Goal: Communication & Community: Participate in discussion

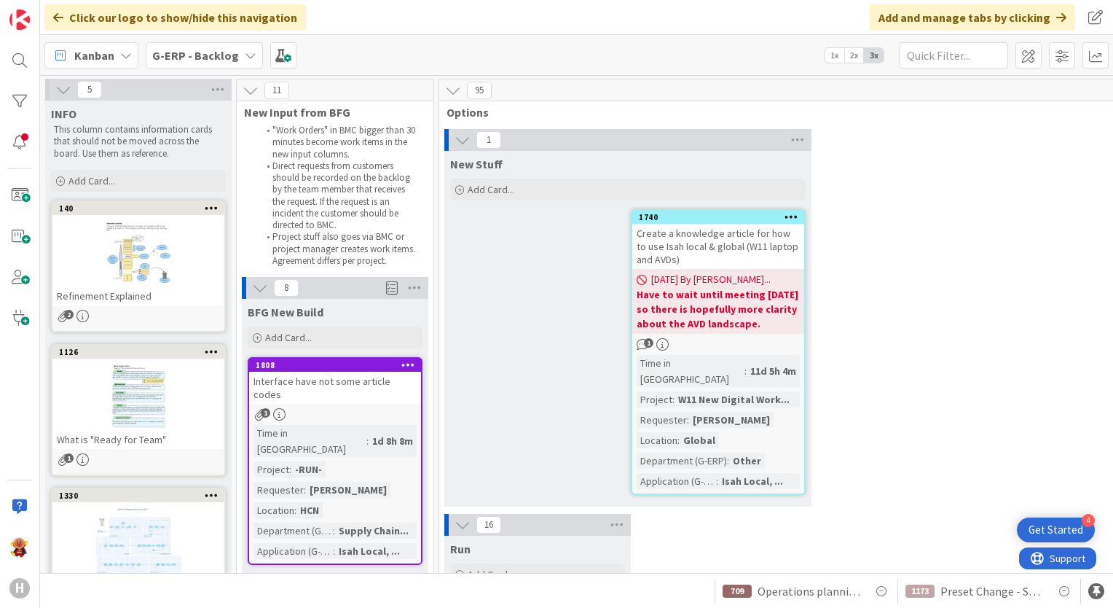
click at [235, 50] on div "G-ERP - Backlog" at bounding box center [204, 55] width 117 height 26
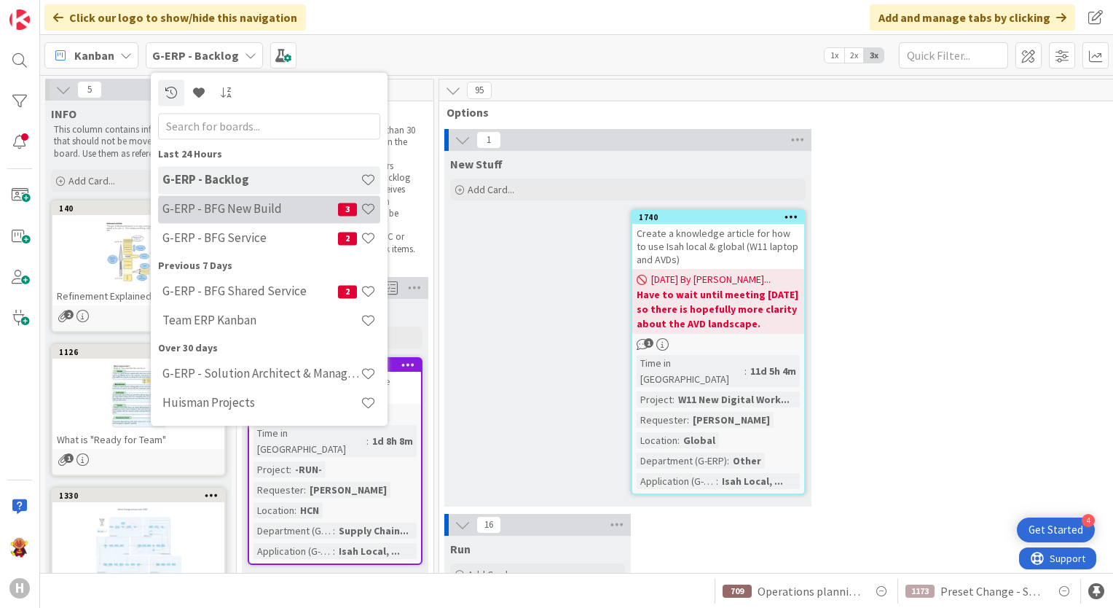
click at [219, 218] on div "G-ERP - BFG New Build 3" at bounding box center [269, 209] width 222 height 28
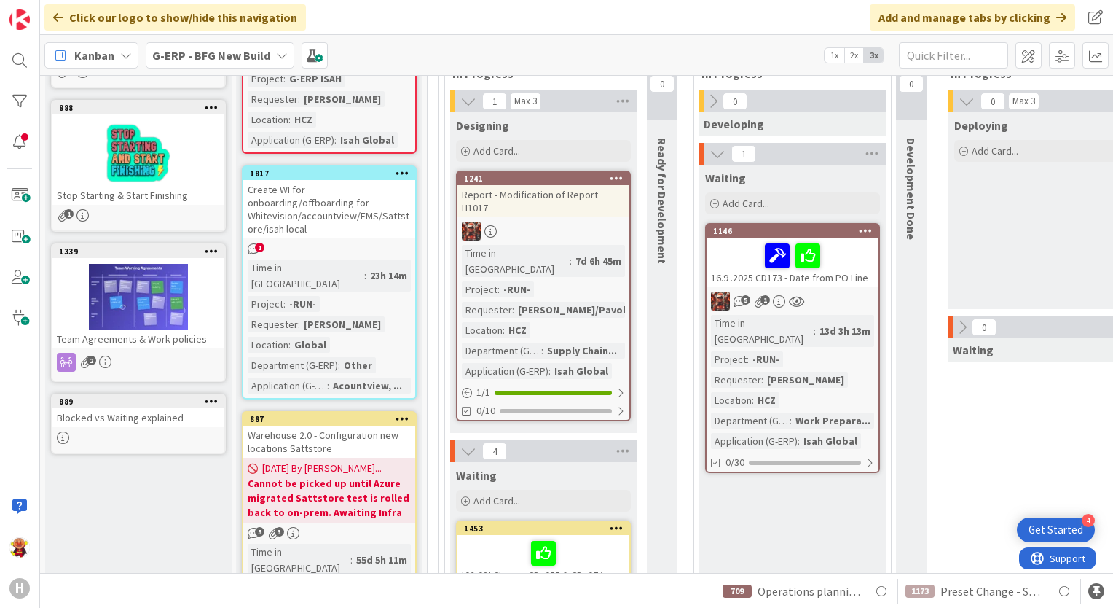
scroll to position [219, 0]
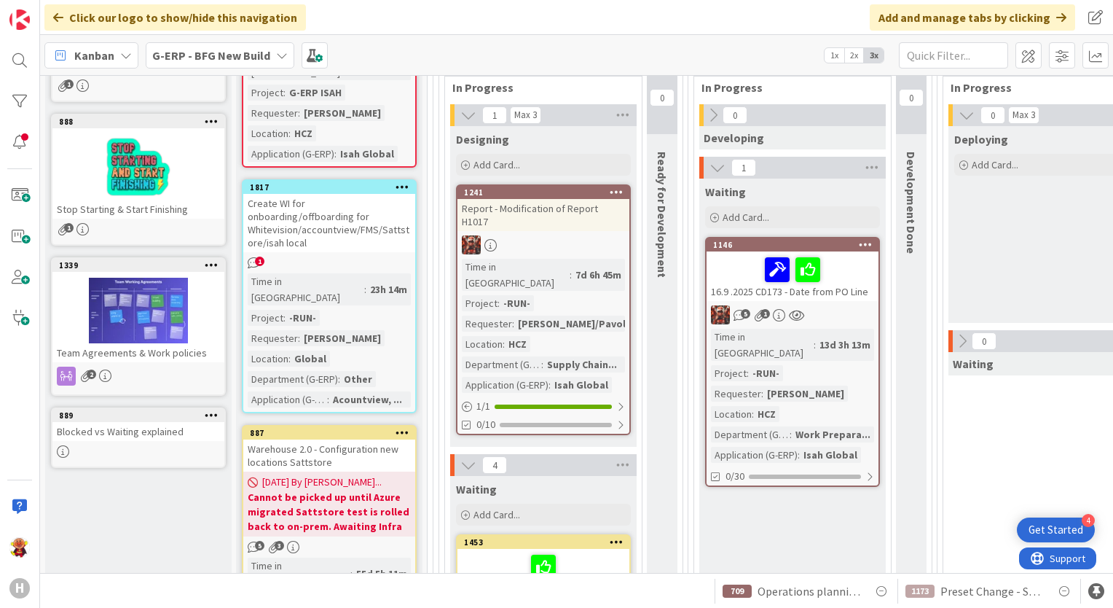
click at [333, 194] on div "Create WI for onboarding/offboarding for Whitevision/accountview/FMS/Sattstore/…" at bounding box center [329, 223] width 172 height 58
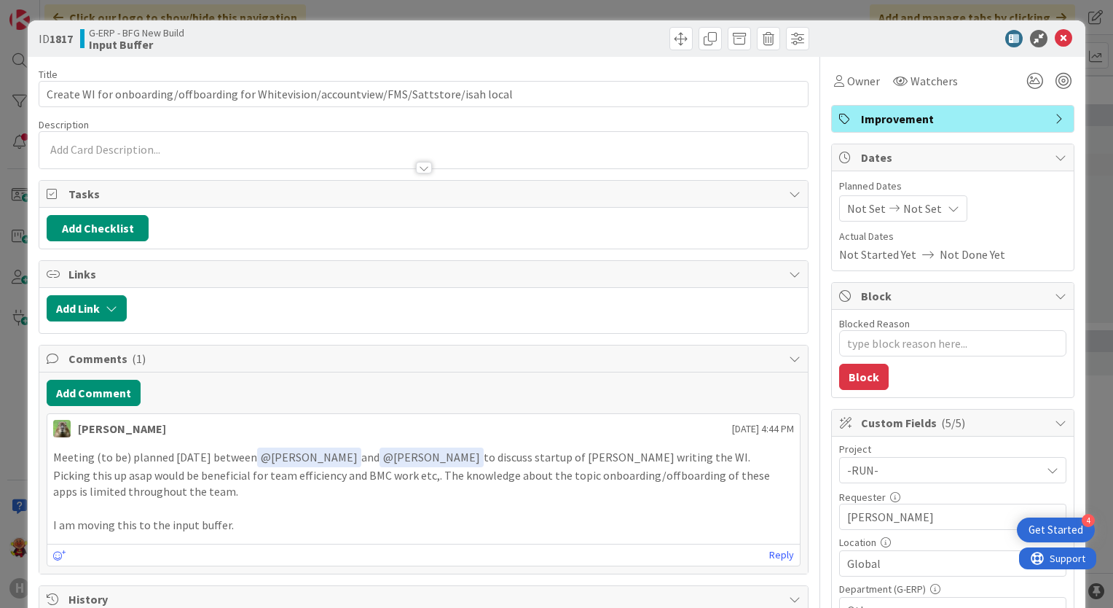
type textarea "x"
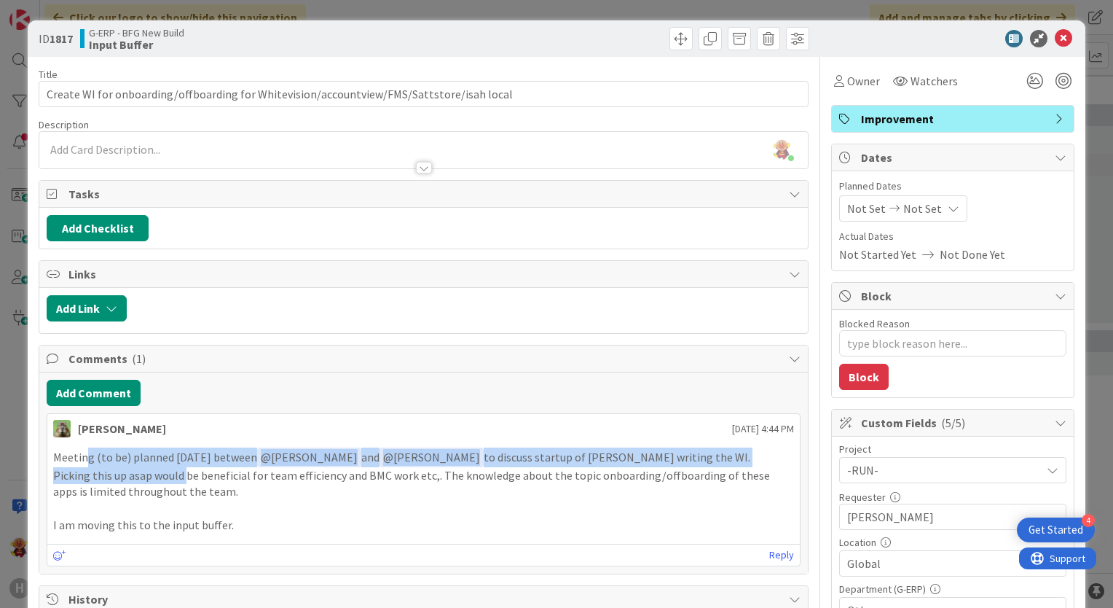
drag, startPoint x: 106, startPoint y: 461, endPoint x: 186, endPoint y: 468, distance: 80.4
click at [186, 468] on div "Meeting (to be) planned [DATE] between ﻿ @ [PERSON_NAME] ﻿ and ﻿ @ [PERSON_NAME…" at bounding box center [423, 490] width 741 height 86
click at [186, 468] on p "Picking this up asap would be beneficial for team efficiency and BMC work etc,.…" at bounding box center [423, 483] width 741 height 33
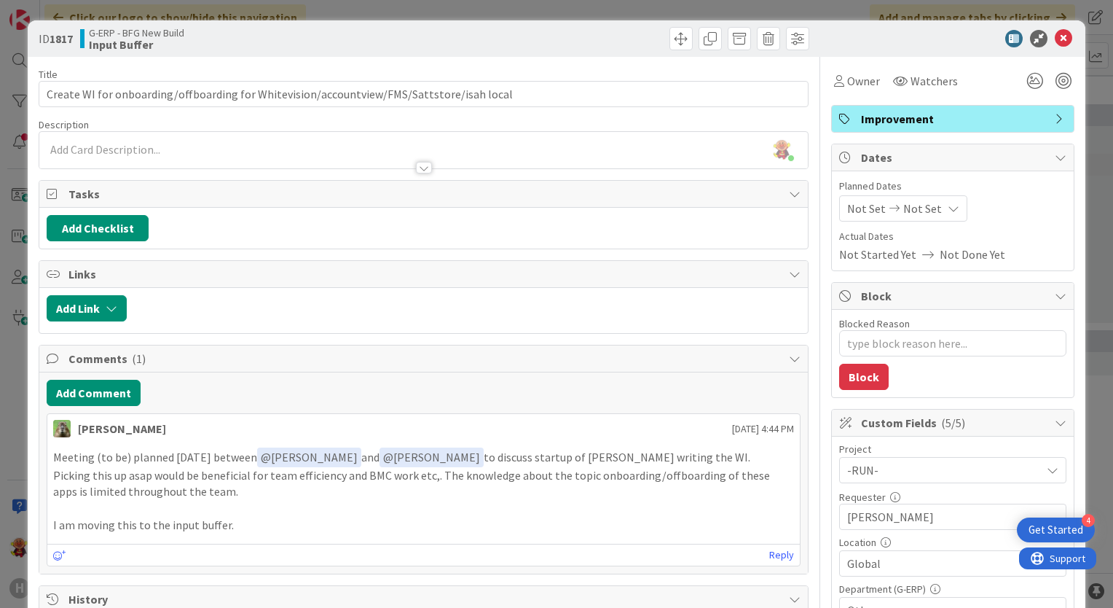
click at [330, 476] on p "Picking this up asap would be beneficial for team efficiency and BMC work etc,.…" at bounding box center [423, 483] width 741 height 33
drag, startPoint x: 208, startPoint y: 488, endPoint x: 221, endPoint y: 488, distance: 13.1
click at [221, 488] on p "Picking this up asap would be beneficial for team efficiency and BMC work etc,.…" at bounding box center [423, 483] width 741 height 33
drag, startPoint x: 208, startPoint y: 479, endPoint x: 231, endPoint y: 479, distance: 23.3
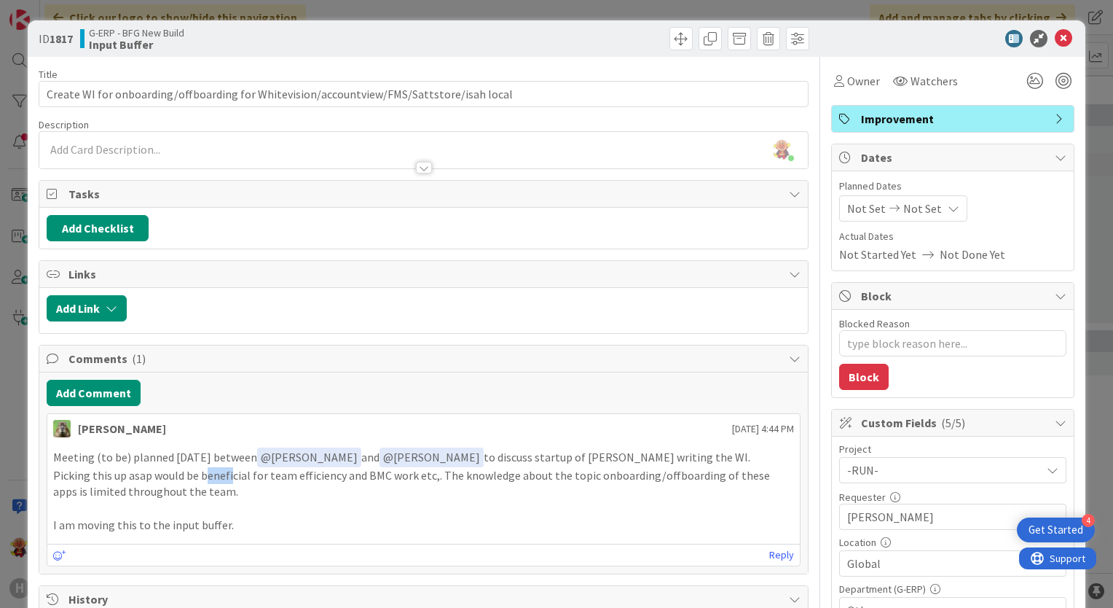
click at [231, 479] on p "Picking this up asap would be beneficial for team efficiency and BMC work etc,.…" at bounding box center [423, 483] width 741 height 33
click at [232, 479] on p "Picking this up asap would be beneficial for team efficiency and BMC work etc,.…" at bounding box center [423, 483] width 741 height 33
click at [211, 491] on p "Picking this up asap would be beneficial for team efficiency and BMC work etc,.…" at bounding box center [423, 483] width 741 height 33
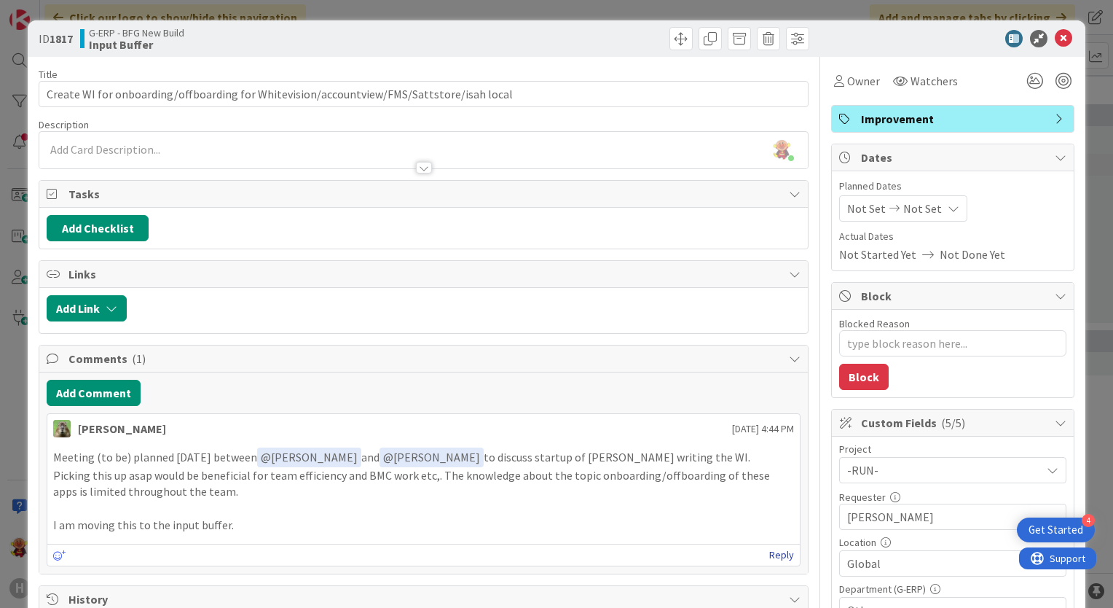
click at [770, 556] on link "Reply" at bounding box center [781, 555] width 25 height 18
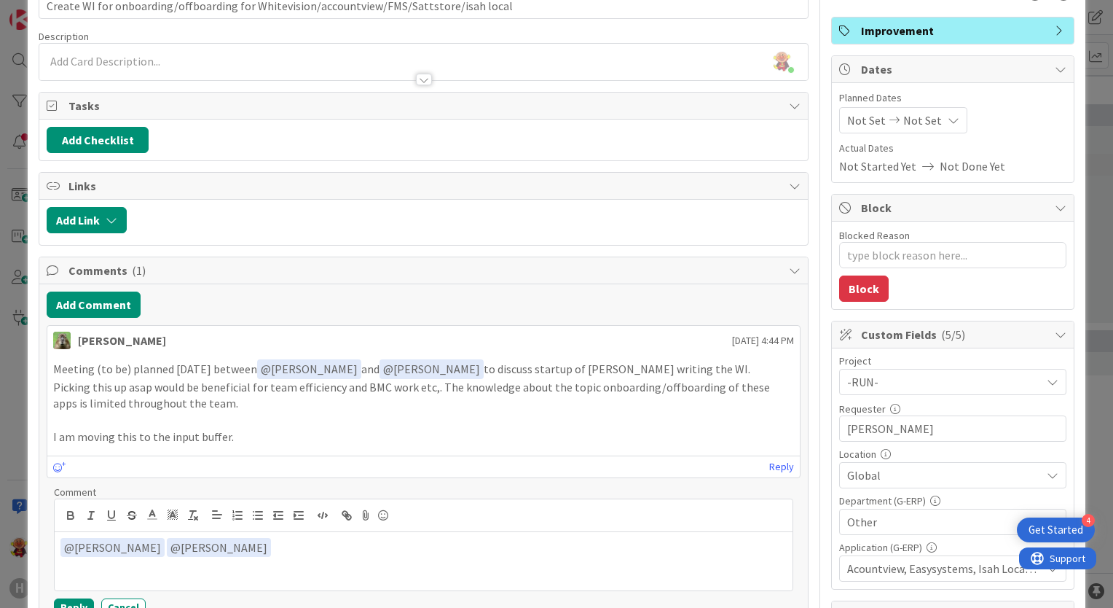
scroll to position [73, 0]
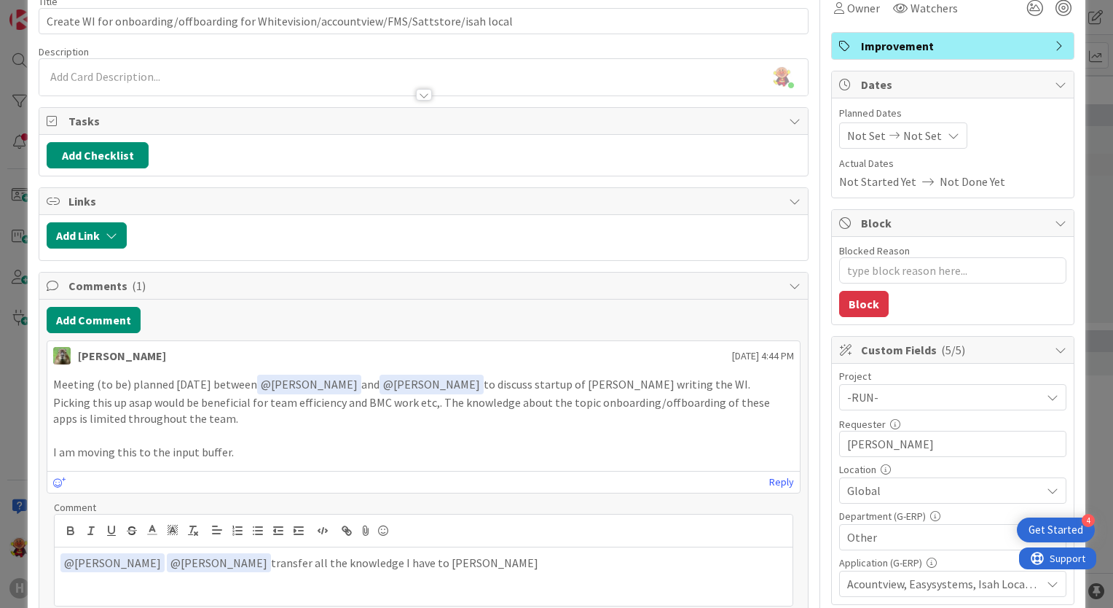
click at [371, 556] on p "﻿ @ [PERSON_NAME] ﻿ ﻿ @ [PERSON_NAME] ﻿ transfer all the knowledge I have to [P…" at bounding box center [423, 563] width 726 height 20
click at [534, 564] on p "﻿ @ [PERSON_NAME] ﻿ ﻿ @ [PERSON_NAME] ﻿ transfer all the knowledge I have relat…" at bounding box center [423, 563] width 726 height 20
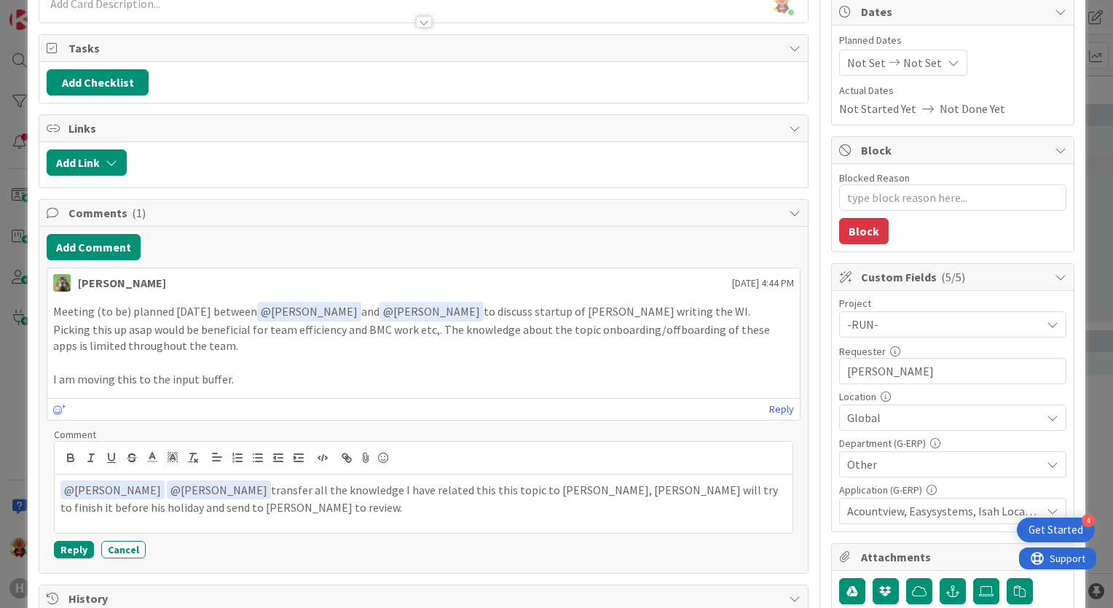
click at [391, 459] on div at bounding box center [424, 457] width 738 height 33
click at [389, 455] on icon at bounding box center [382, 457] width 17 height 20
click at [389, 454] on icon at bounding box center [382, 457] width 17 height 20
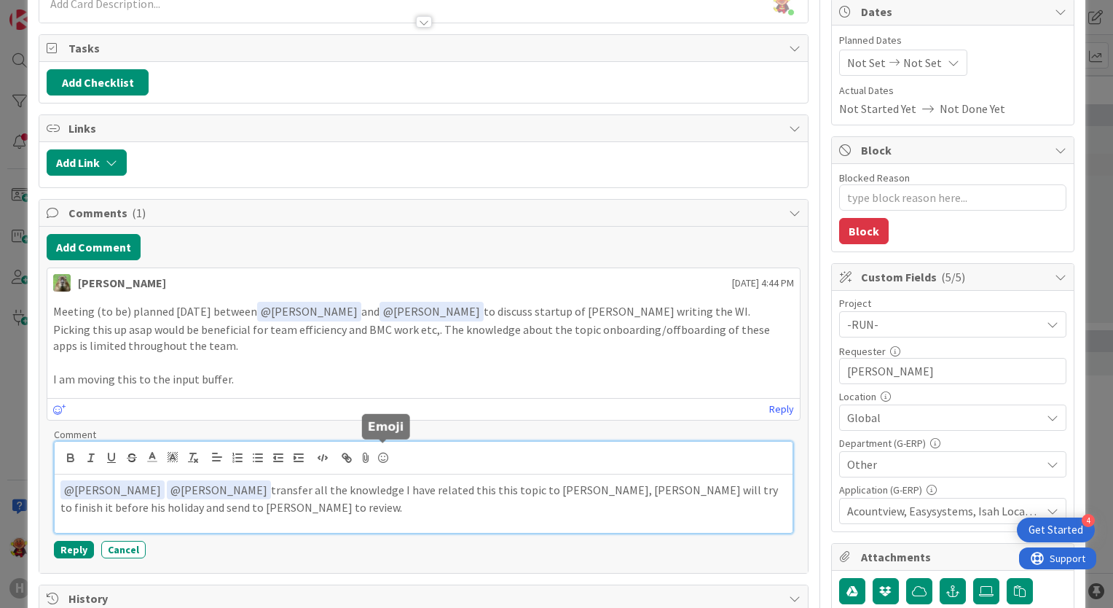
click at [382, 449] on icon at bounding box center [382, 457] width 17 height 20
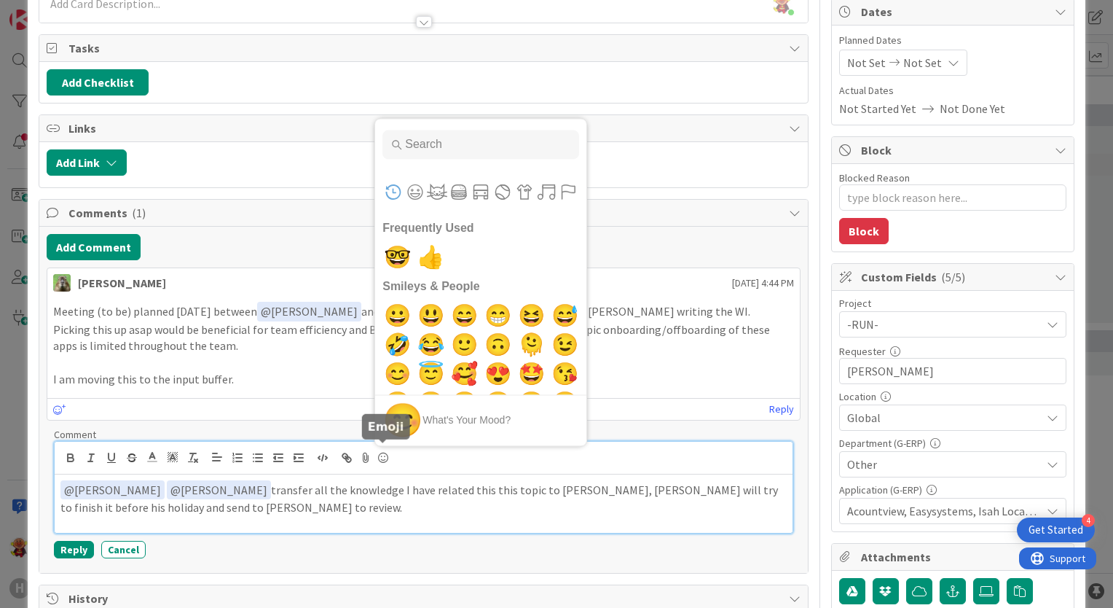
click at [281, 516] on div "﻿ @ [PERSON_NAME] ﻿ ﻿ @ [PERSON_NAME] ﻿ transfer all the knowledge I have relat…" at bounding box center [424, 503] width 738 height 58
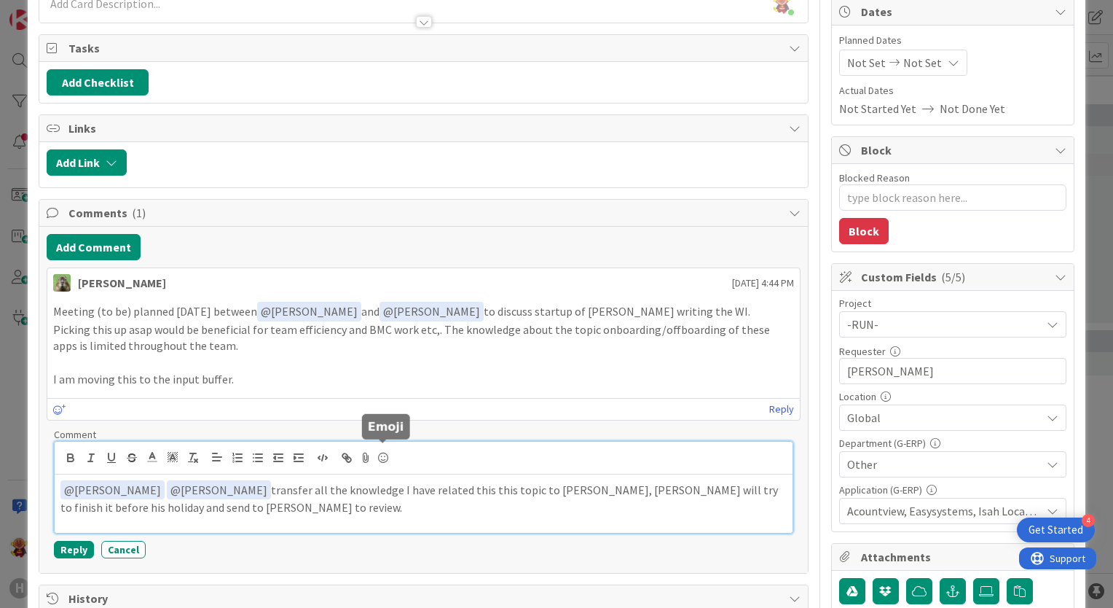
click at [388, 447] on icon at bounding box center [382, 457] width 17 height 20
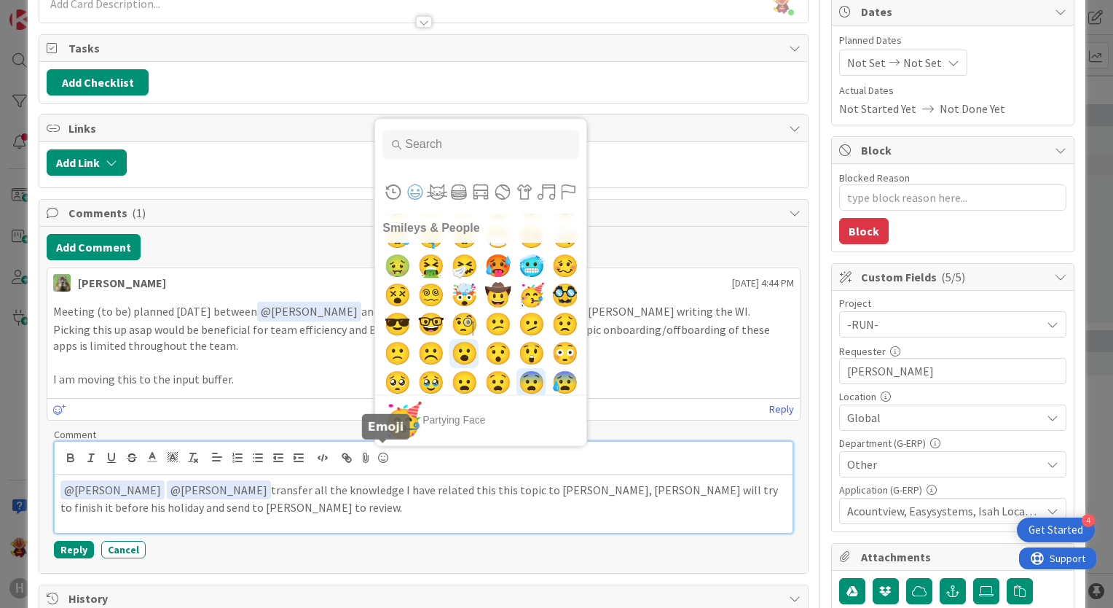
scroll to position [364, 0]
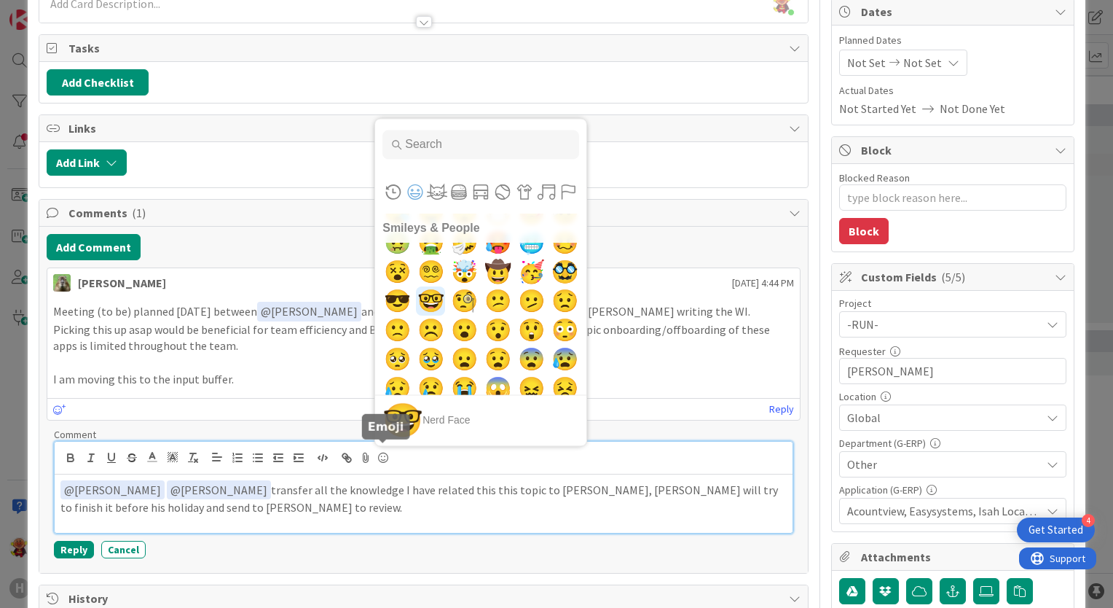
click at [417, 302] on span "🤓" at bounding box center [431, 300] width 34 height 29
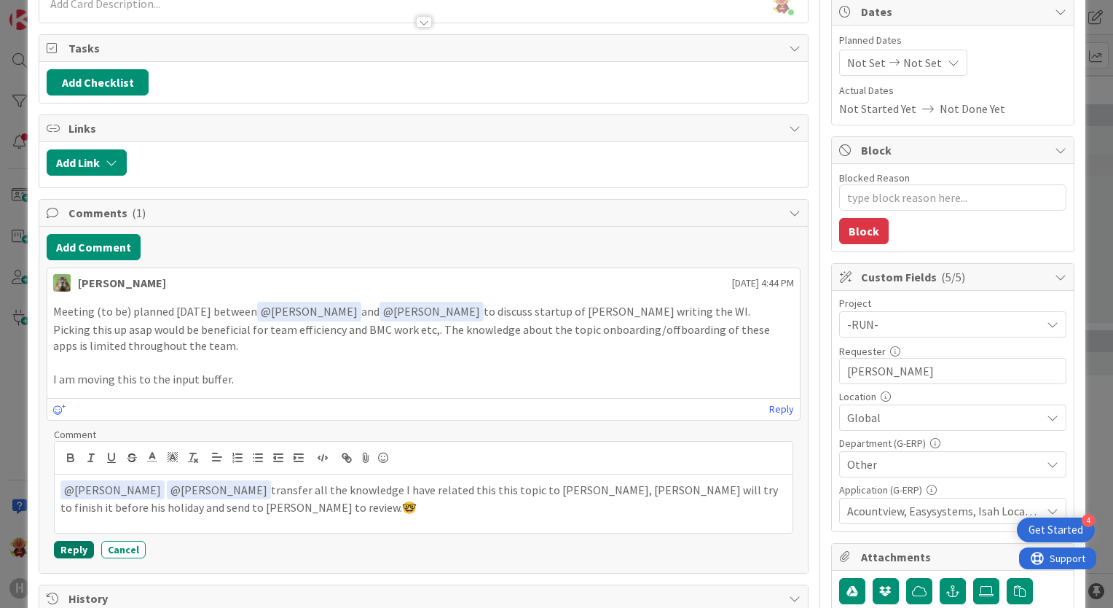
click at [66, 546] on button "Reply" at bounding box center [74, 549] width 40 height 17
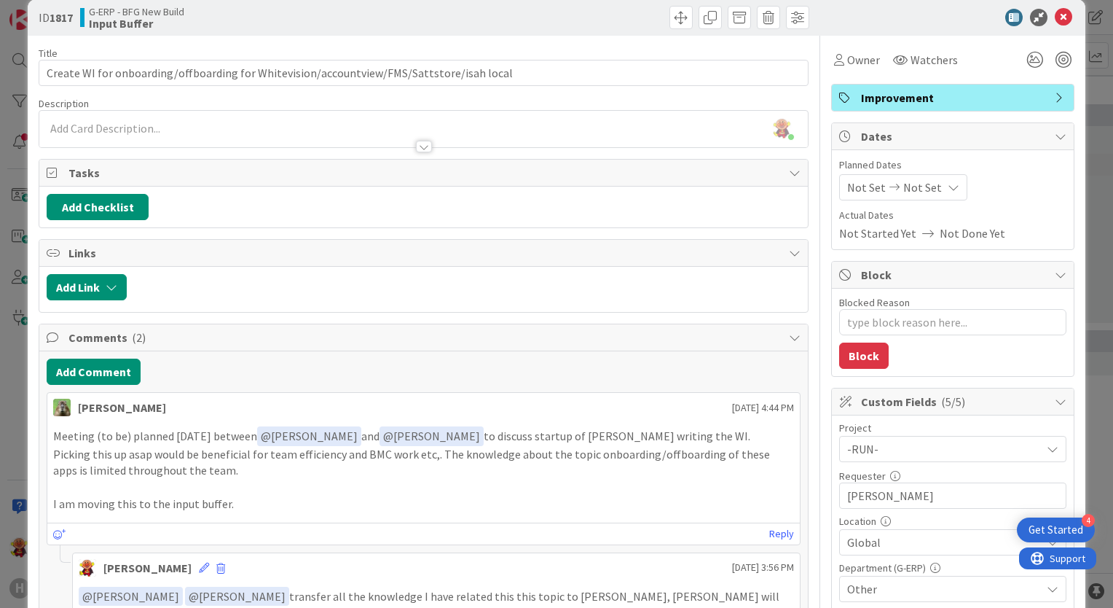
scroll to position [0, 0]
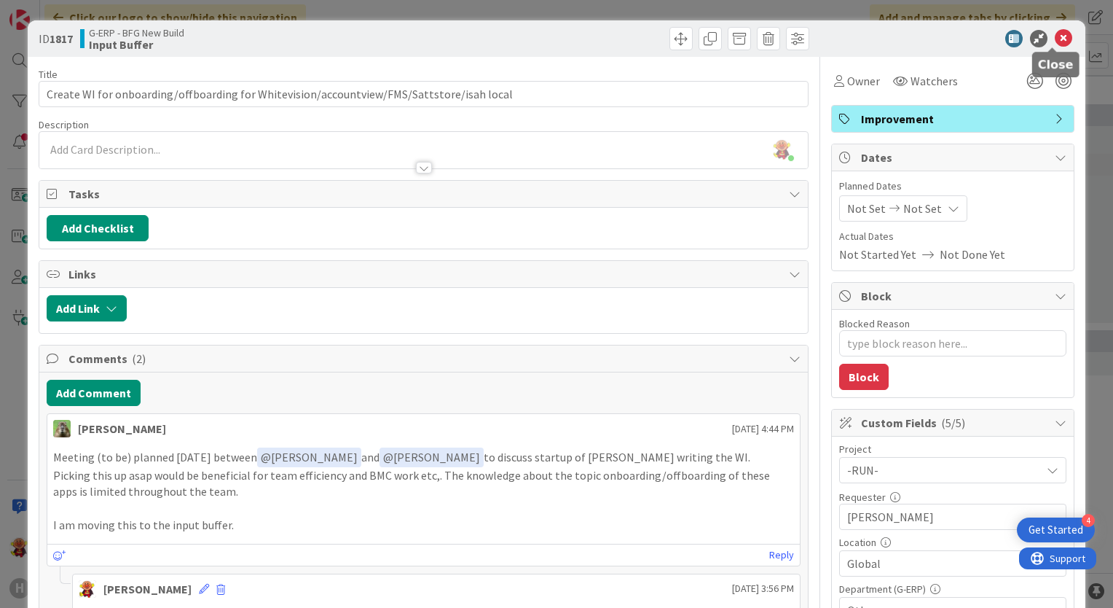
click at [1055, 39] on icon at bounding box center [1063, 38] width 17 height 17
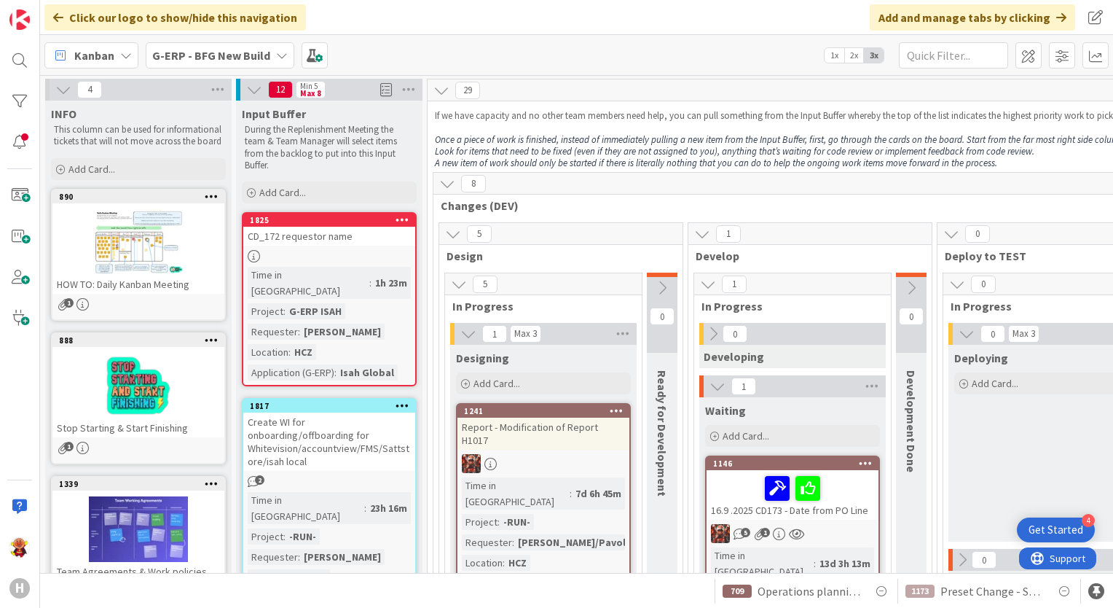
click at [419, 573] on div "1173 Preset Change - Shipping in Shipping Schedule 709 Operations planning boar…" at bounding box center [576, 590] width 1073 height 35
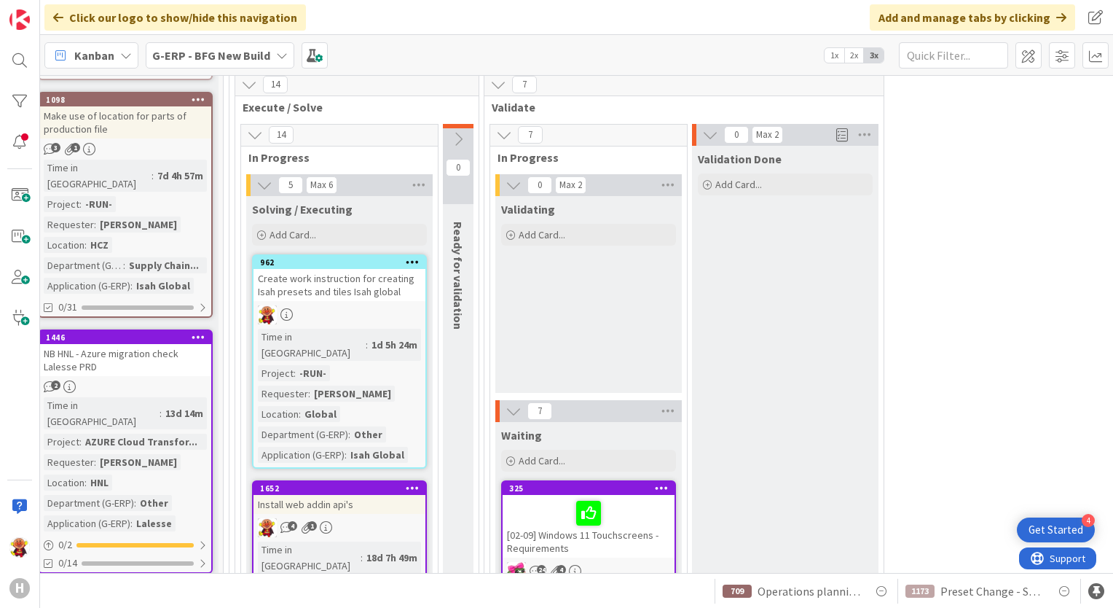
scroll to position [1967, 204]
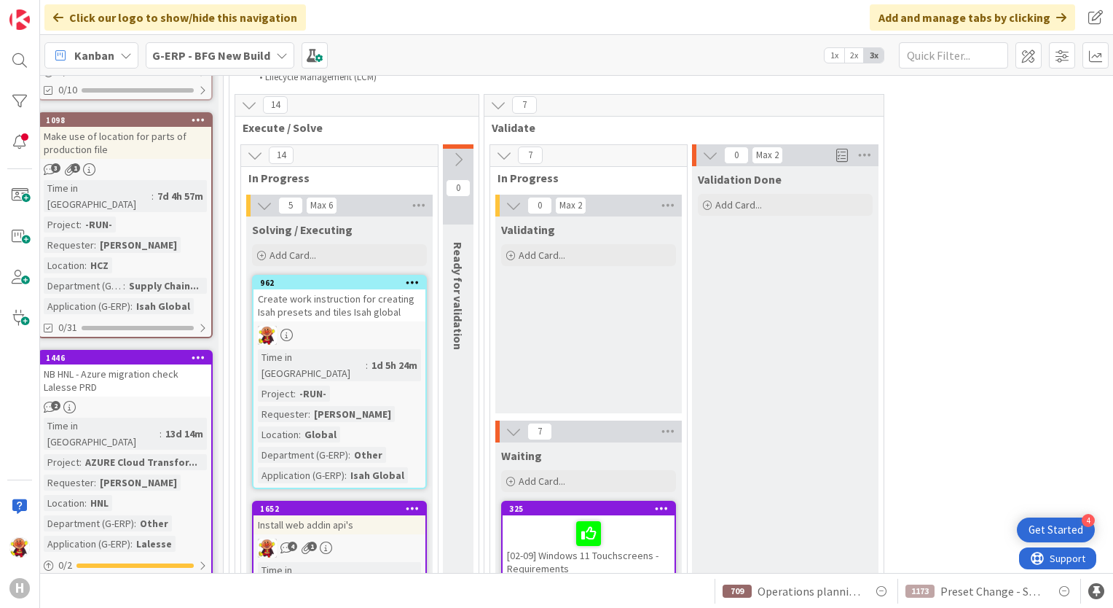
click at [386, 326] on div at bounding box center [340, 335] width 172 height 19
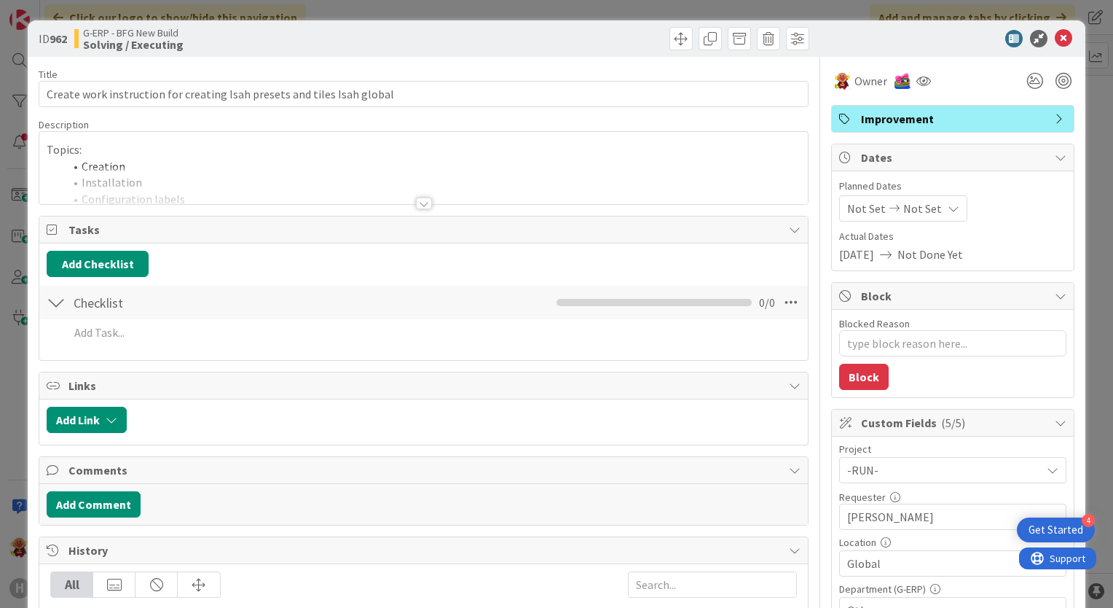
type textarea "x"
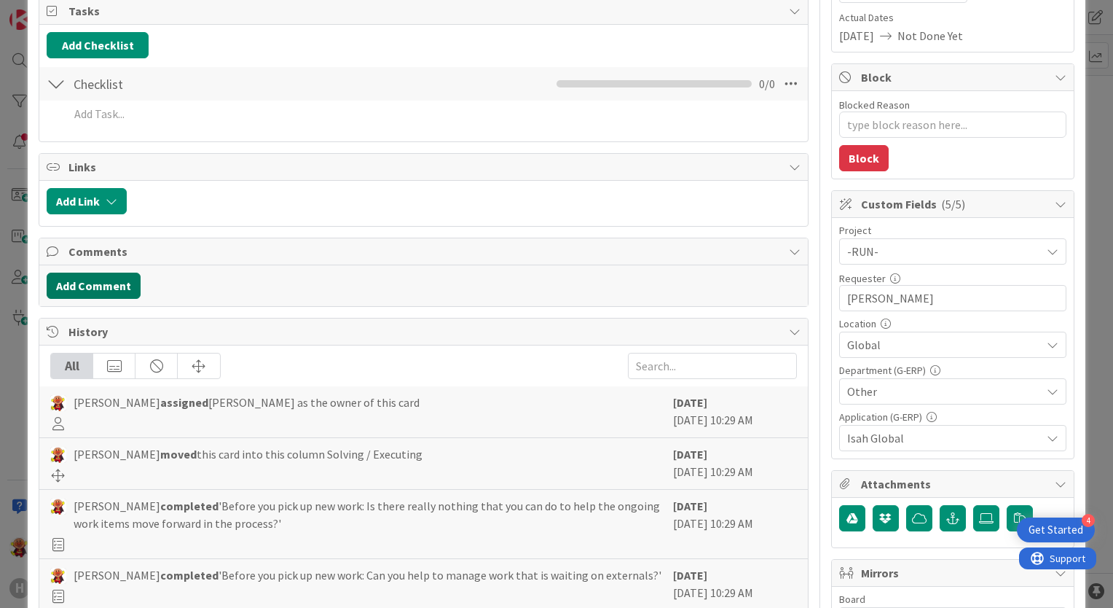
click at [122, 278] on button "Add Comment" at bounding box center [94, 285] width 94 height 26
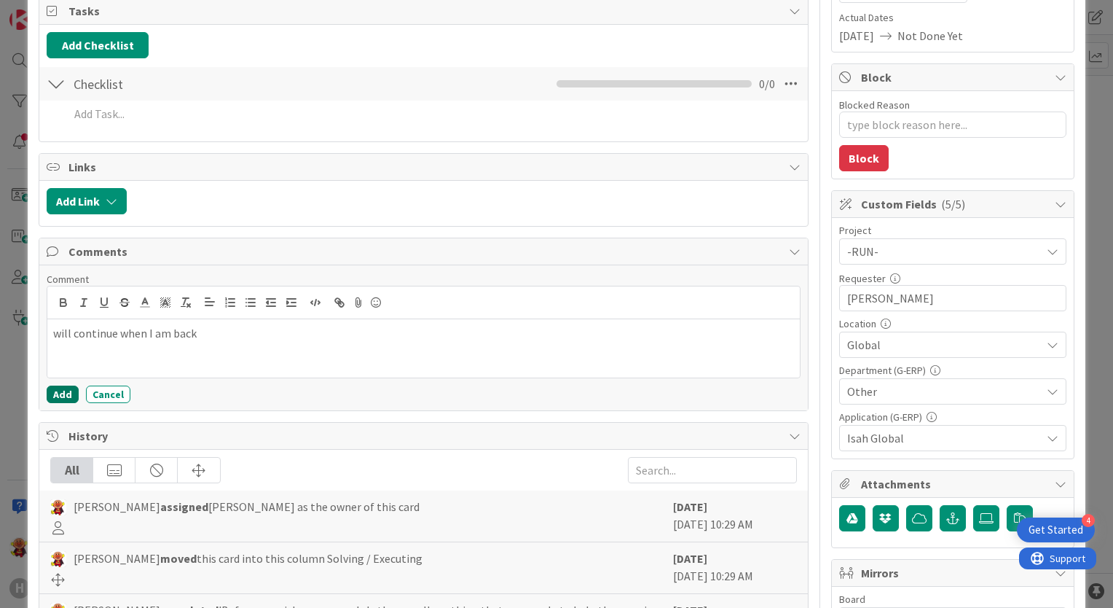
click at [58, 390] on button "Add" at bounding box center [63, 393] width 32 height 17
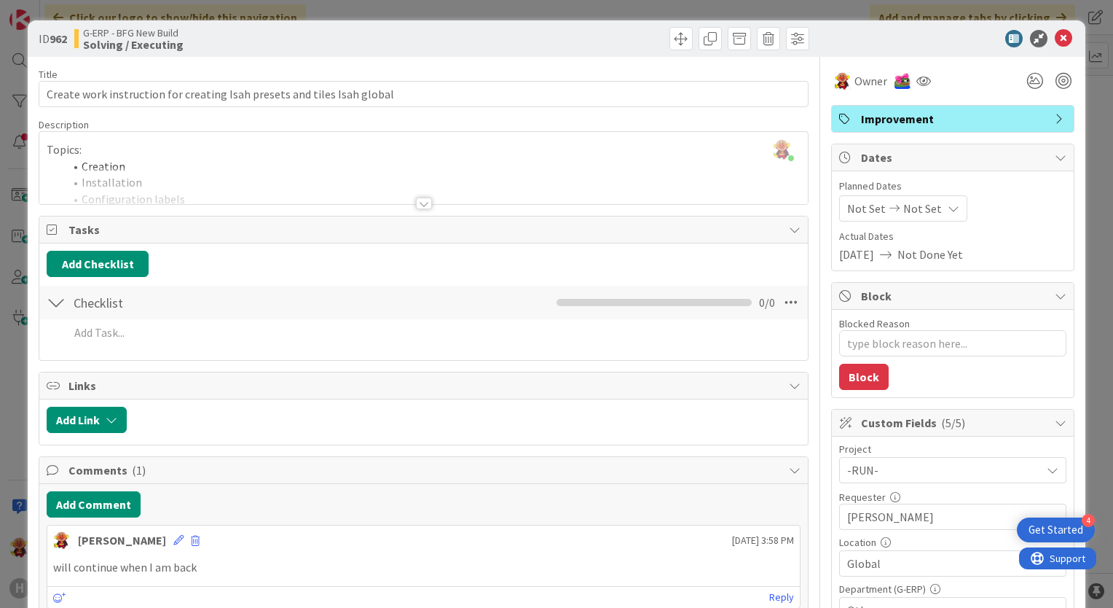
scroll to position [0, 0]
click at [1056, 36] on icon at bounding box center [1063, 38] width 17 height 17
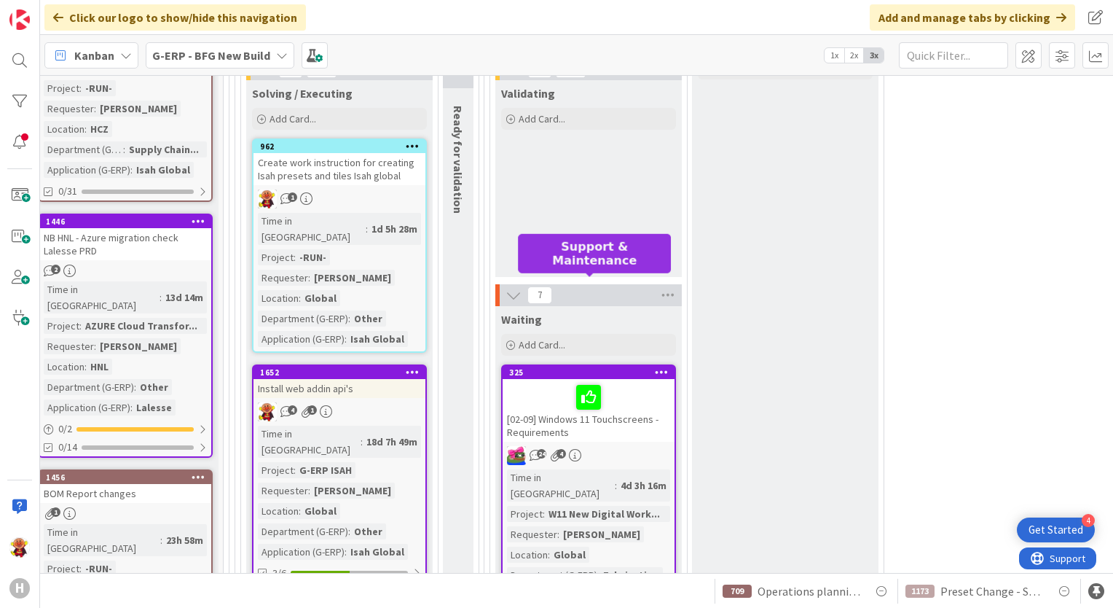
scroll to position [2113, 204]
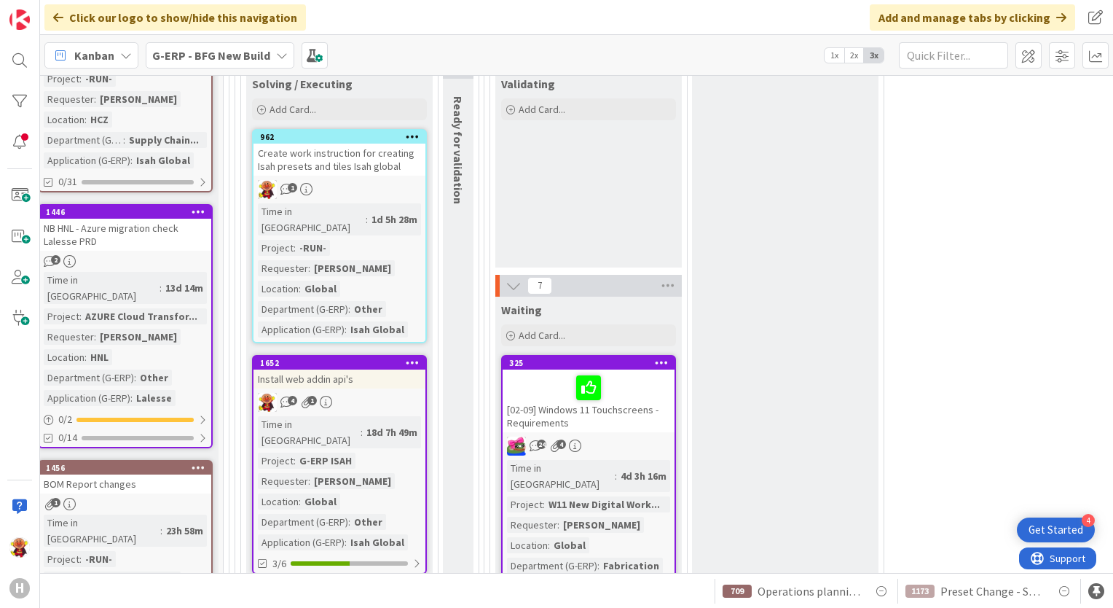
click at [393, 355] on link "1652 Install web addin api's 4 1 Time in Column : 18d 7h 49m Project : G-ERP IS…" at bounding box center [339, 464] width 175 height 219
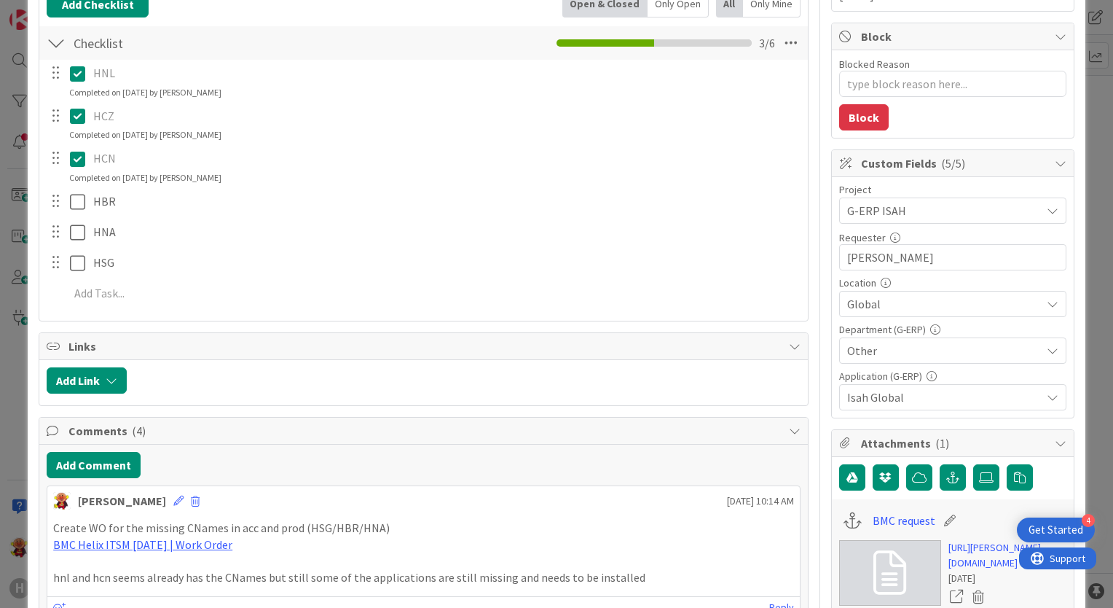
scroll to position [364, 0]
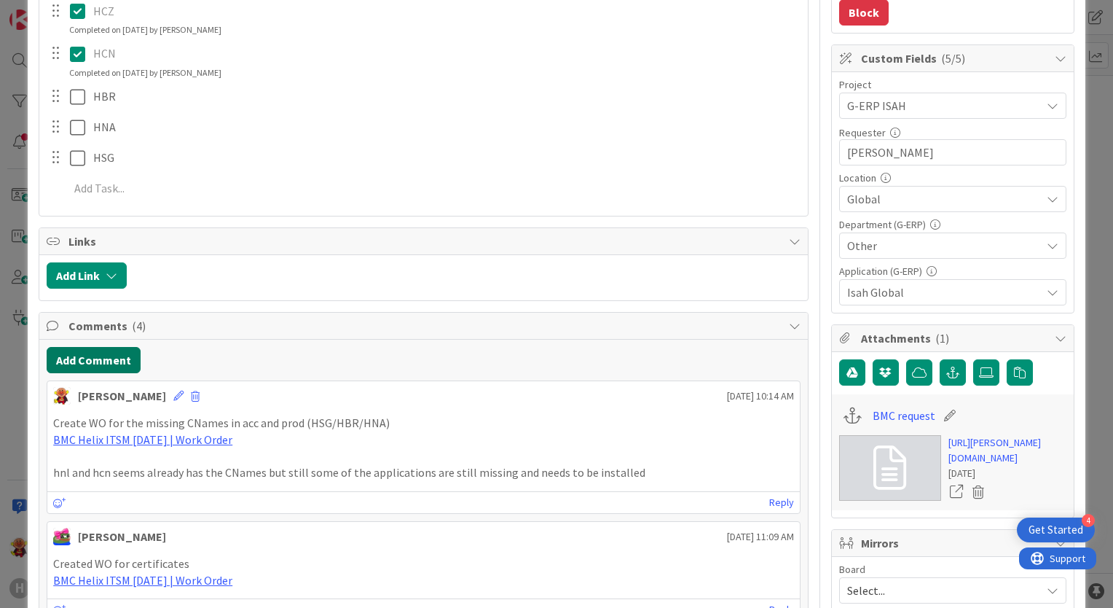
click at [97, 363] on button "Add Comment" at bounding box center [94, 360] width 94 height 26
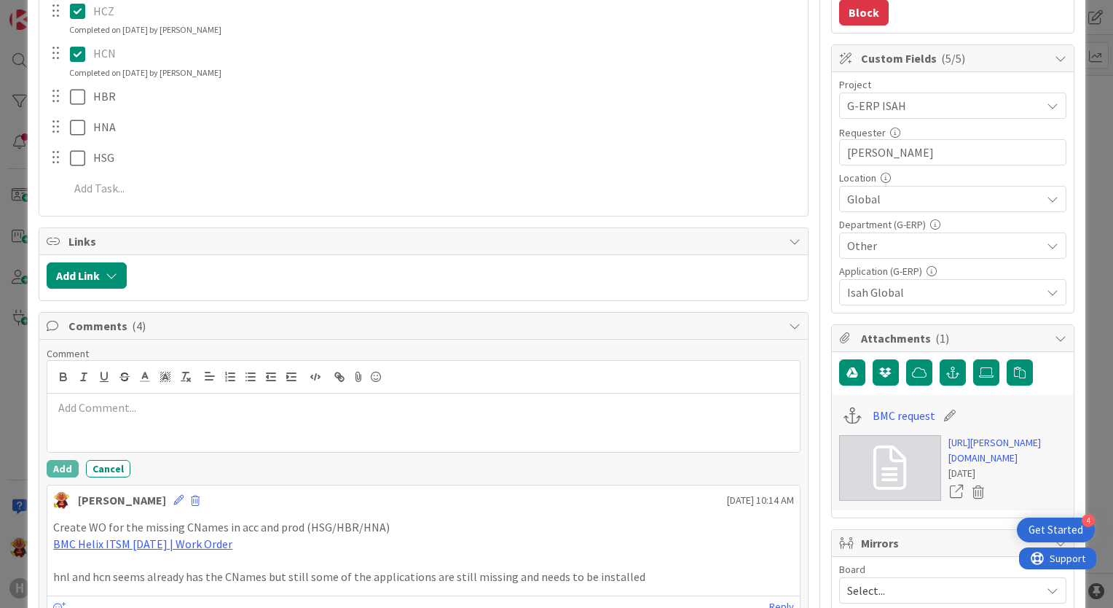
click at [122, 404] on p at bounding box center [423, 407] width 741 height 17
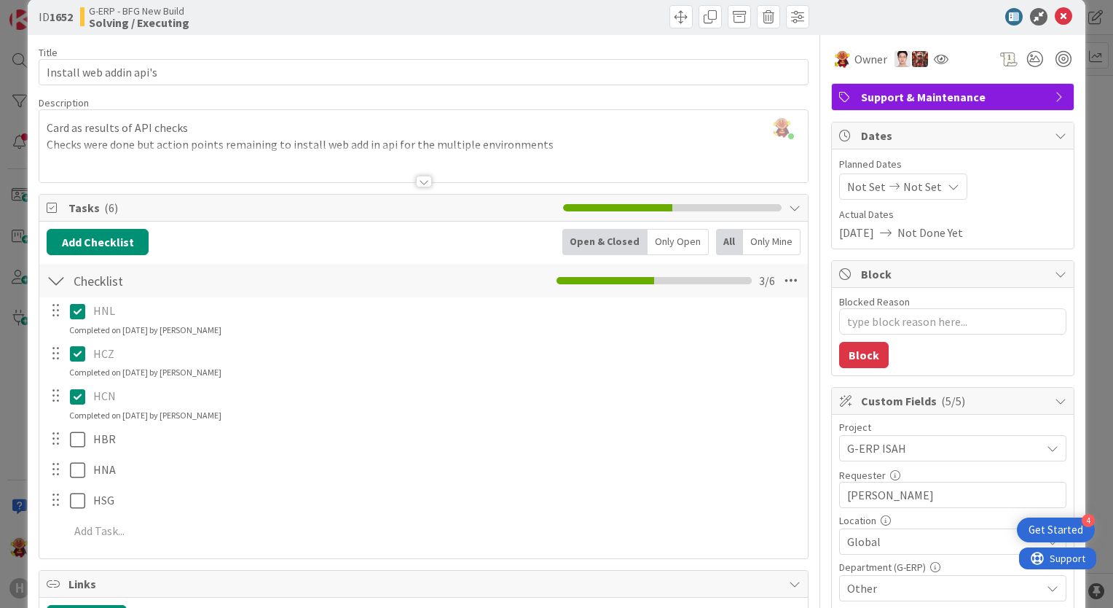
scroll to position [0, 0]
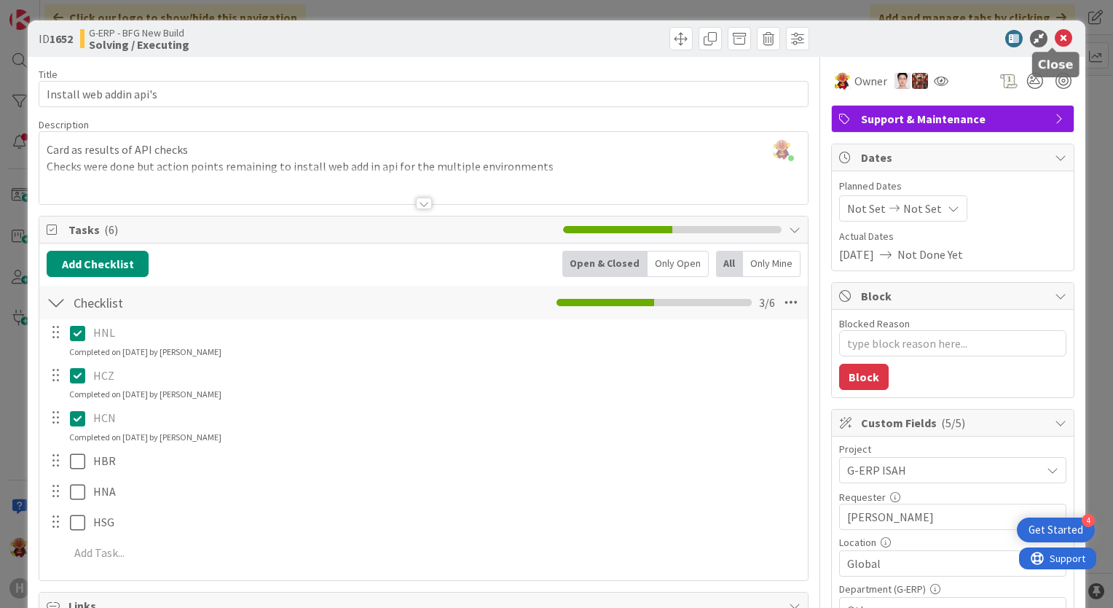
click at [1055, 41] on icon at bounding box center [1063, 38] width 17 height 17
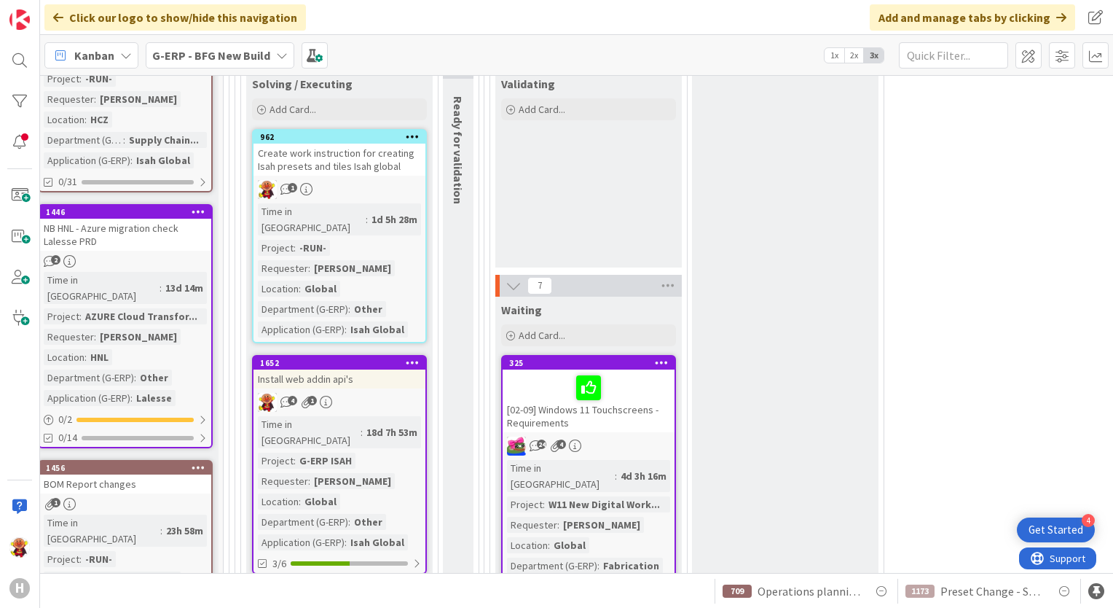
click at [395, 355] on link "1652 Install web addin api's 4 1 Time in [GEOGRAPHIC_DATA] : 18d 7h 53m Project…" at bounding box center [339, 464] width 175 height 219
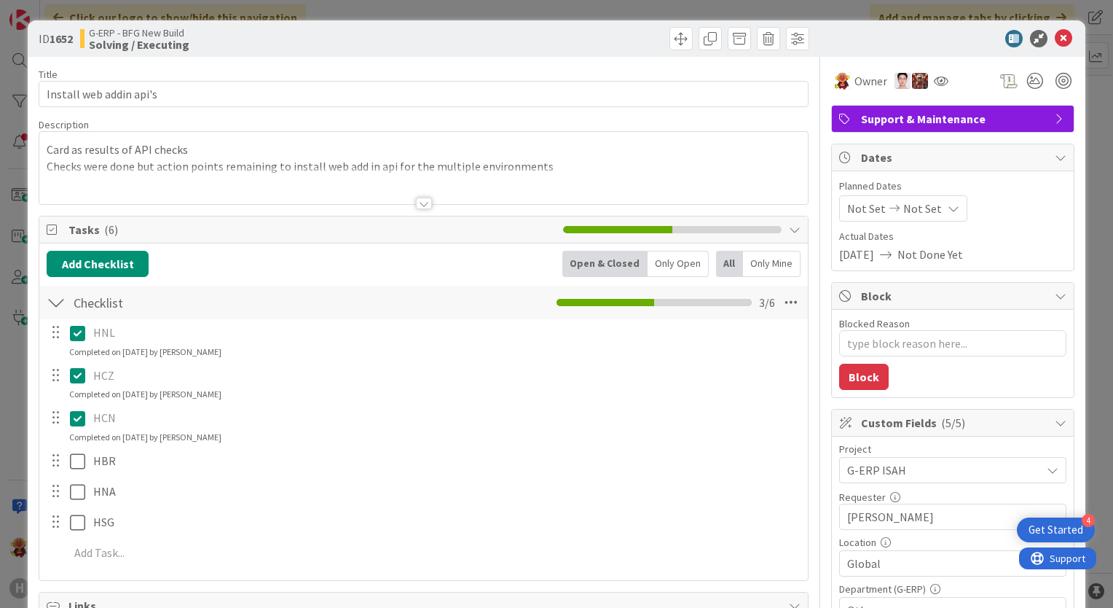
type textarea "x"
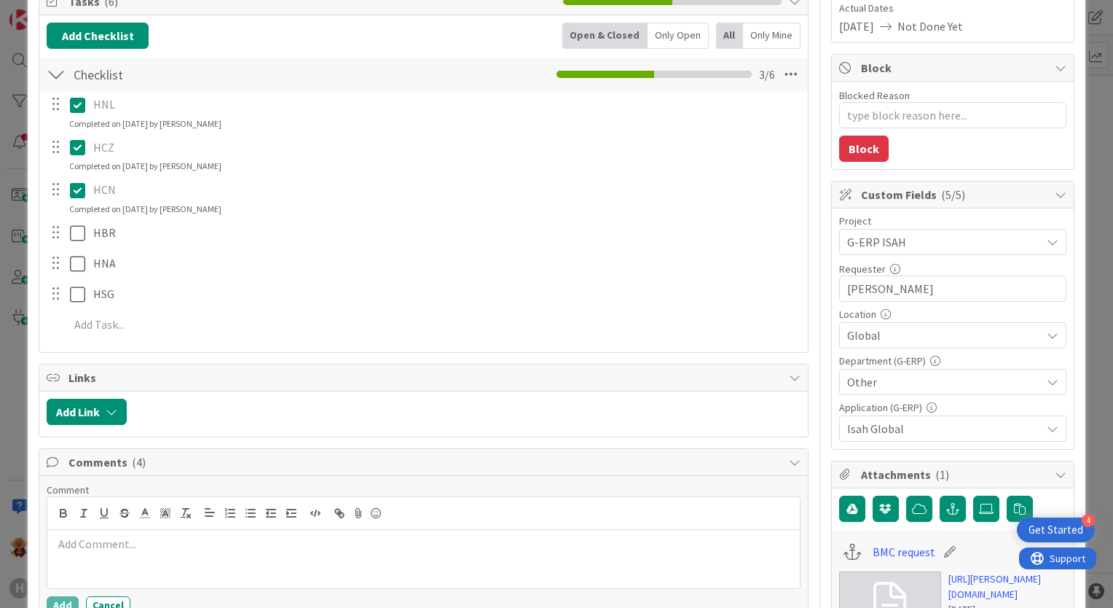
scroll to position [364, 0]
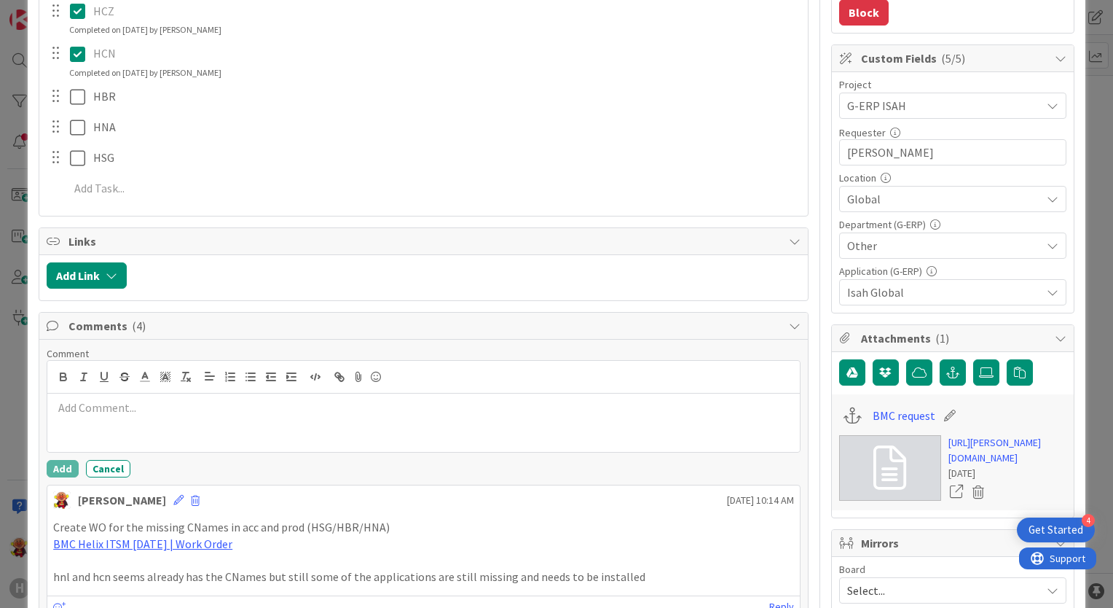
click at [166, 419] on div at bounding box center [423, 422] width 753 height 58
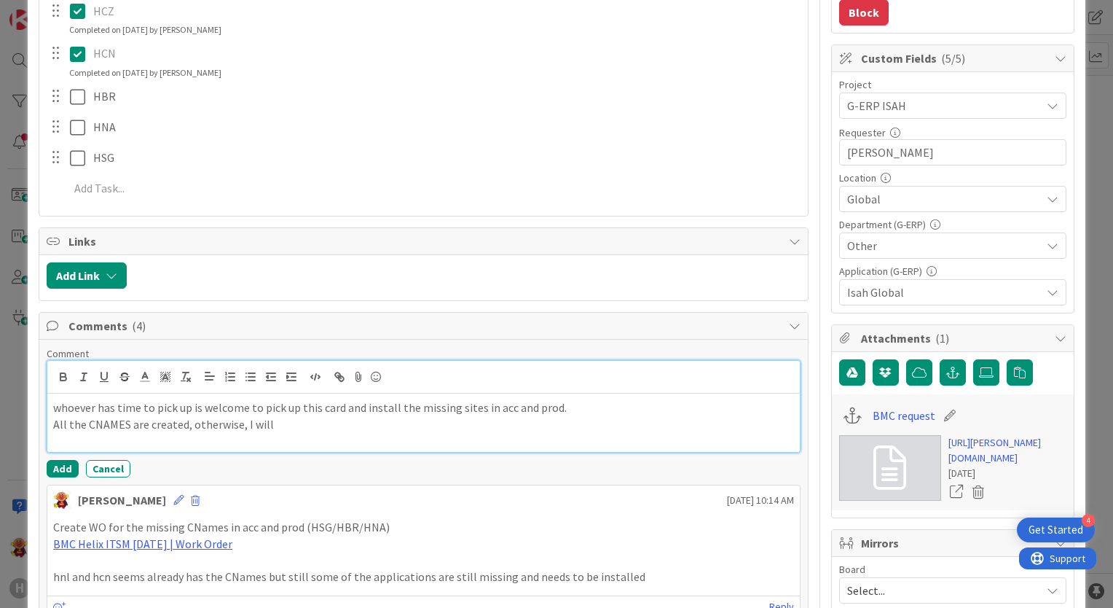
click at [275, 429] on p "All the CNAMES are created, otherwise, I will" at bounding box center [423, 424] width 741 height 17
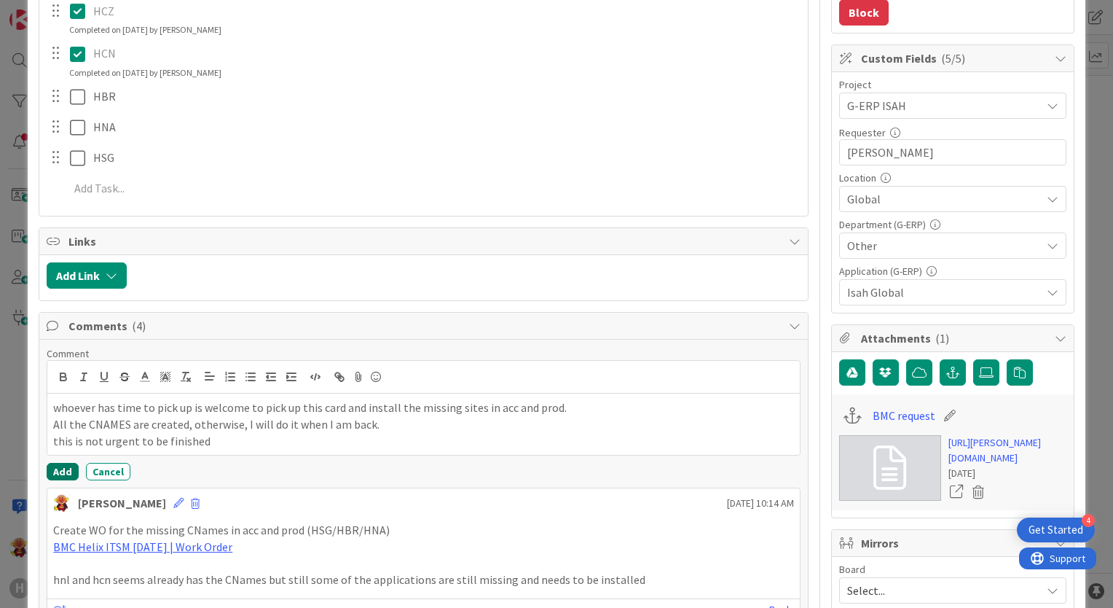
click at [74, 474] on button "Add" at bounding box center [63, 471] width 32 height 17
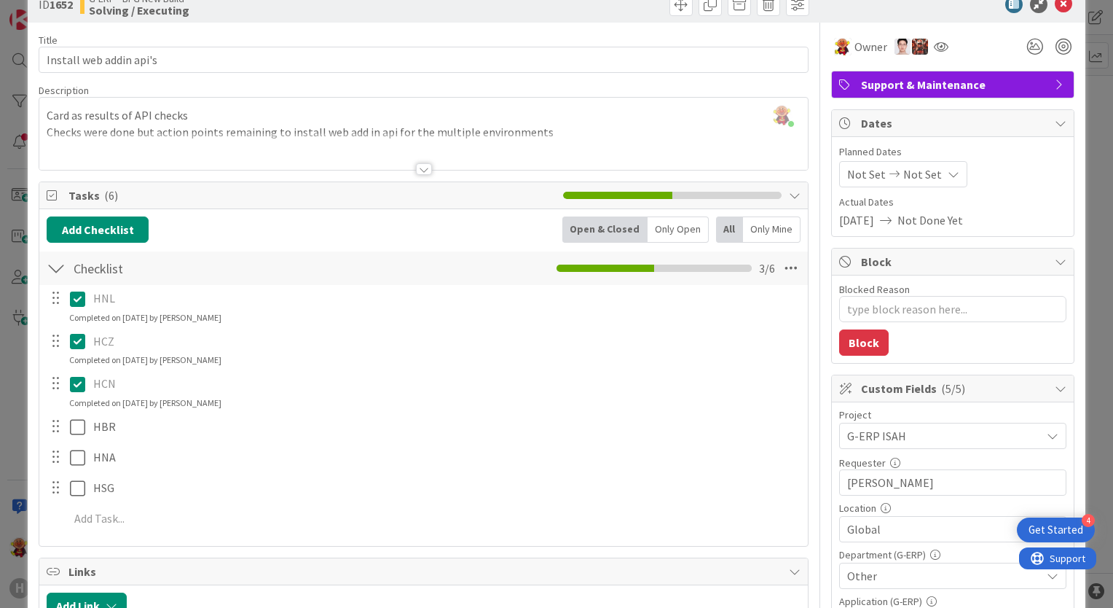
scroll to position [0, 0]
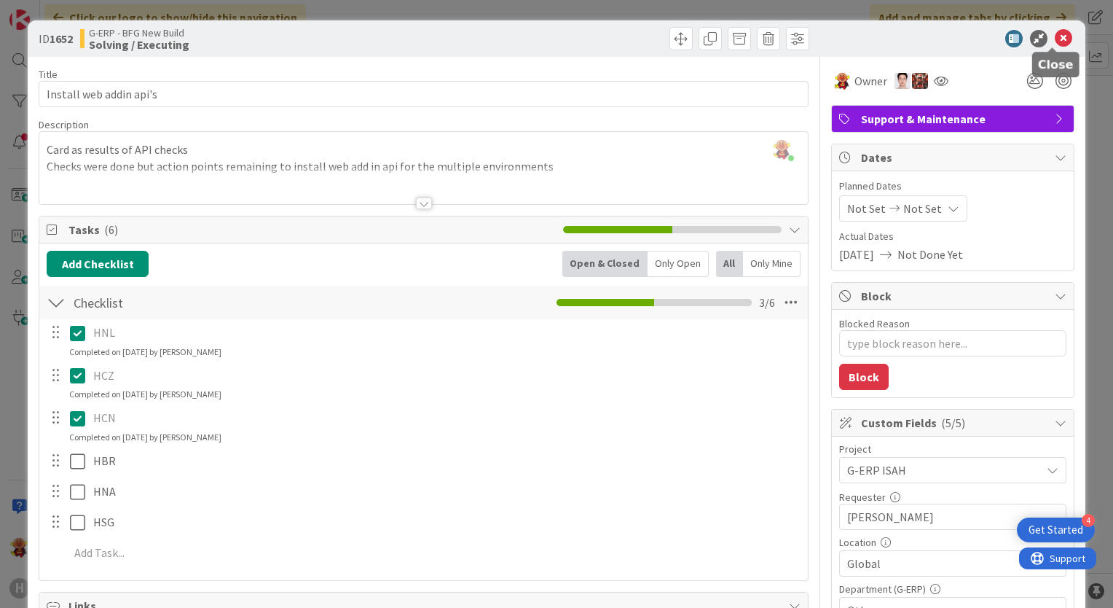
click at [1055, 34] on icon at bounding box center [1063, 38] width 17 height 17
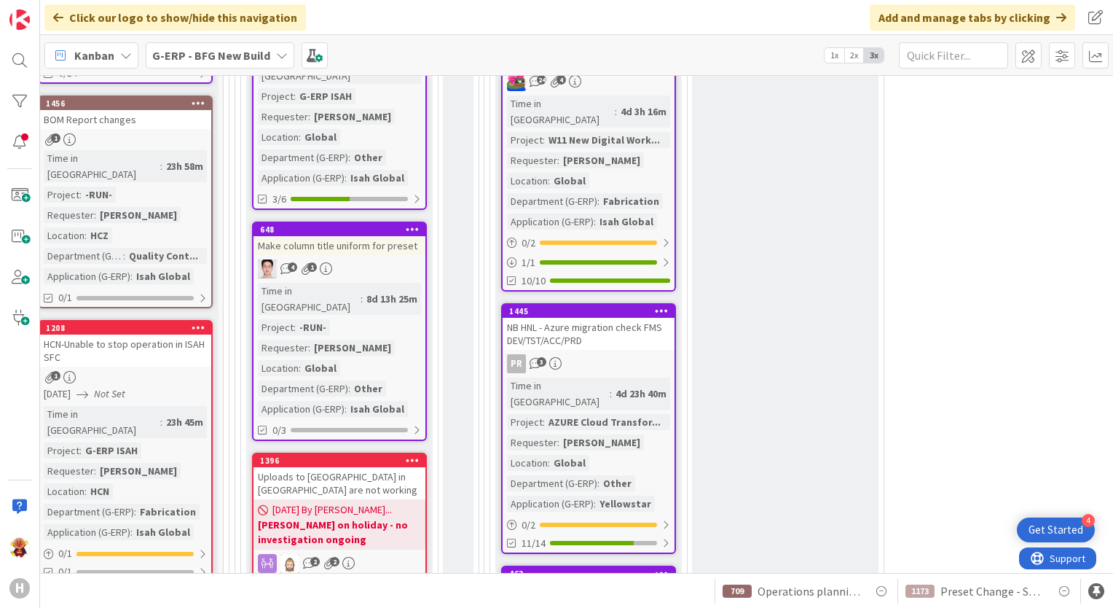
scroll to position [2695, 204]
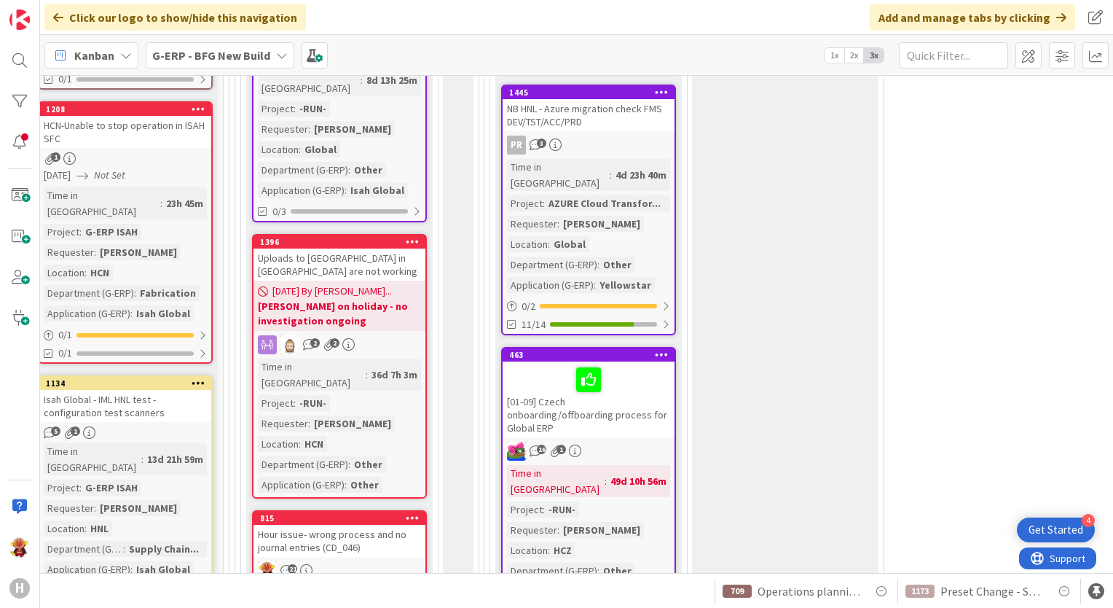
click at [400, 525] on div "Hour issue- wrong process and no journal entries (CD_046)" at bounding box center [340, 541] width 172 height 32
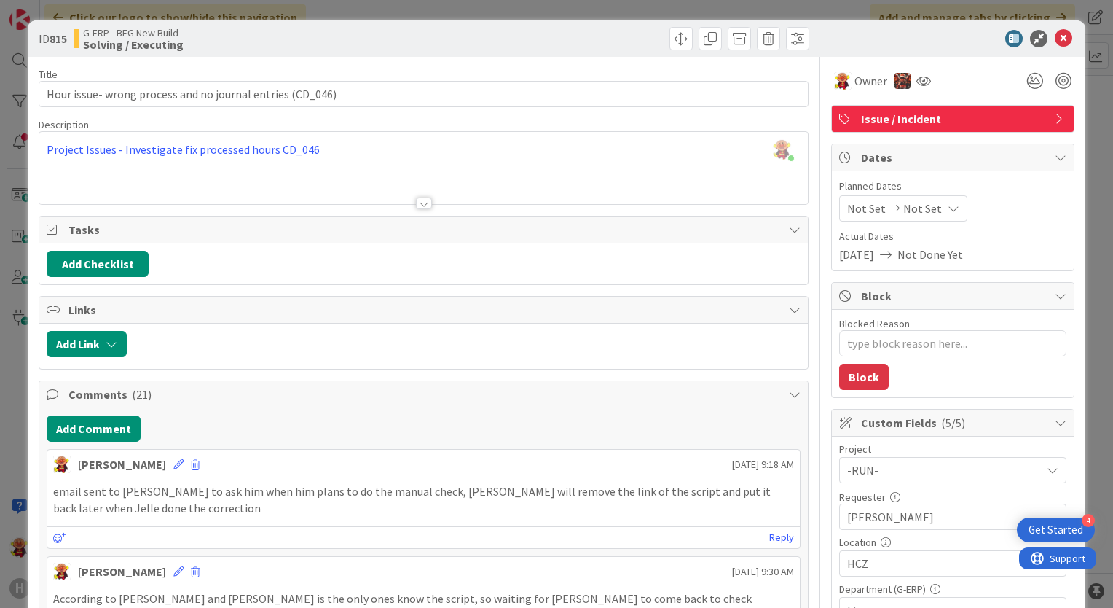
drag, startPoint x: 68, startPoint y: 403, endPoint x: 69, endPoint y: 419, distance: 16.0
click at [68, 404] on div "Comments ( 21 )" at bounding box center [423, 394] width 769 height 27
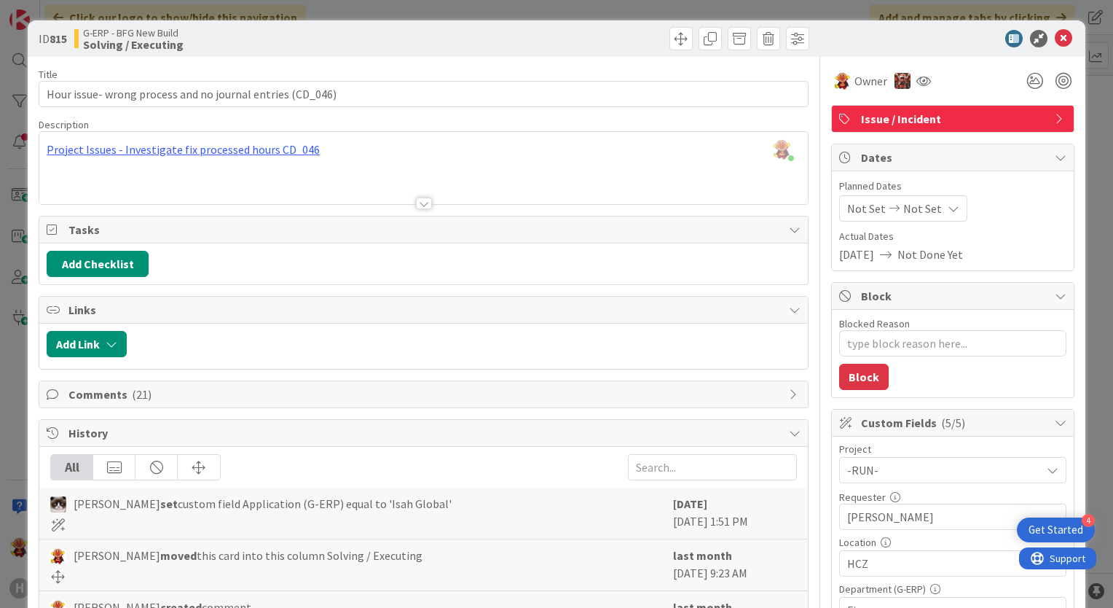
drag, startPoint x: 73, startPoint y: 433, endPoint x: 72, endPoint y: 461, distance: 28.4
click at [73, 435] on span "History" at bounding box center [424, 432] width 713 height 17
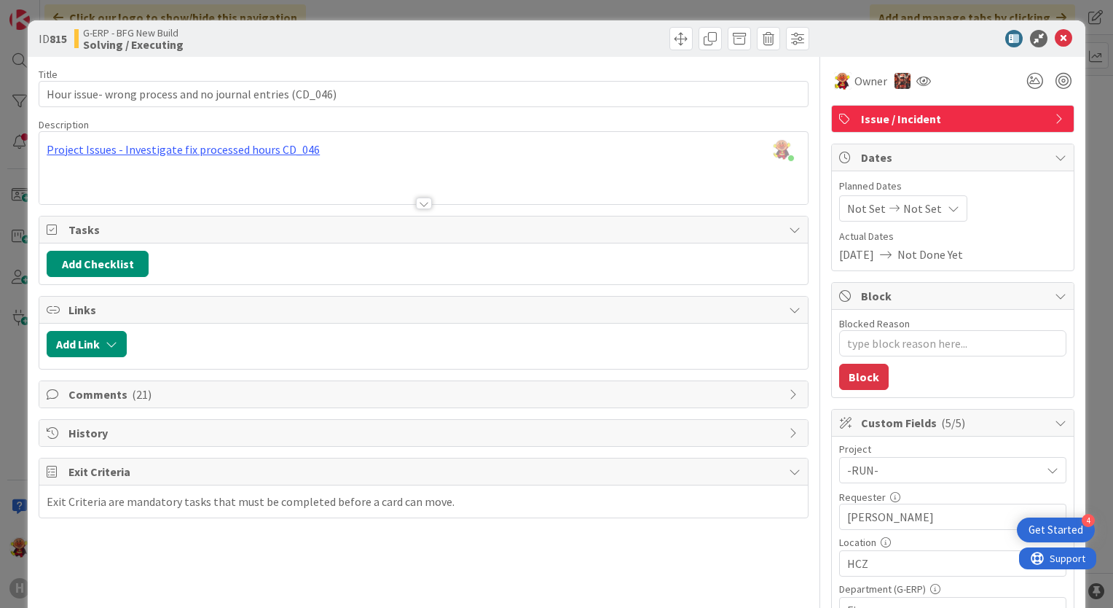
click at [105, 385] on span "Comments ( 21 )" at bounding box center [424, 393] width 713 height 17
type textarea "x"
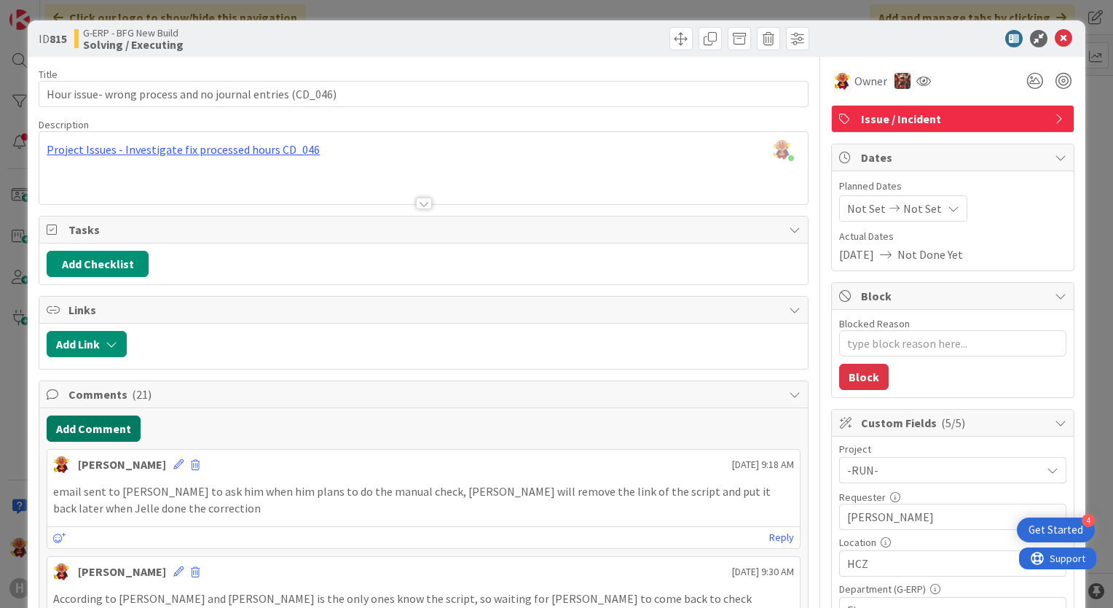
click at [95, 423] on button "Add Comment" at bounding box center [94, 428] width 94 height 26
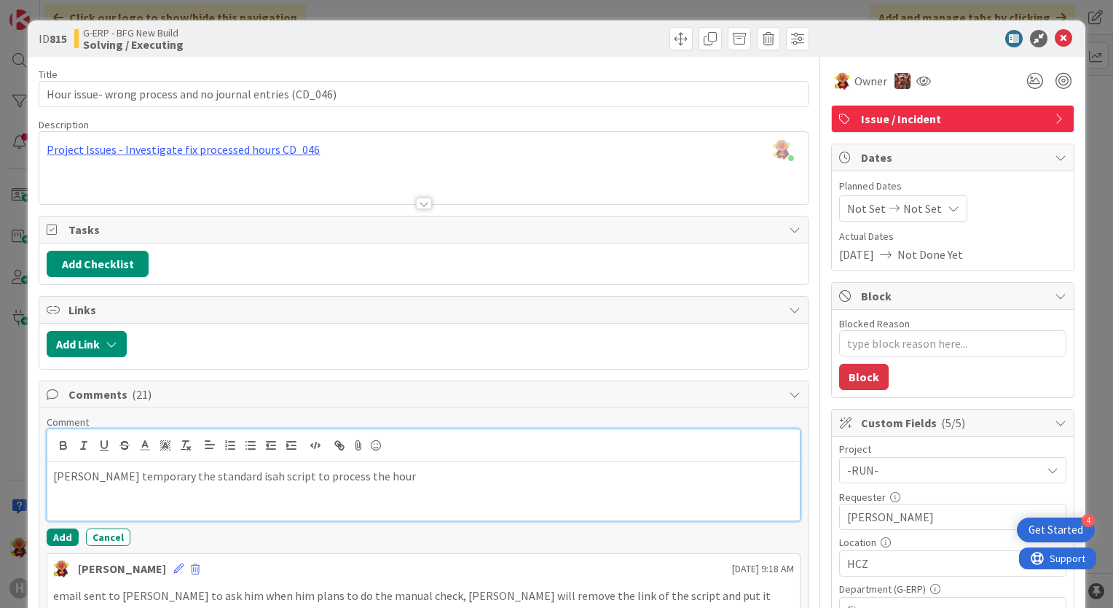
click at [379, 472] on p "[PERSON_NAME] temporary the standard isah script to process the hour" at bounding box center [423, 476] width 741 height 17
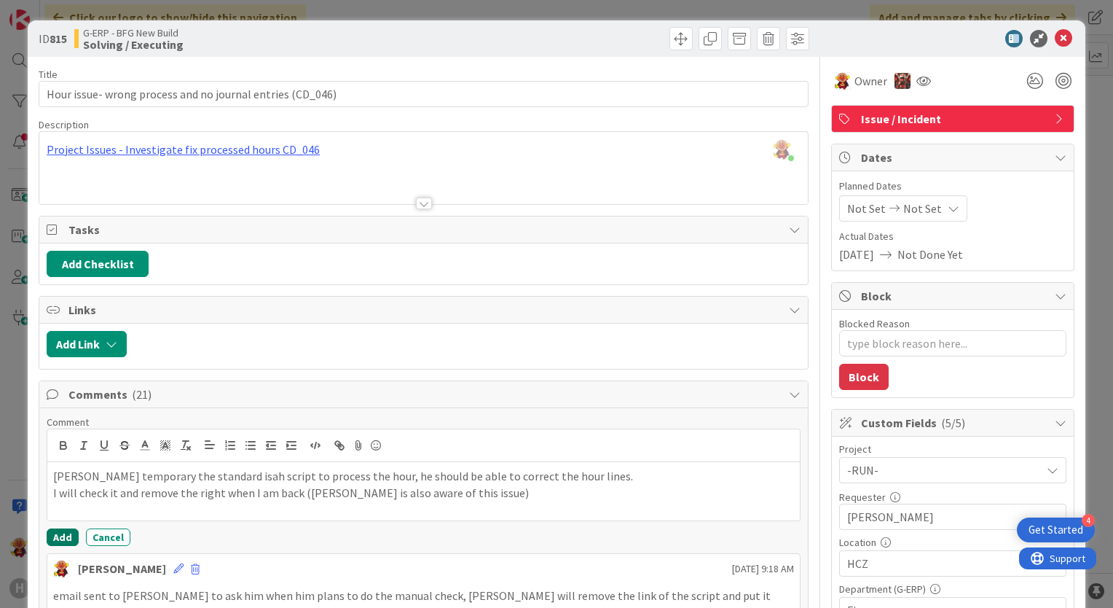
click at [64, 530] on button "Add" at bounding box center [63, 536] width 32 height 17
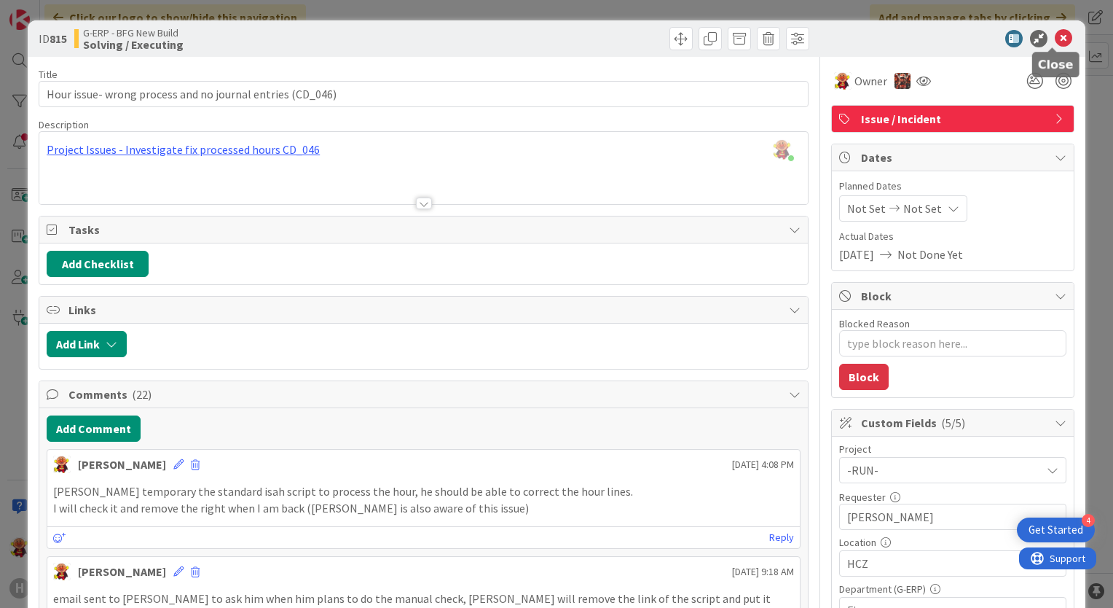
click at [1058, 42] on icon at bounding box center [1063, 38] width 17 height 17
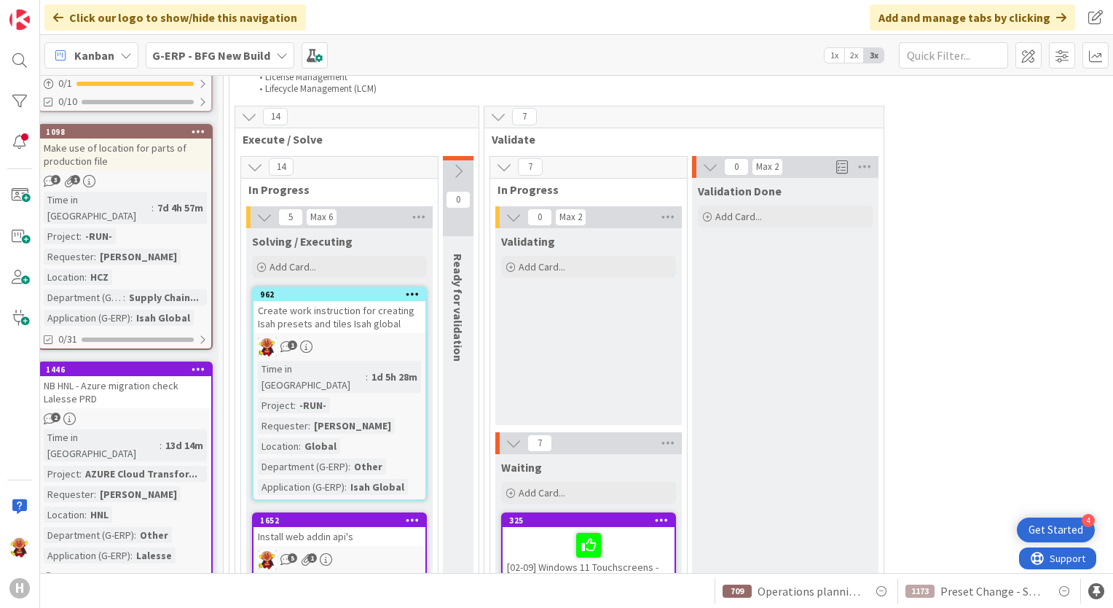
scroll to position [1933, 204]
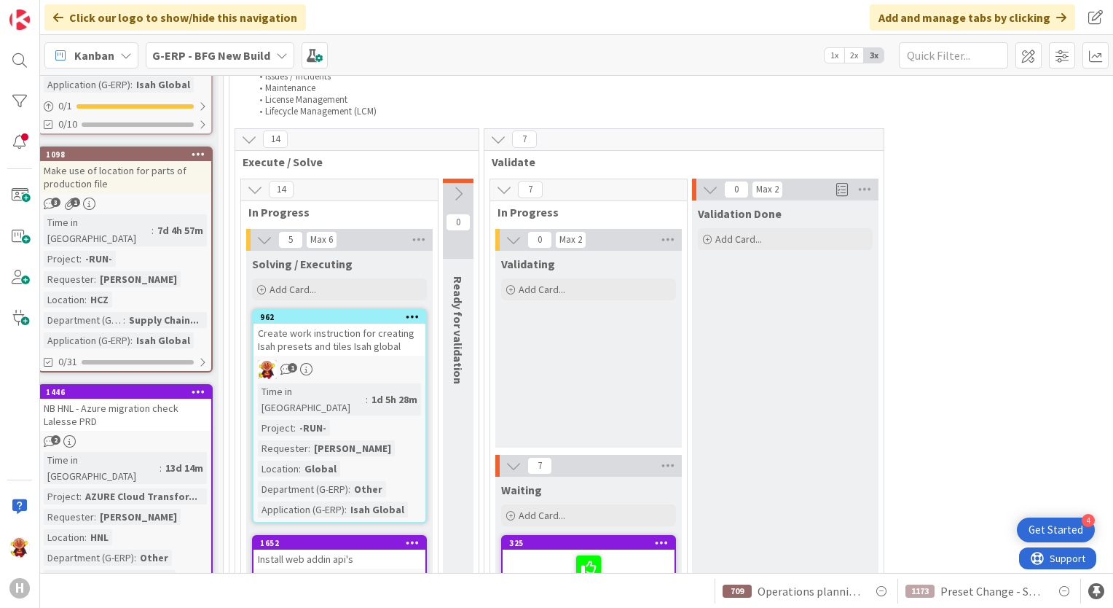
click at [380, 323] on div "Create work instruction for creating Isah presets and tiles Isah global" at bounding box center [340, 339] width 172 height 32
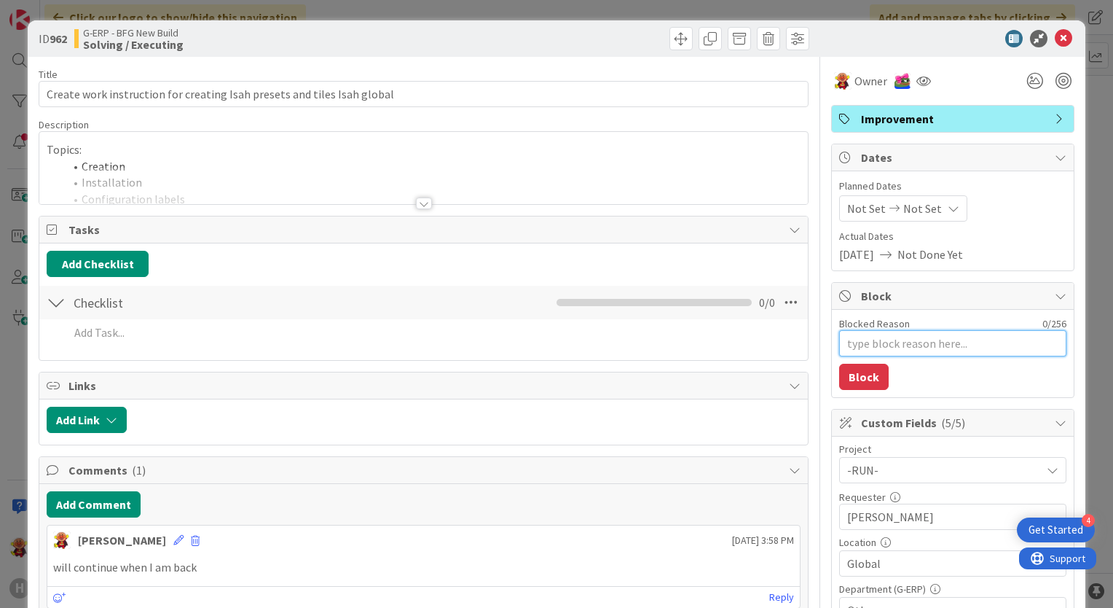
click at [924, 343] on textarea "Blocked Reason" at bounding box center [952, 343] width 227 height 26
type textarea "x"
type textarea "h"
type textarea "x"
type textarea "ho"
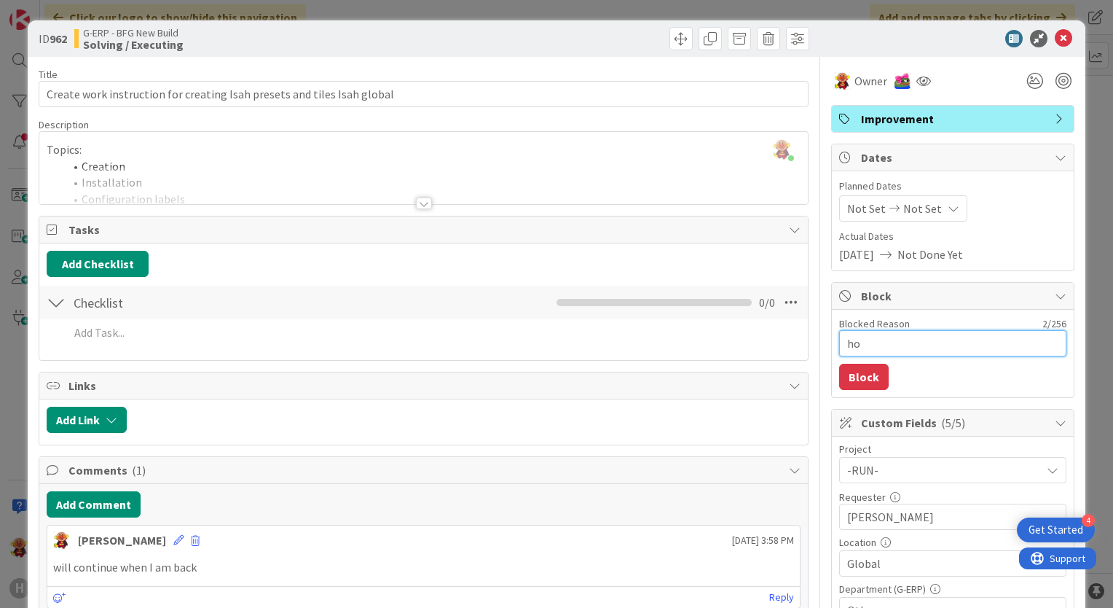
type textarea "x"
type textarea "hol"
type textarea "x"
type textarea "[DATE]"
type textarea "x"
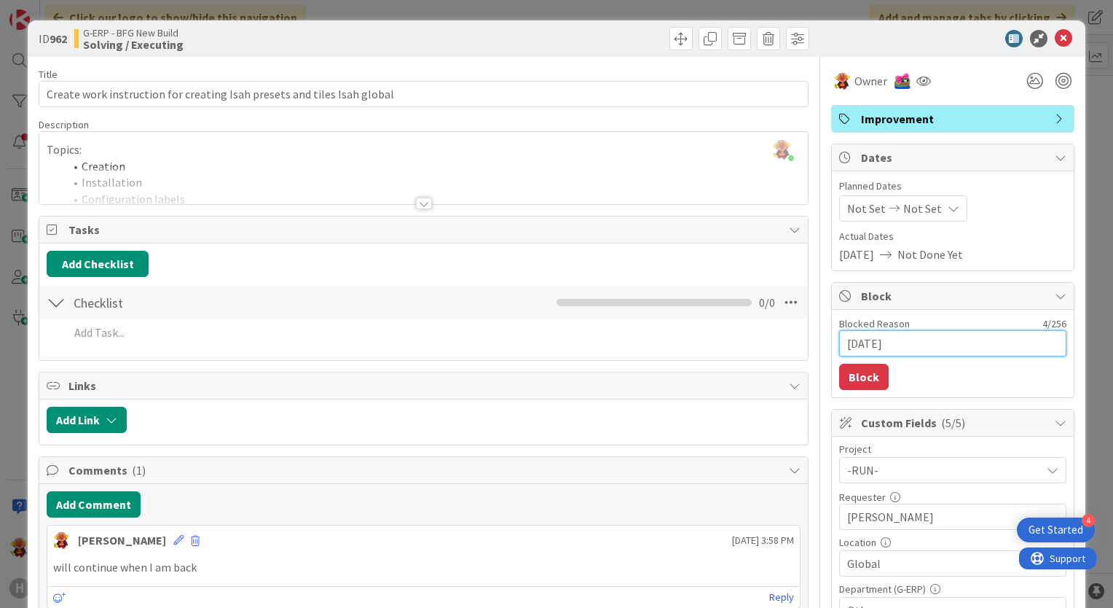
type textarea "holid"
type textarea "x"
type textarea "holida"
type textarea "x"
type textarea "holiday"
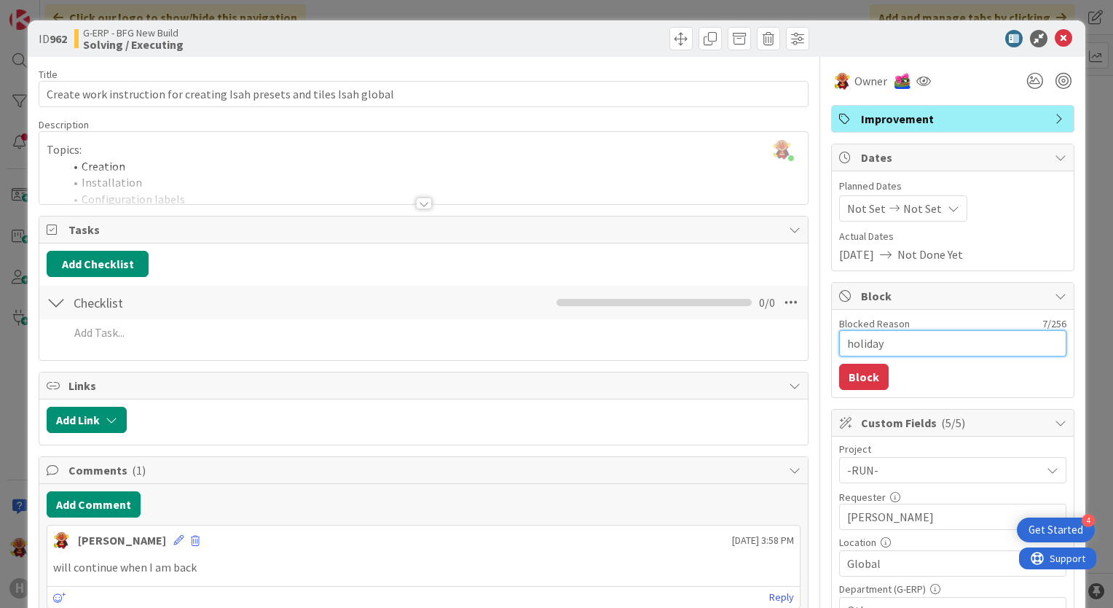
type textarea "x"
type textarea "holiday"
type textarea "x"
type textarea "holiday L"
type textarea "x"
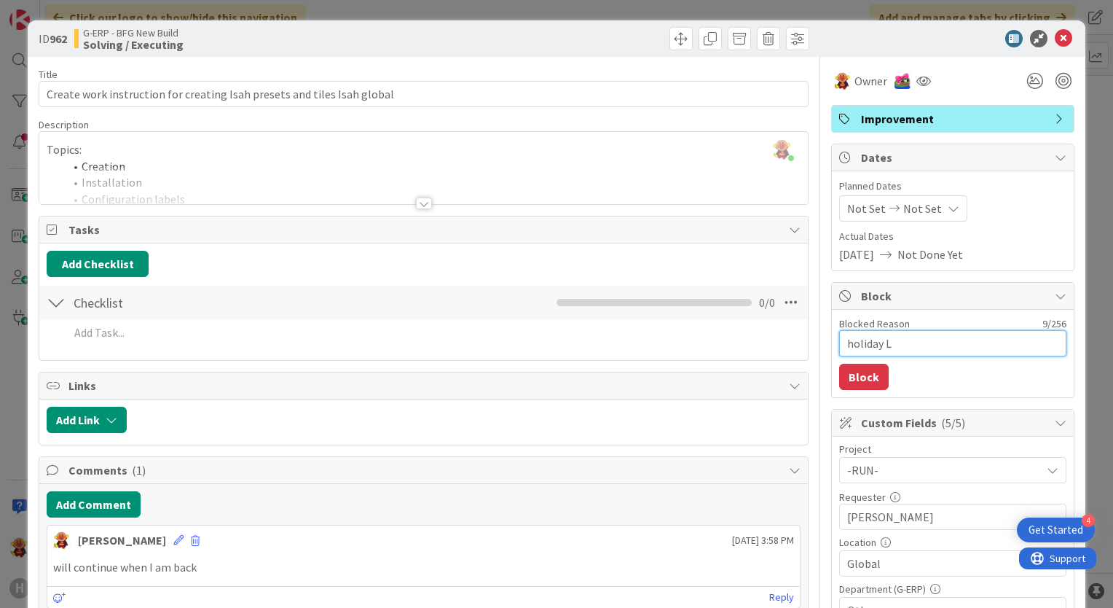
type textarea "holiday La"
type textarea "x"
type textarea "holiday Lar"
type textarea "x"
type textarea "holiday [PERSON_NAME]"
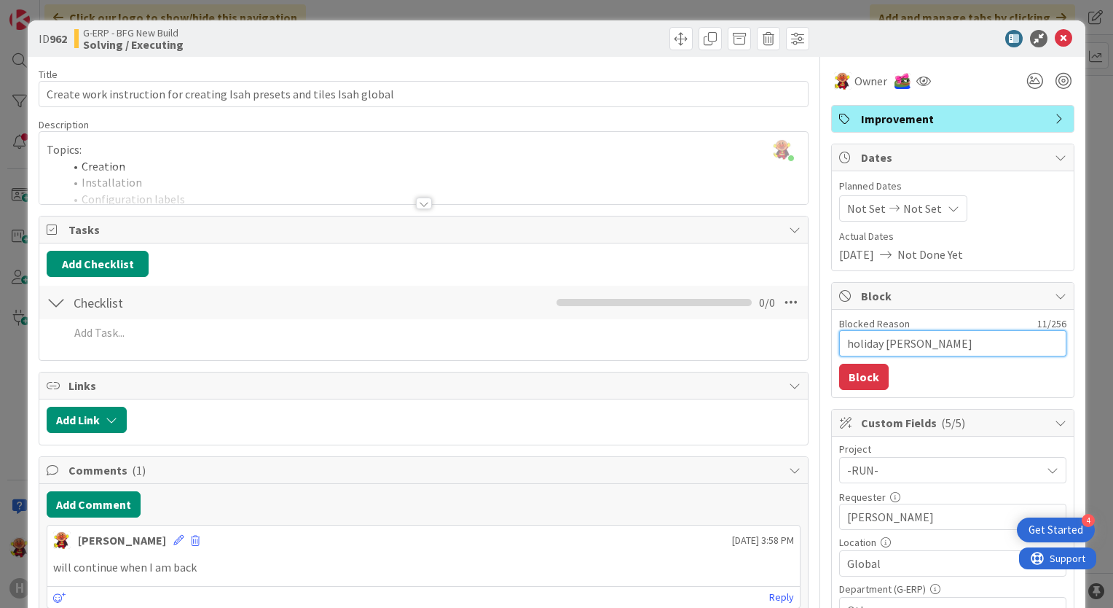
type textarea "x"
type textarea "holiday Larei"
type textarea "x"
type textarea "holiday Larein"
type textarea "x"
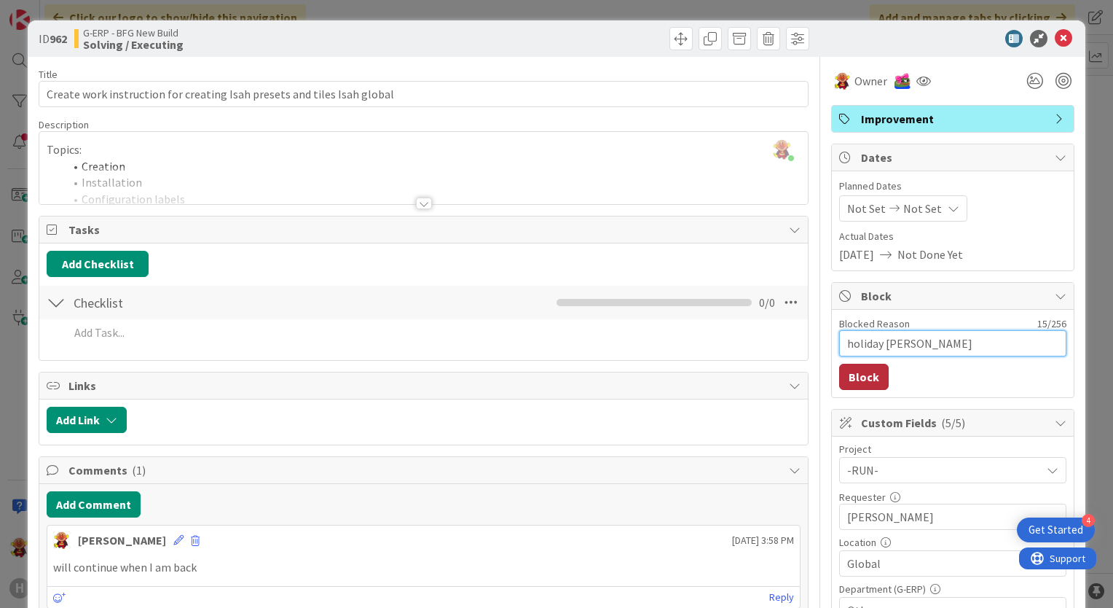
type textarea "holiday [PERSON_NAME]"
click at [849, 381] on button "Block" at bounding box center [864, 377] width 50 height 26
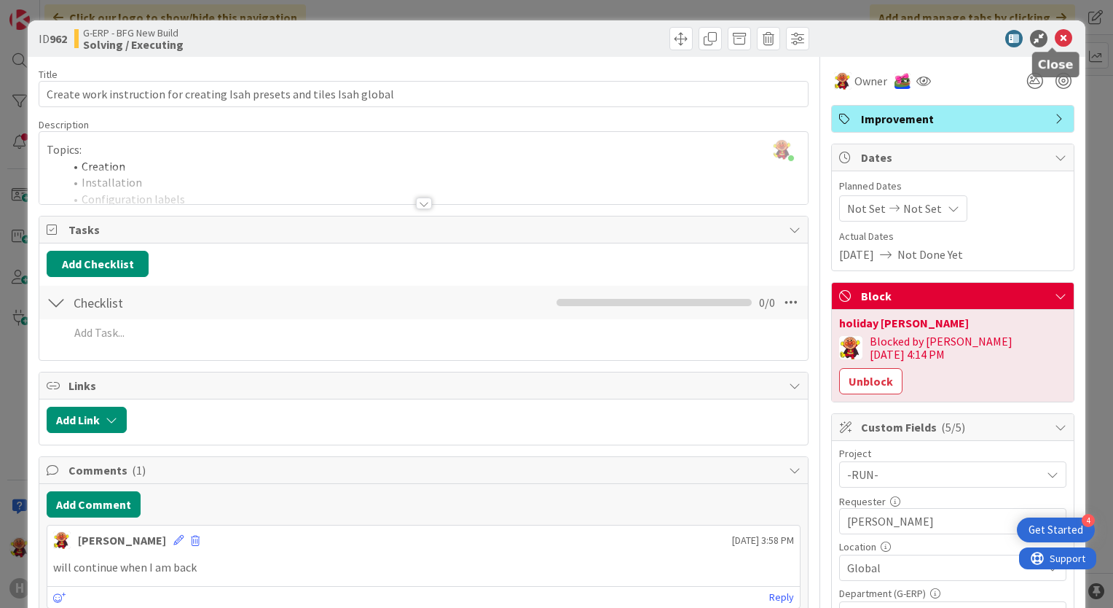
click at [1057, 34] on icon at bounding box center [1063, 38] width 17 height 17
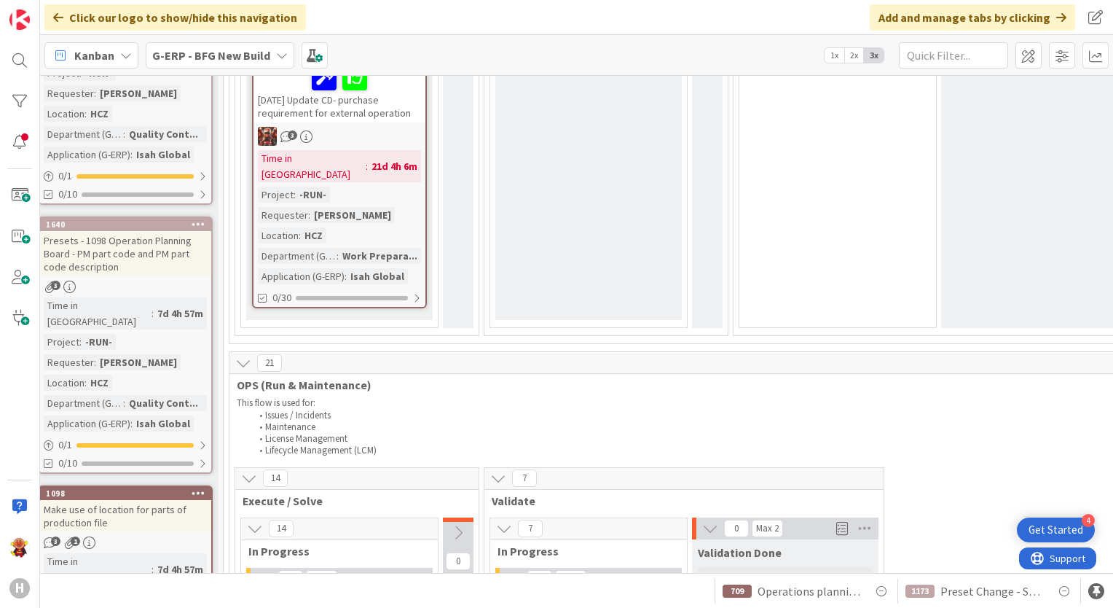
scroll to position [1714, 204]
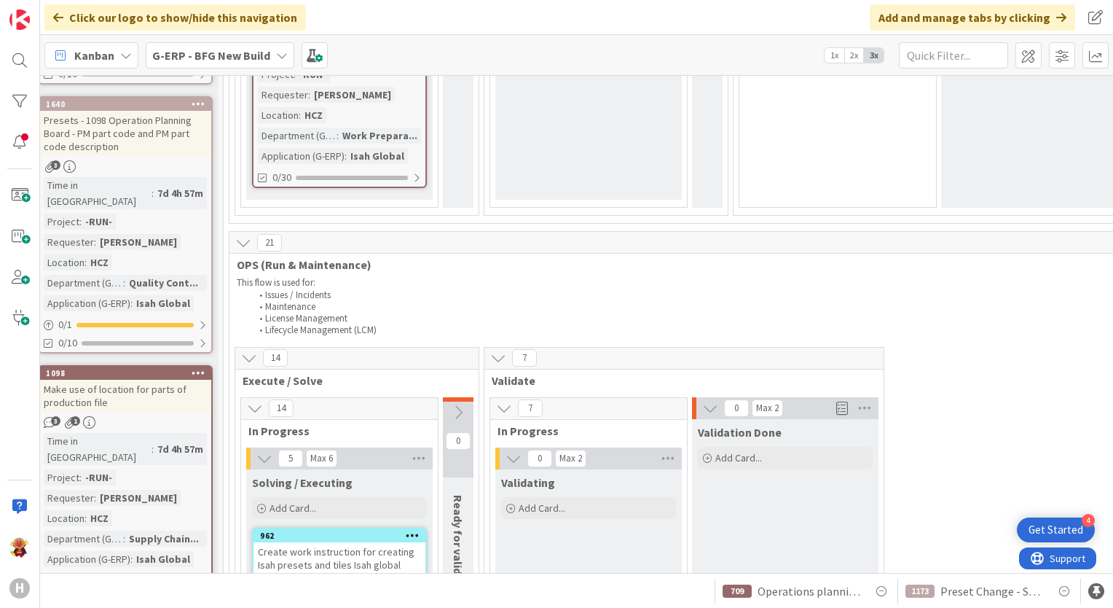
click at [177, 63] on span "G-ERP - BFG New Build" at bounding box center [211, 55] width 118 height 17
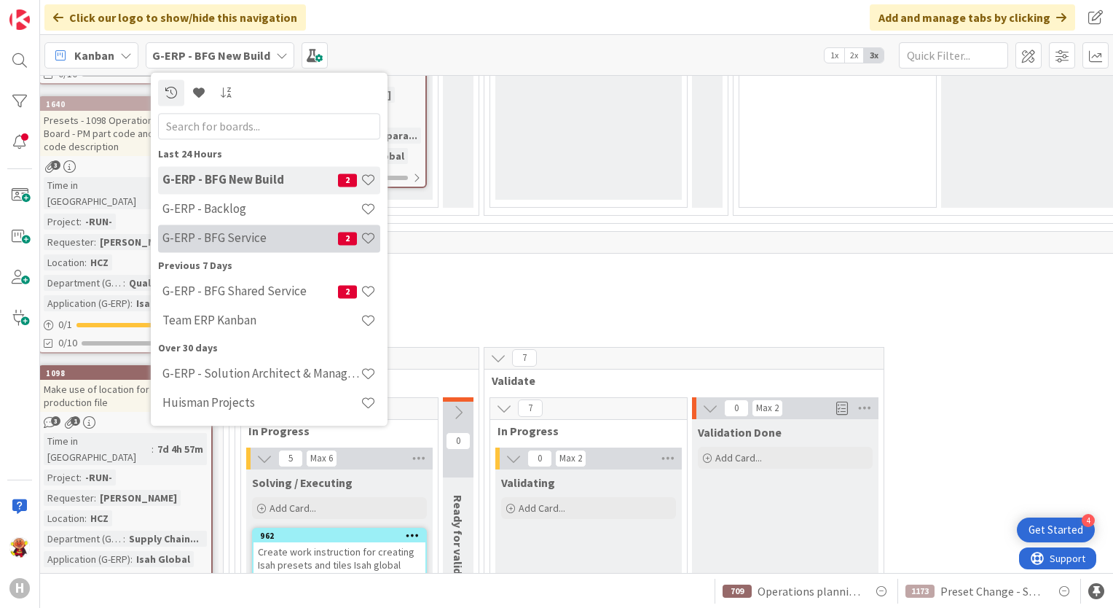
click at [218, 237] on h4 "G-ERP - BFG Service" at bounding box center [250, 238] width 176 height 15
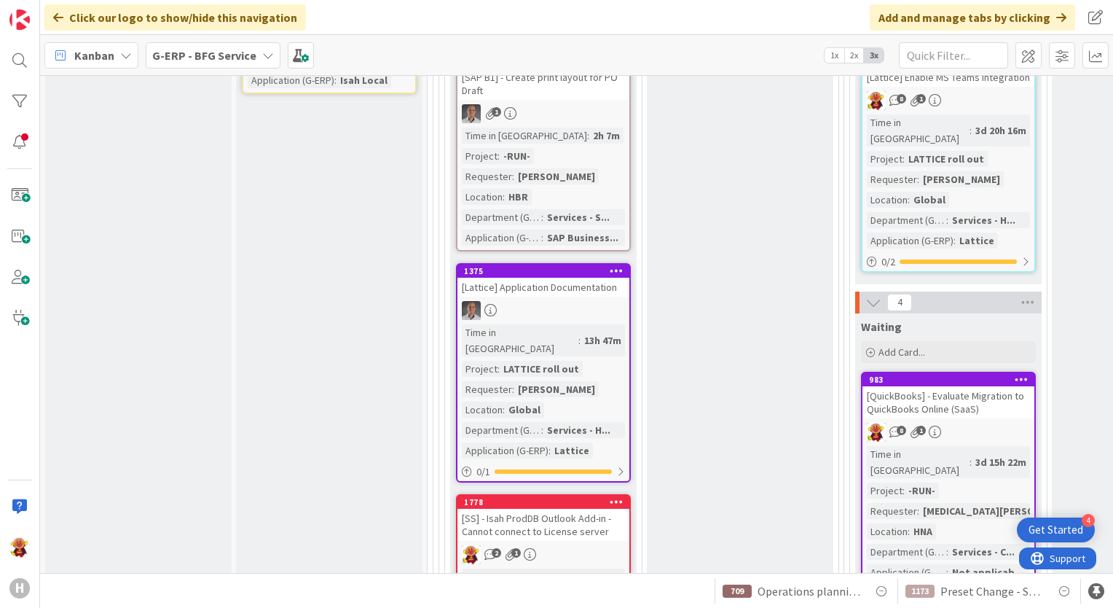
scroll to position [1166, 0]
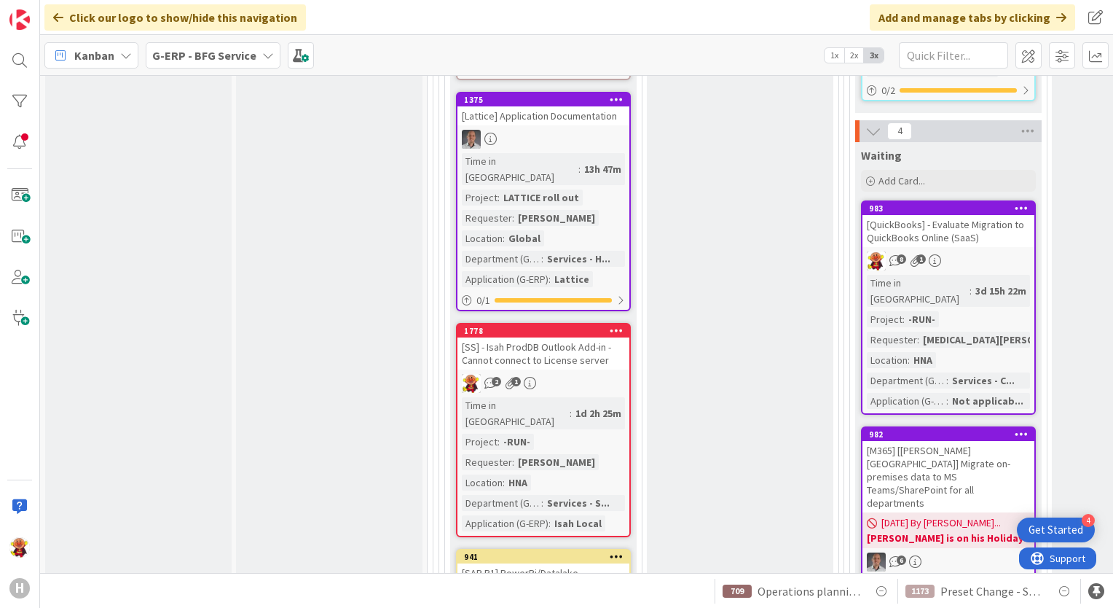
click at [597, 374] on div "2 1" at bounding box center [543, 383] width 172 height 19
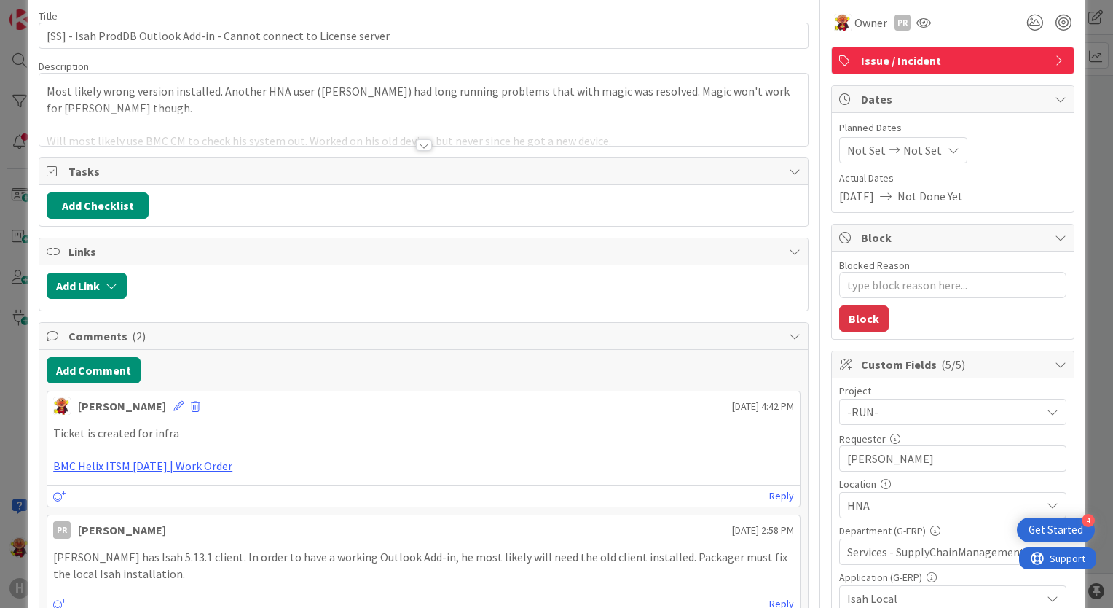
scroll to position [146, 0]
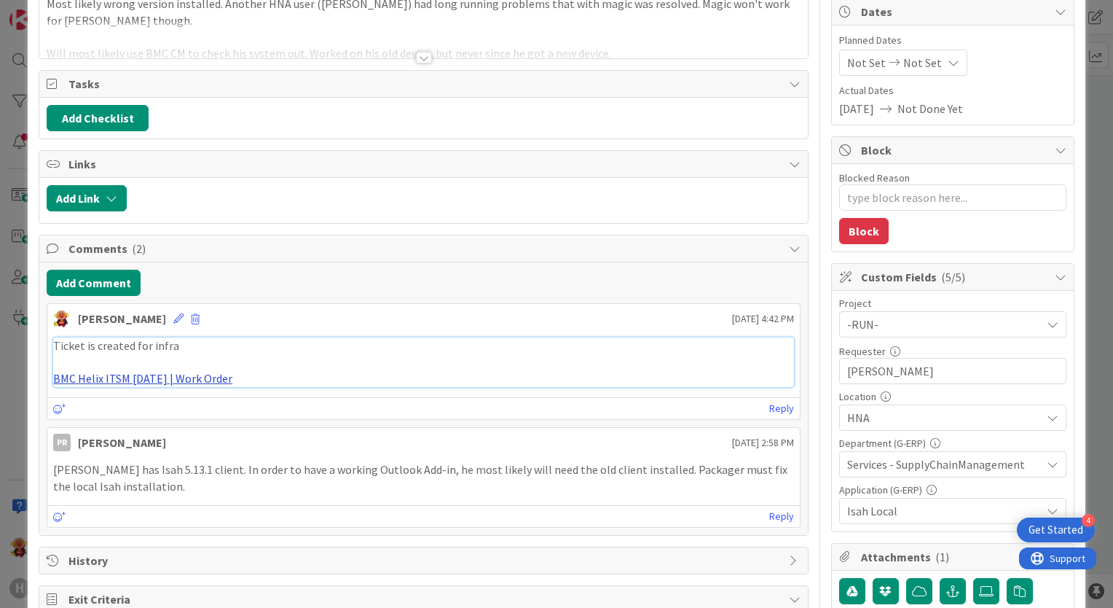
click at [160, 372] on link "BMC Helix ITSM [DATE] | Work Order" at bounding box center [142, 378] width 179 height 15
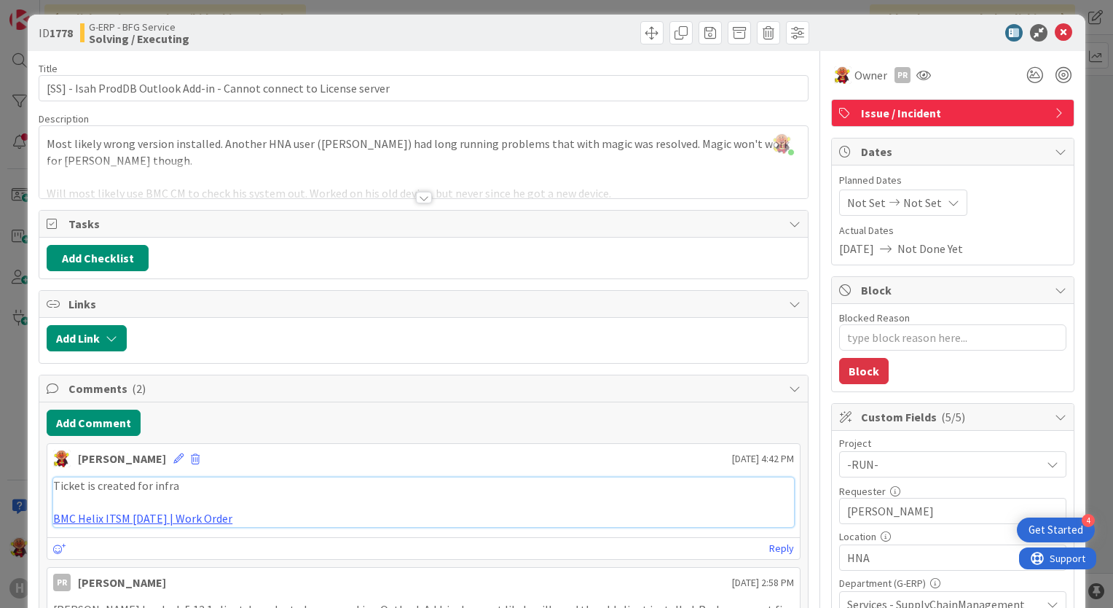
scroll to position [0, 0]
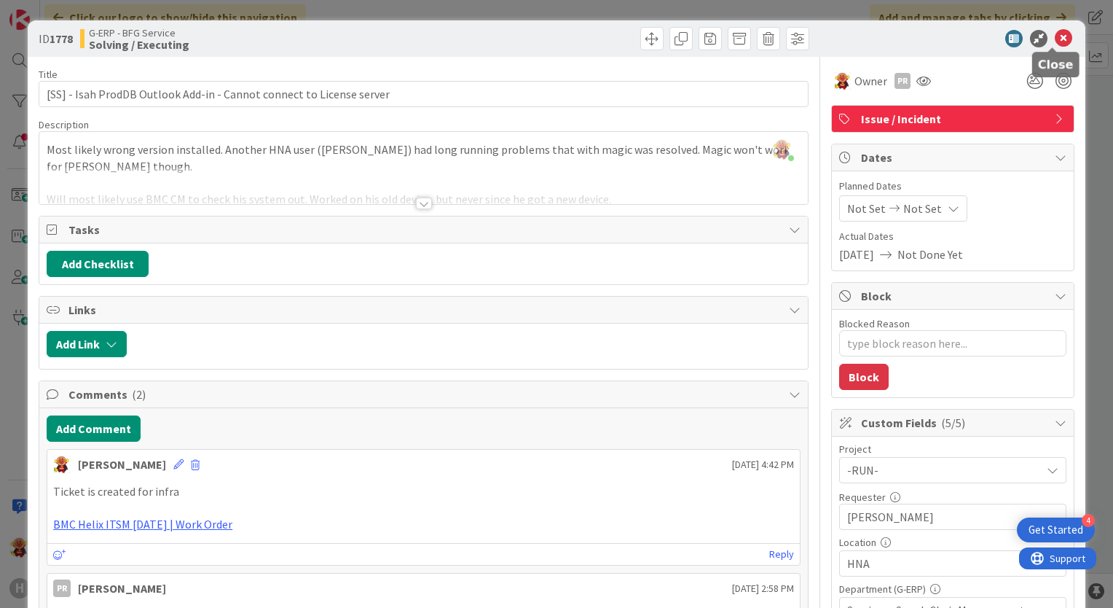
click at [1055, 39] on icon at bounding box center [1063, 38] width 17 height 17
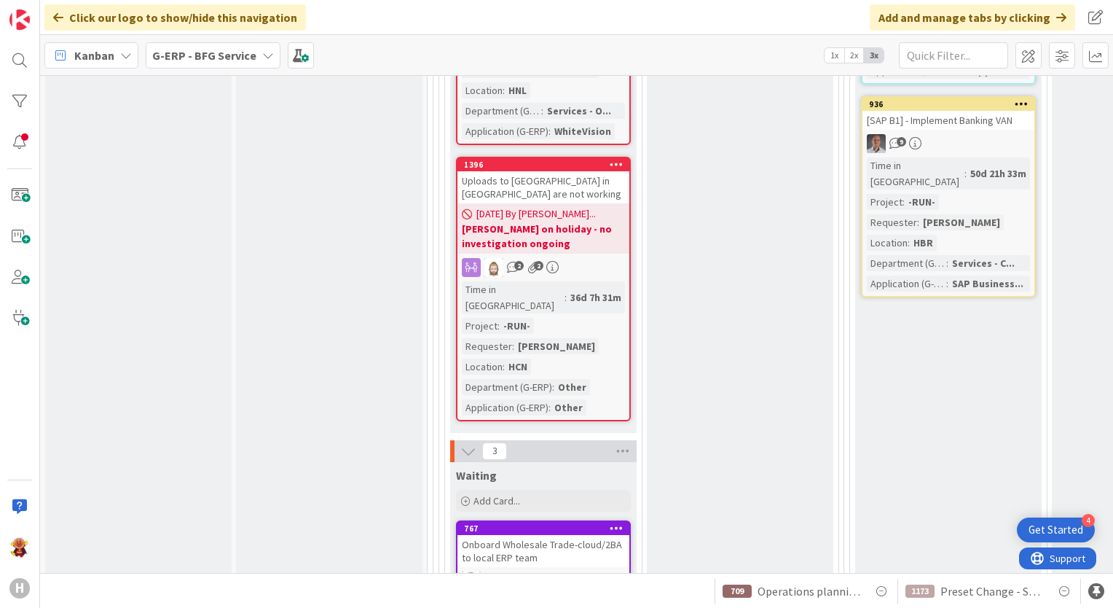
scroll to position [2113, 0]
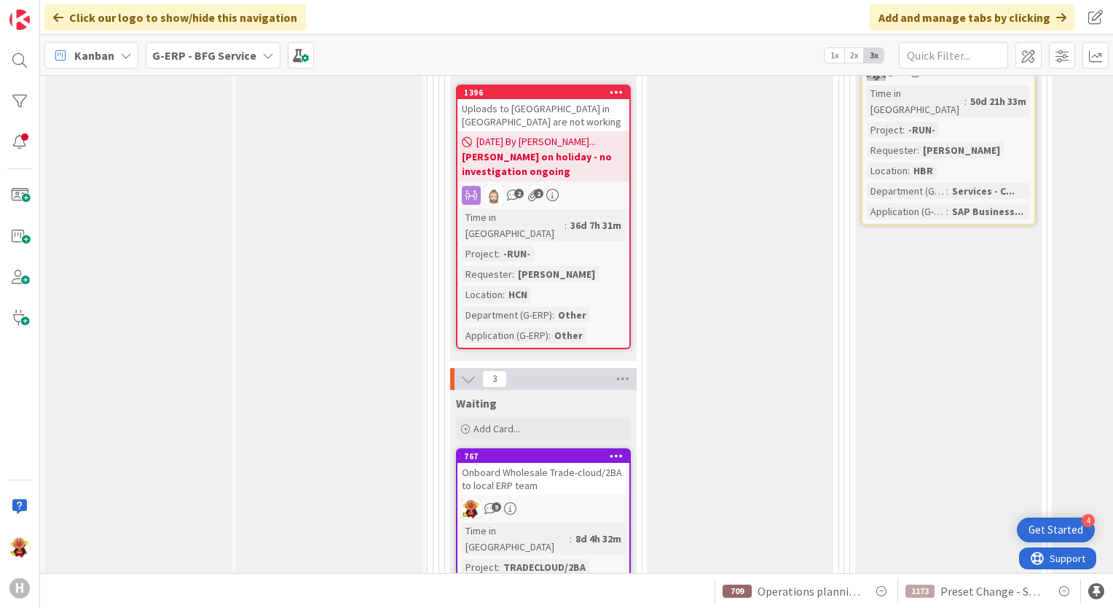
click at [613, 499] on div "9" at bounding box center [543, 508] width 172 height 19
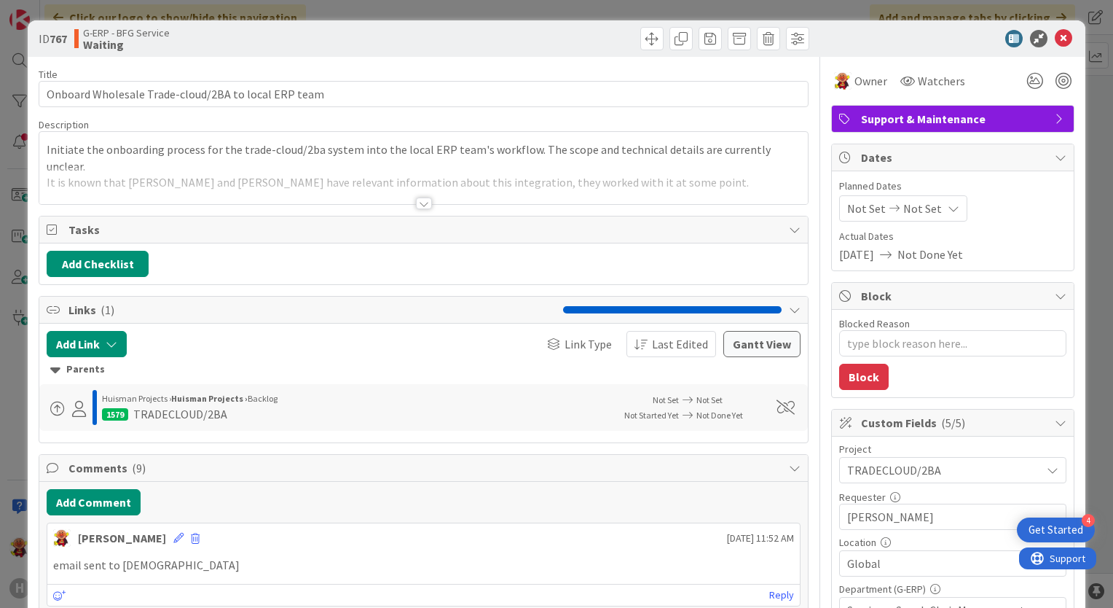
type textarea "x"
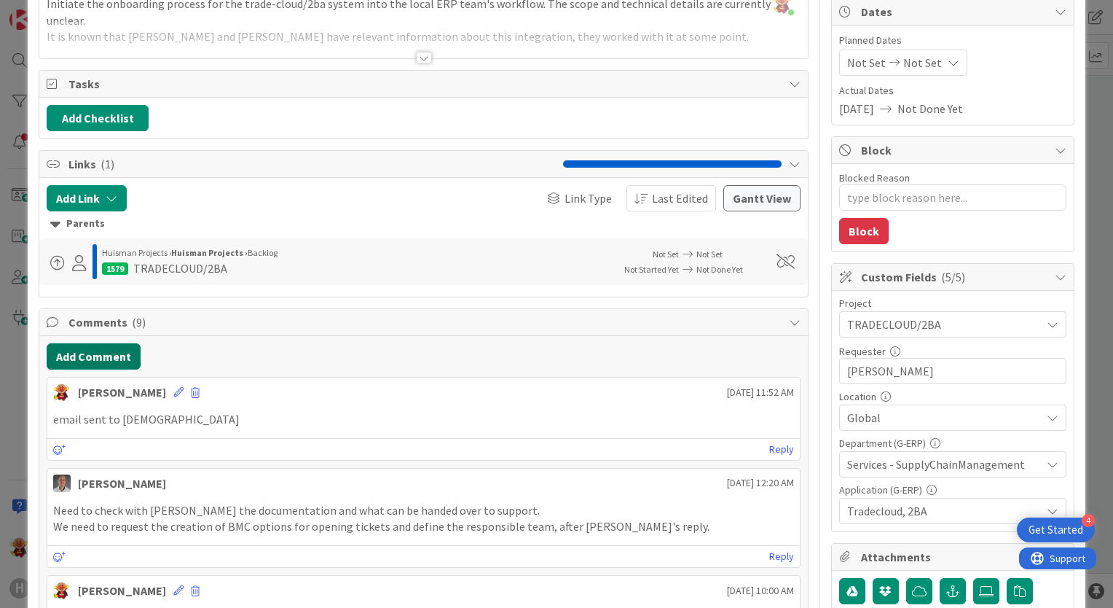
click at [89, 343] on button "Add Comment" at bounding box center [94, 356] width 94 height 26
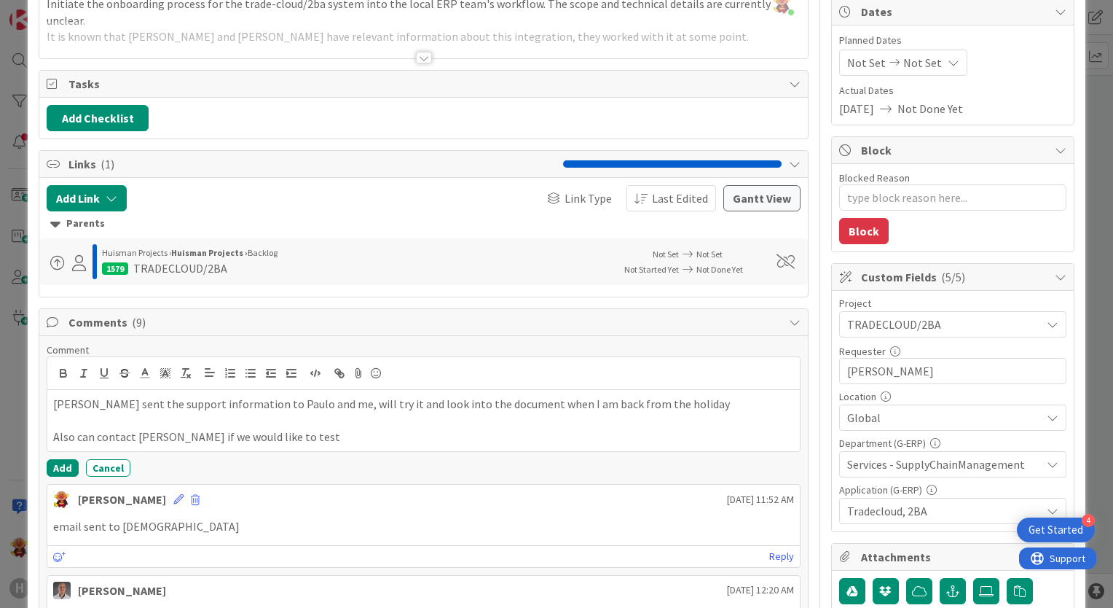
drag, startPoint x: 57, startPoint y: 433, endPoint x: 66, endPoint y: 435, distance: 9.0
click at [318, 461] on div "Add Cancel" at bounding box center [424, 467] width 754 height 17
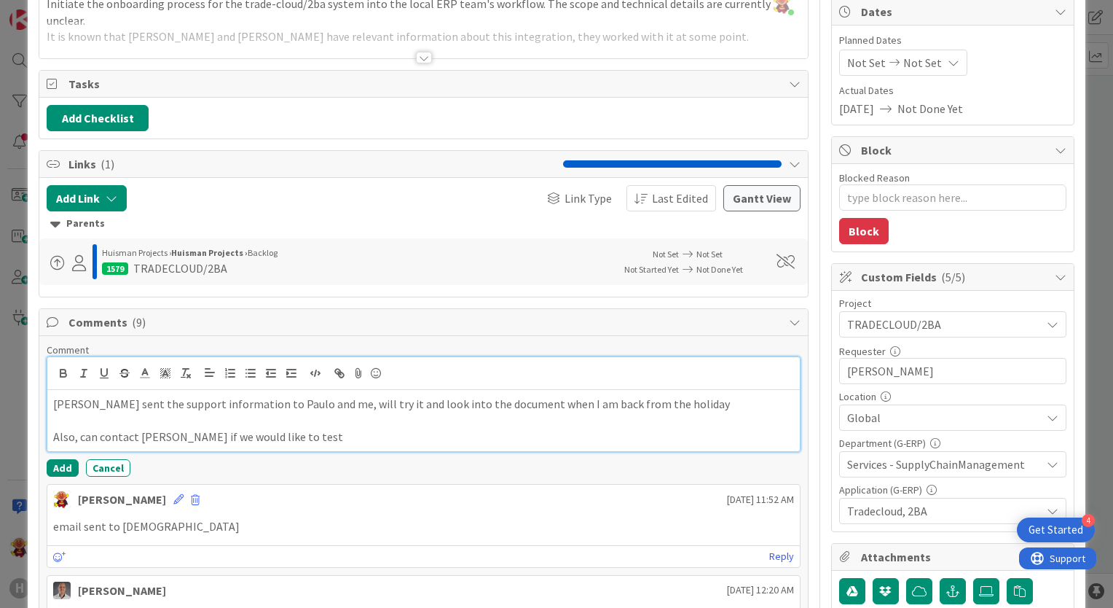
click at [323, 442] on p "Also, can contact [PERSON_NAME] if we would like to test" at bounding box center [423, 436] width 741 height 17
drag, startPoint x: 79, startPoint y: 435, endPoint x: 96, endPoint y: 436, distance: 17.5
click at [96, 436] on p "Also, can contact [PERSON_NAME] if we would like to test the acc environment" at bounding box center [423, 436] width 741 height 17
click at [170, 431] on p "Also, can contact [PERSON_NAME] if we would like to test the acc environment" at bounding box center [423, 436] width 741 height 17
drag, startPoint x: 261, startPoint y: 442, endPoint x: 278, endPoint y: 439, distance: 17.1
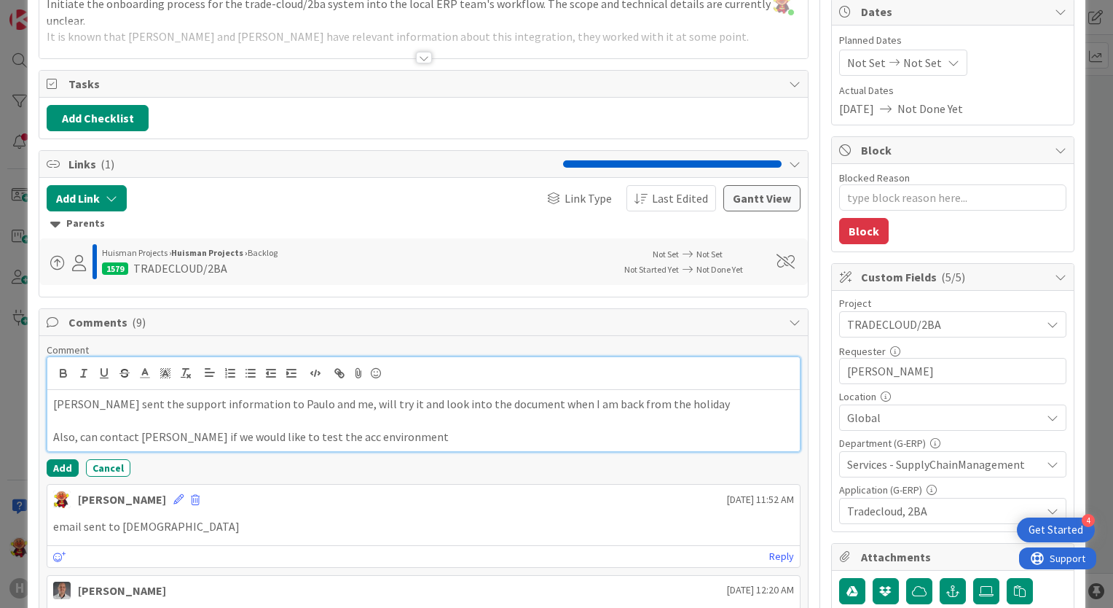
click at [262, 442] on p "Also, can contact [PERSON_NAME] if we would like to test the acc environment" at bounding box center [423, 436] width 741 height 17
click at [344, 437] on p "Also, can contact [PERSON_NAME] if we would like to test the acc environment" at bounding box center [423, 436] width 741 height 17
click at [394, 447] on div "[PERSON_NAME] sent the support information to Paulo and me, will try it and loo…" at bounding box center [423, 420] width 753 height 61
click at [370, 433] on p "Also, can contact [PERSON_NAME] if we would like to test the acc environment" at bounding box center [423, 436] width 741 height 17
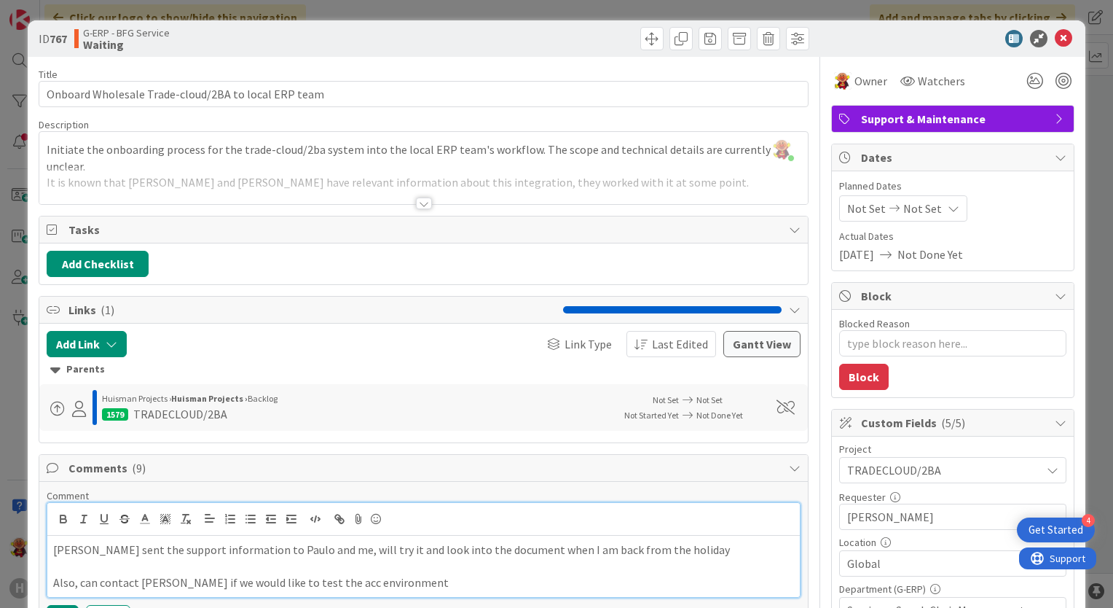
click at [251, 582] on p "Also, can contact [PERSON_NAME] if we would like to test the acc environment" at bounding box center [423, 582] width 741 height 17
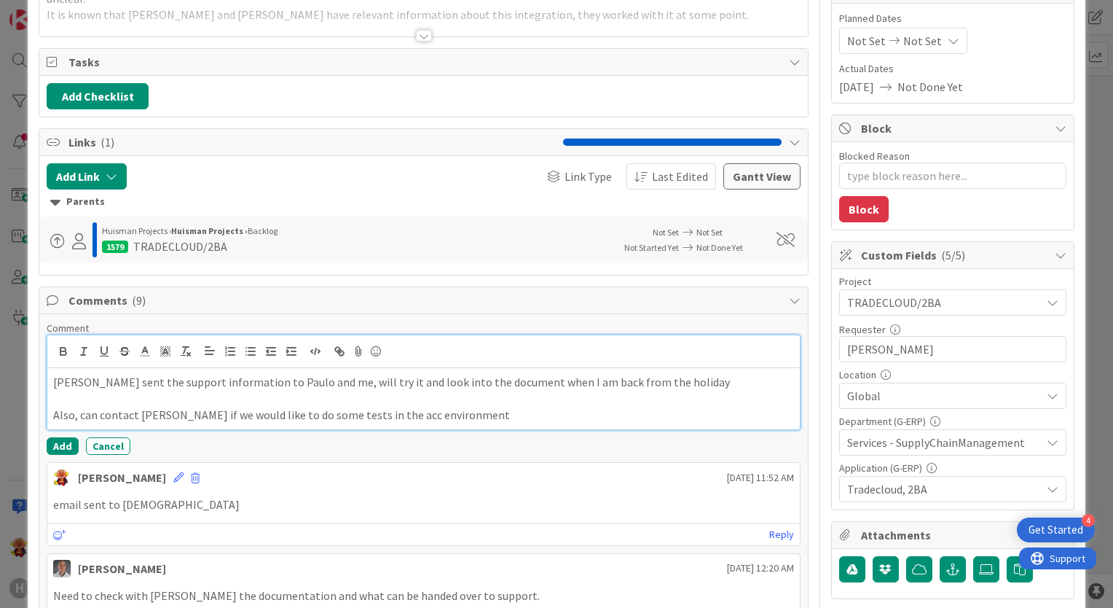
scroll to position [219, 0]
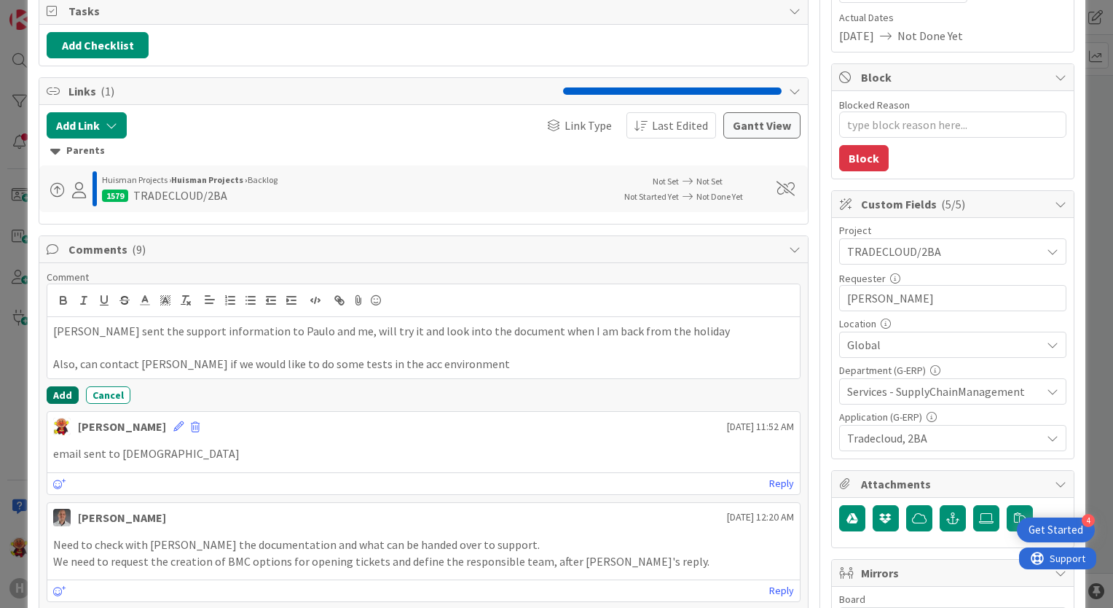
drag, startPoint x: 61, startPoint y: 396, endPoint x: 181, endPoint y: 374, distance: 121.3
click at [61, 395] on button "Add" at bounding box center [63, 394] width 32 height 17
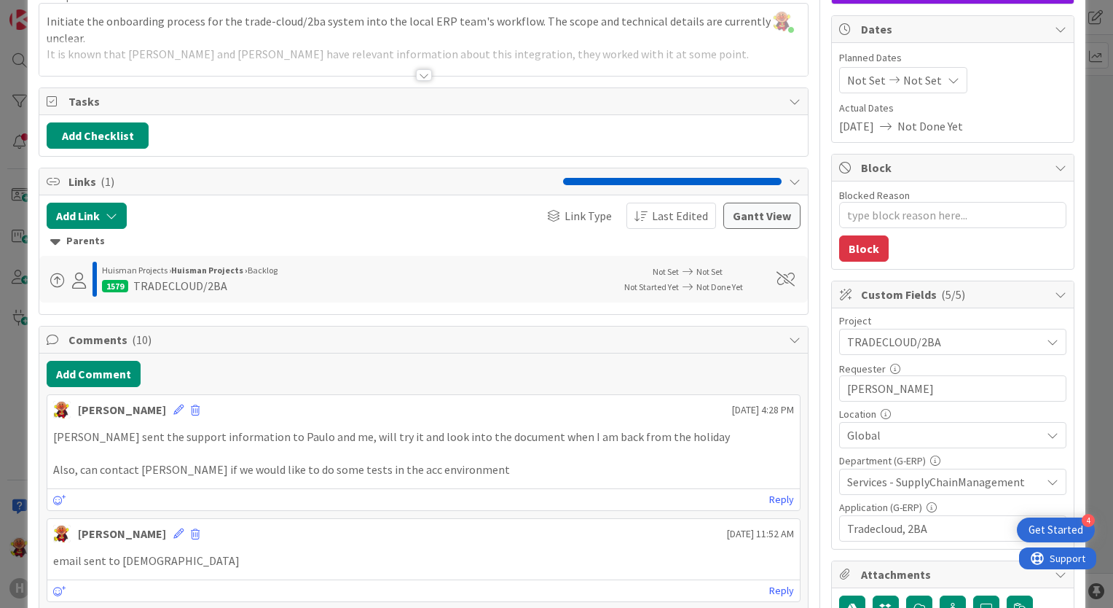
scroll to position [0, 0]
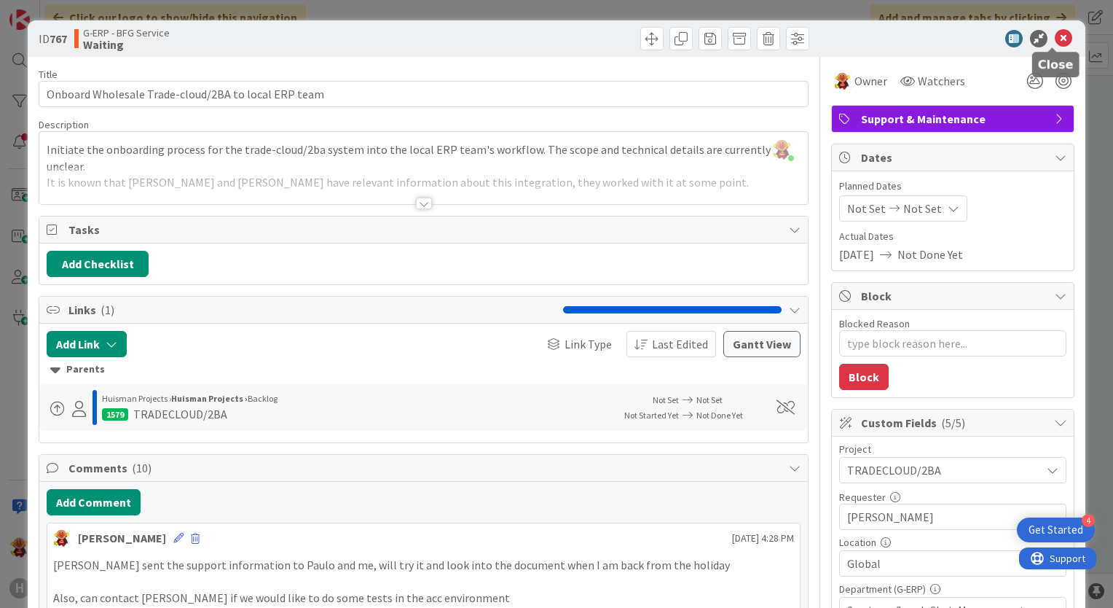
click at [1055, 34] on icon at bounding box center [1063, 38] width 17 height 17
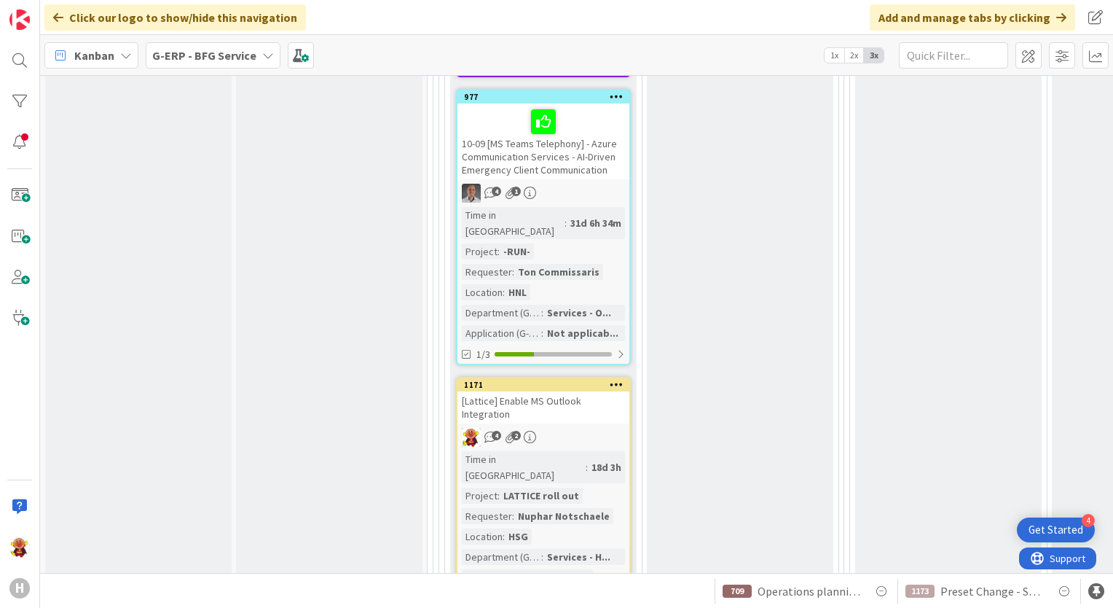
click at [605, 428] on div "4 2" at bounding box center [543, 437] width 172 height 19
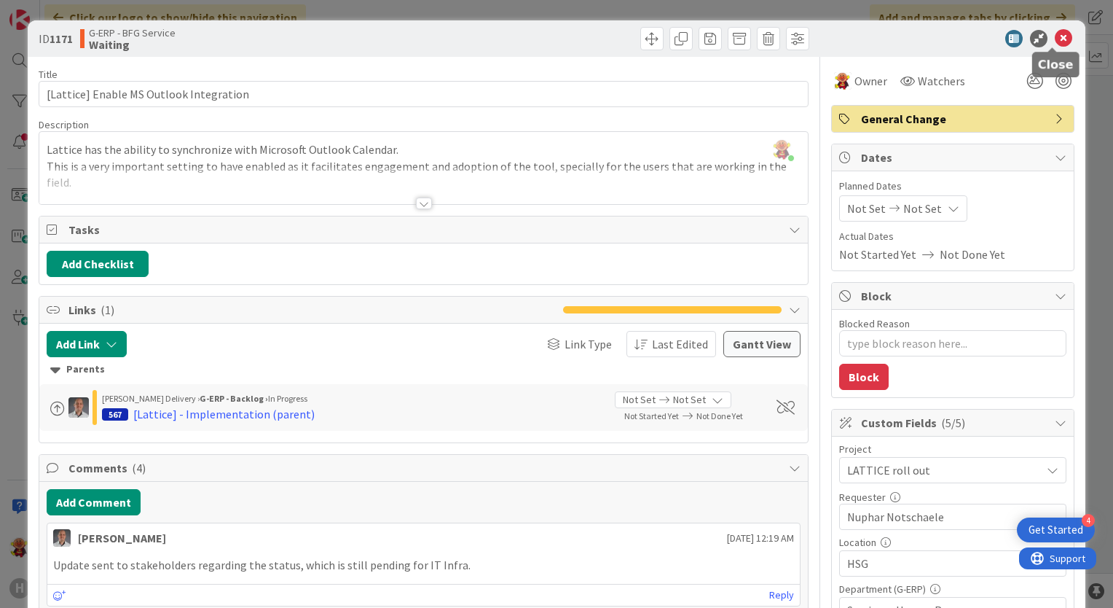
click at [1055, 42] on icon at bounding box center [1063, 38] width 17 height 17
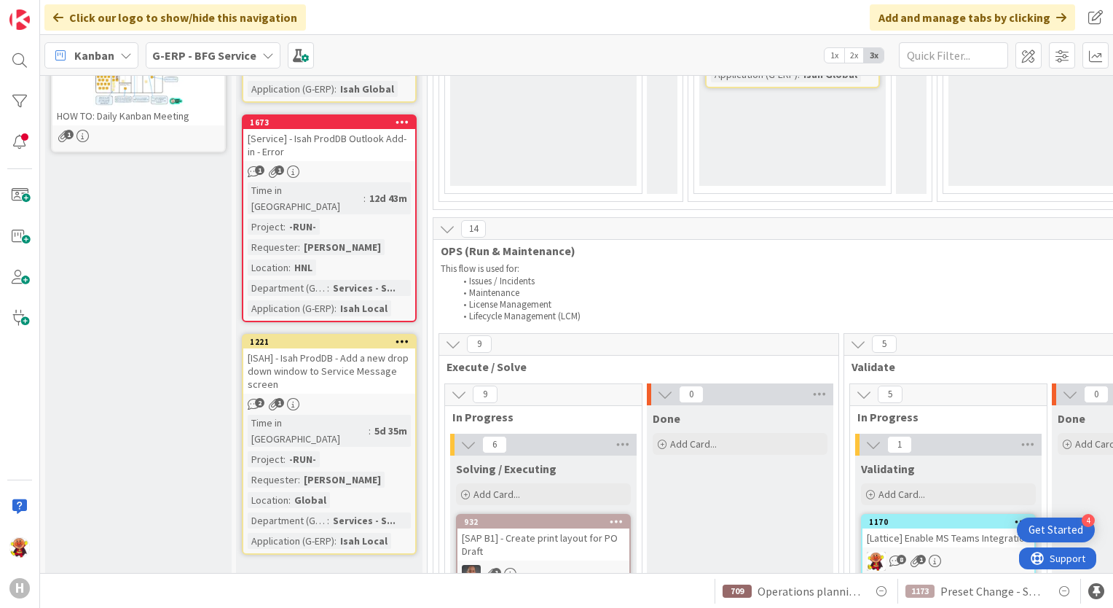
scroll to position [530, 0]
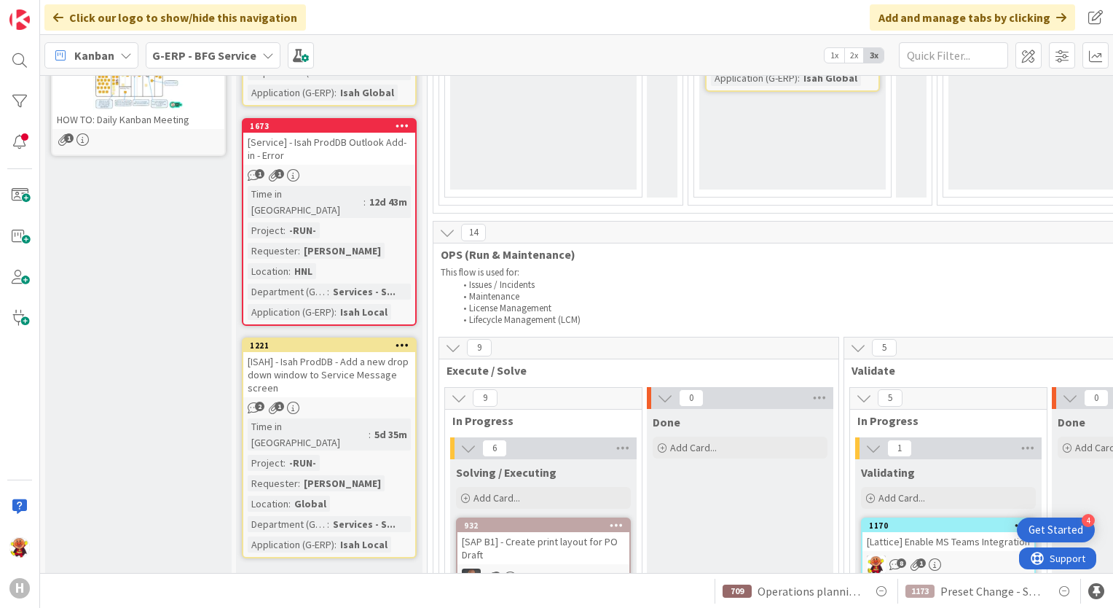
click at [347, 401] on div "2 1" at bounding box center [329, 407] width 172 height 12
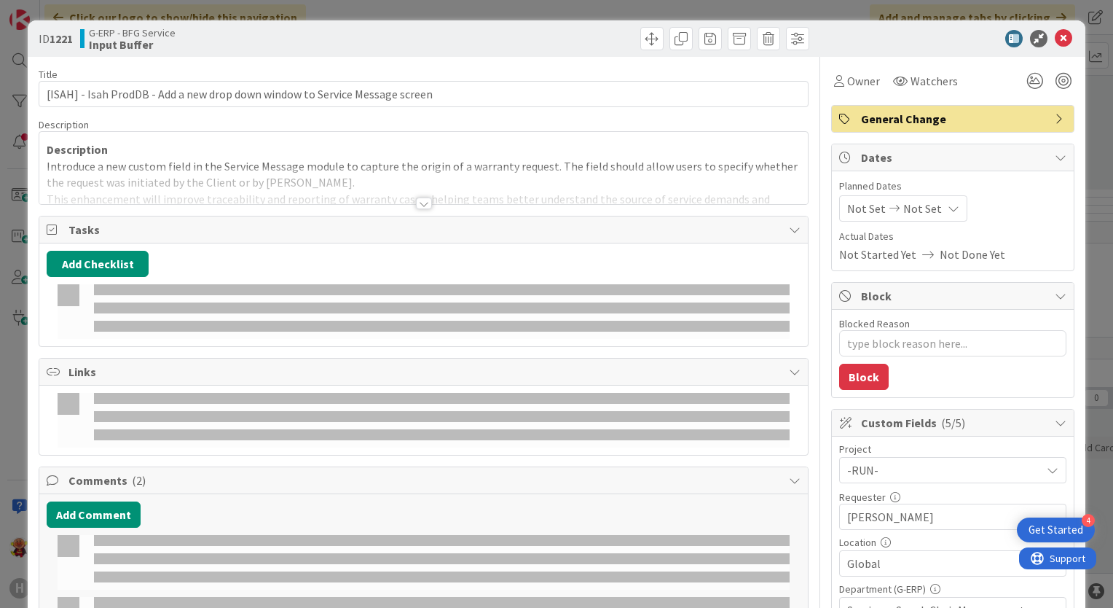
type textarea "x"
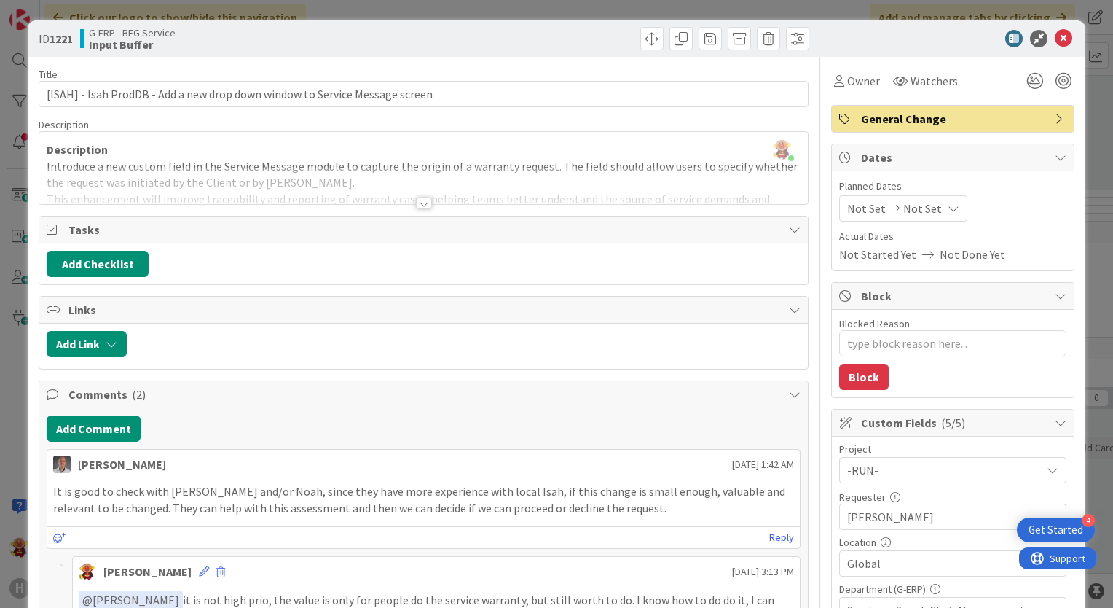
click at [425, 201] on div at bounding box center [424, 203] width 16 height 12
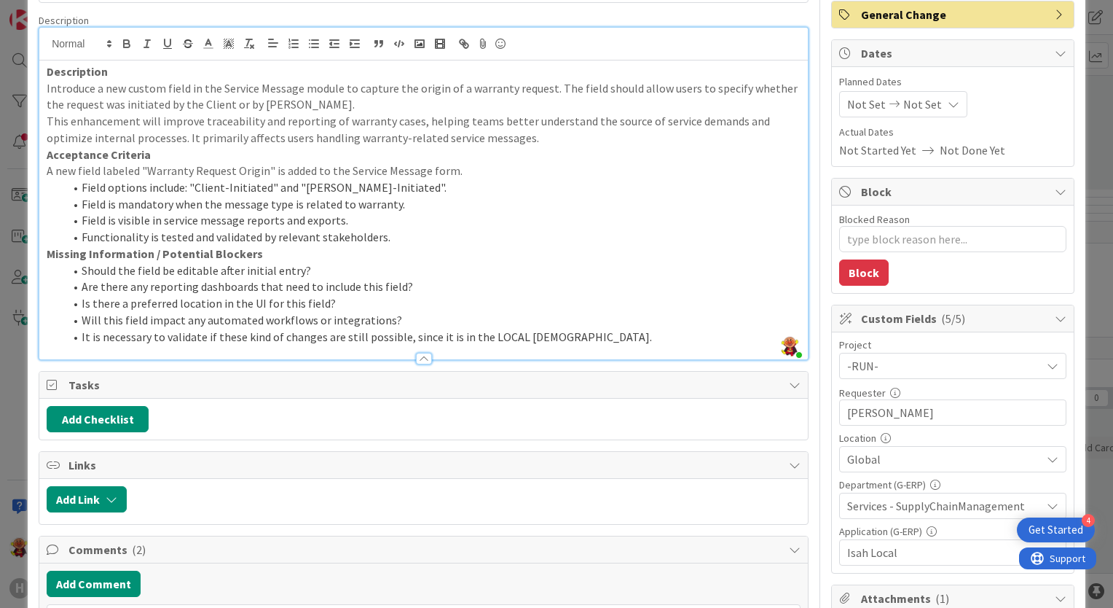
scroll to position [364, 0]
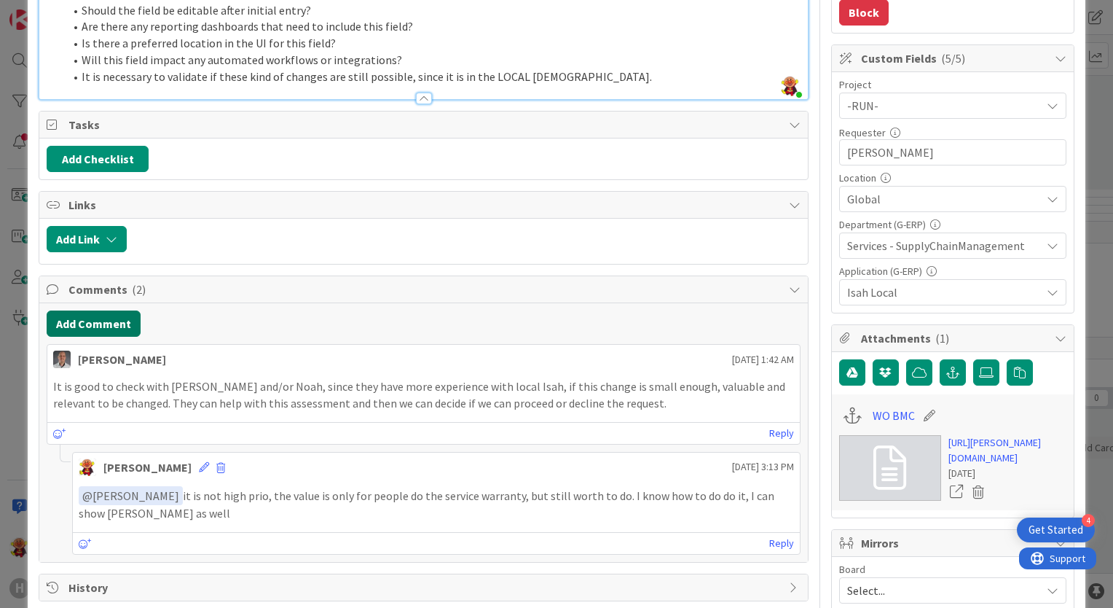
click at [125, 310] on button "Add Comment" at bounding box center [94, 323] width 94 height 26
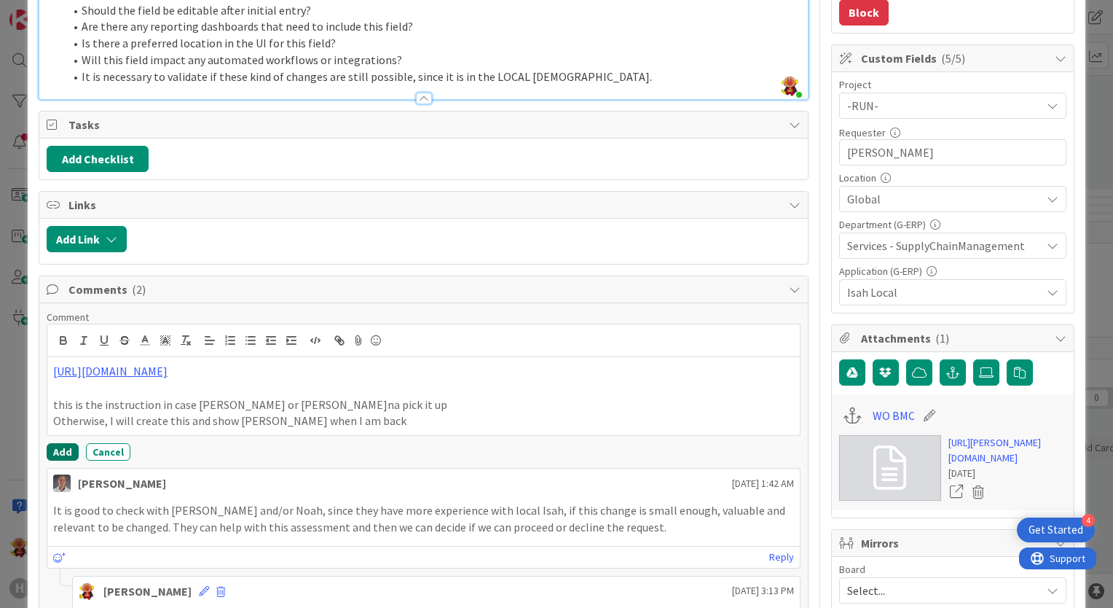
click at [58, 460] on button "Add" at bounding box center [63, 451] width 32 height 17
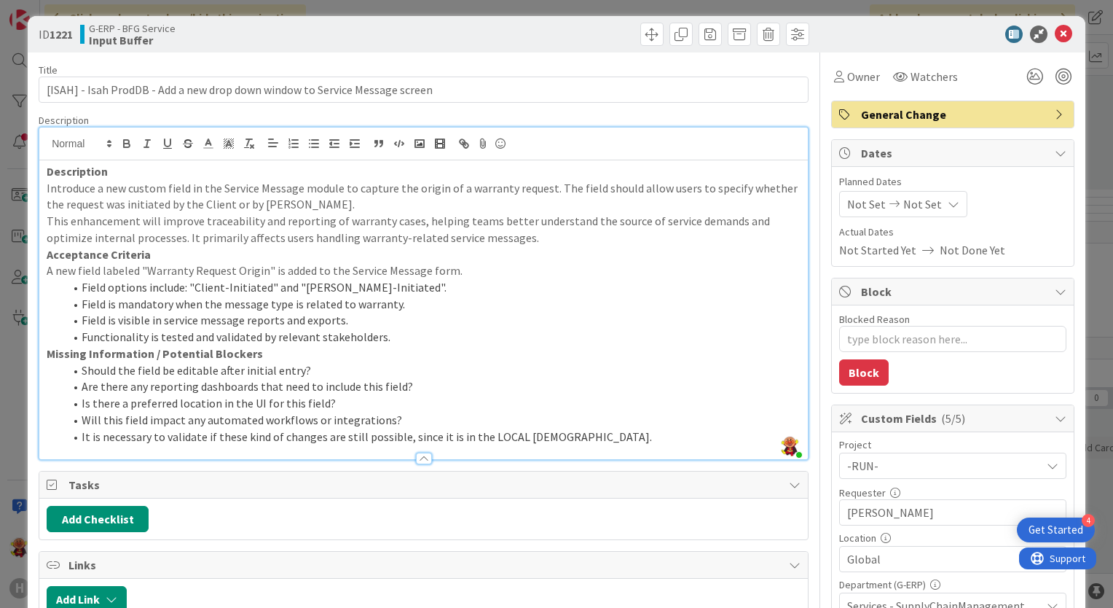
scroll to position [0, 0]
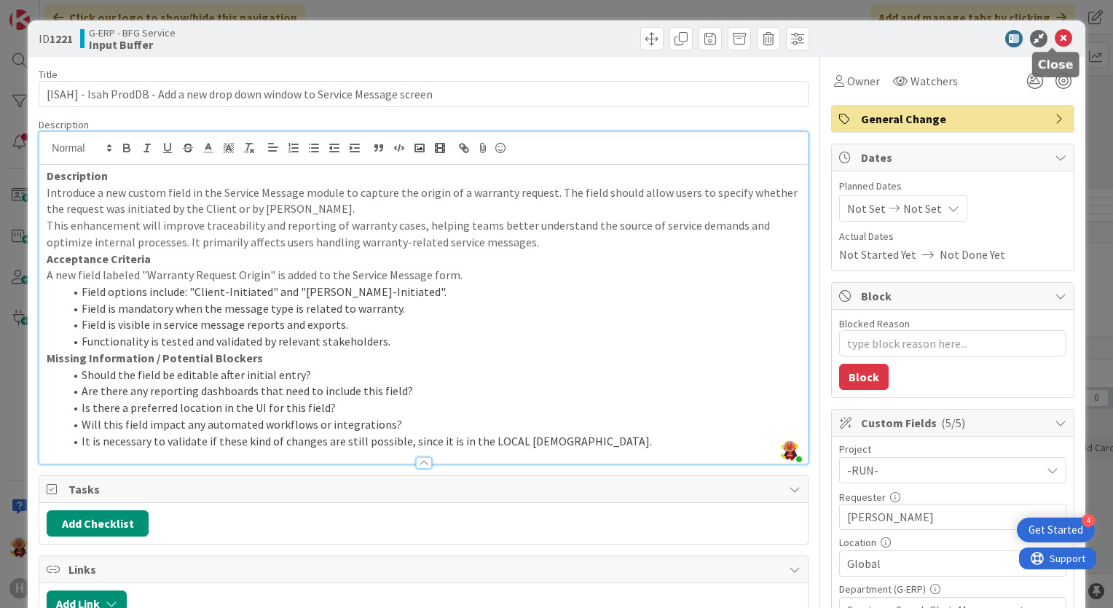
drag, startPoint x: 1053, startPoint y: 45, endPoint x: 1045, endPoint y: 68, distance: 24.9
click at [1055, 45] on icon at bounding box center [1063, 38] width 17 height 17
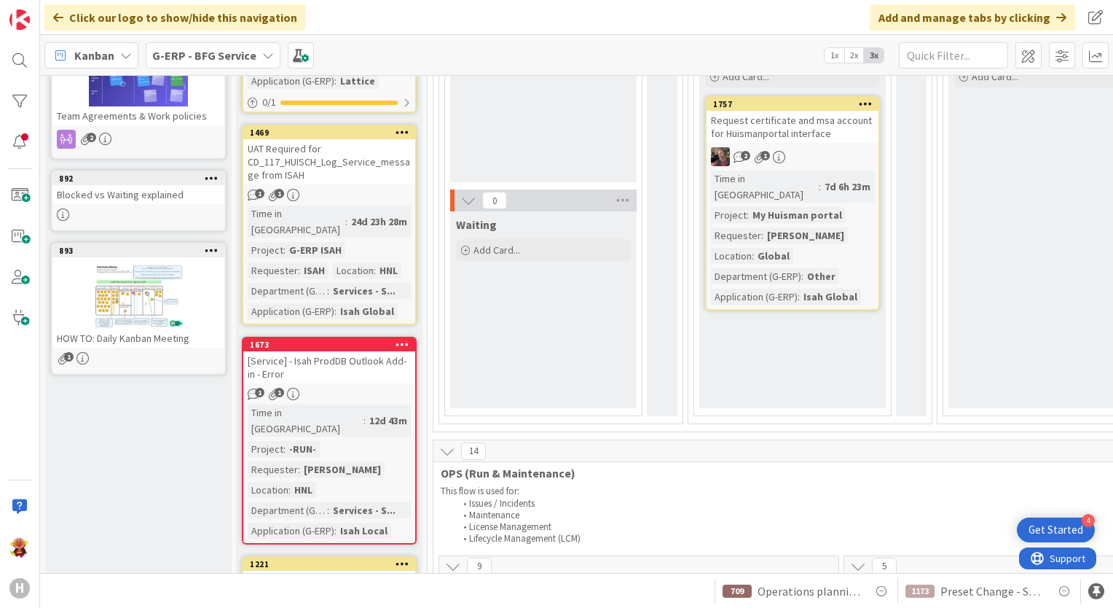
scroll to position [239, 0]
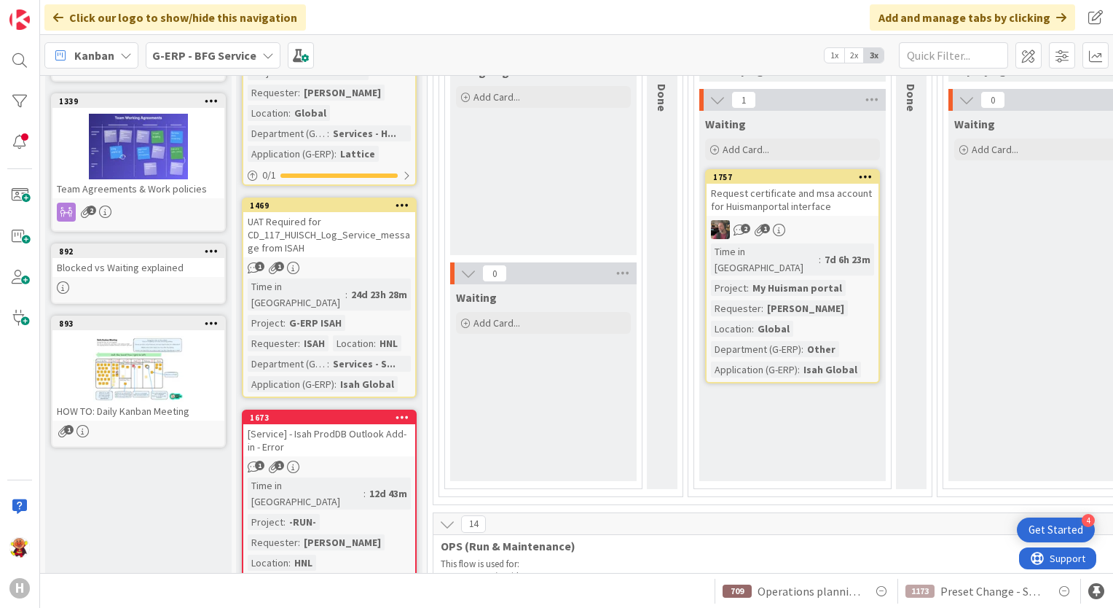
click at [410, 228] on div "UAT Required for CD_117_HUISCH_Log_Service_message from ISAH" at bounding box center [329, 234] width 172 height 45
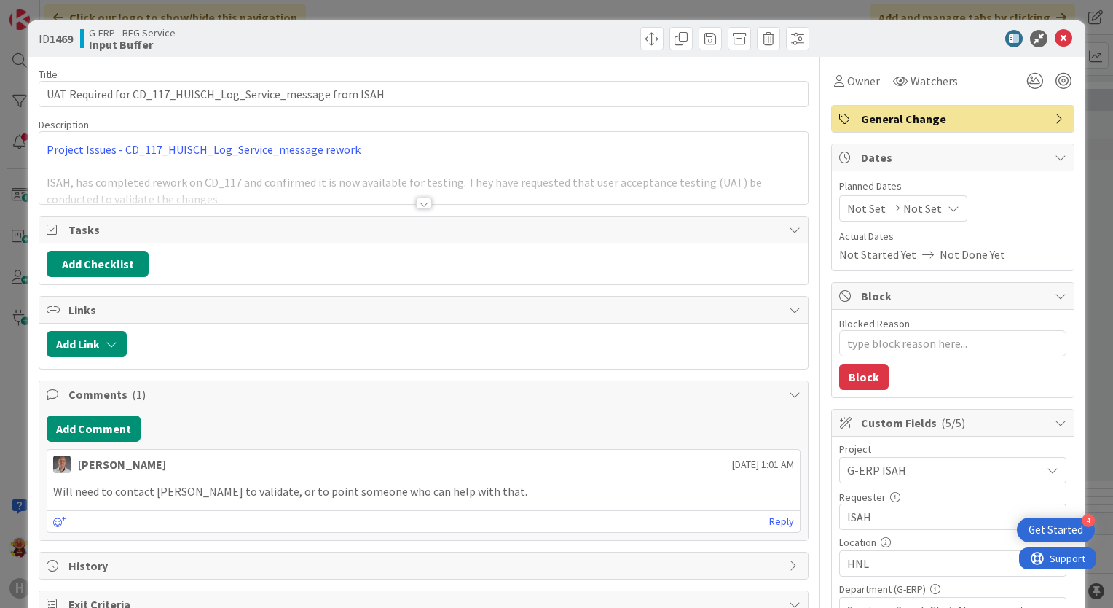
type textarea "x"
click at [111, 439] on div "Add Comment [PERSON_NAME] [DATE] 1:01 AM Will need to contact [PERSON_NAME] to …" at bounding box center [423, 474] width 769 height 132
click at [108, 431] on button "Add Comment" at bounding box center [94, 428] width 94 height 26
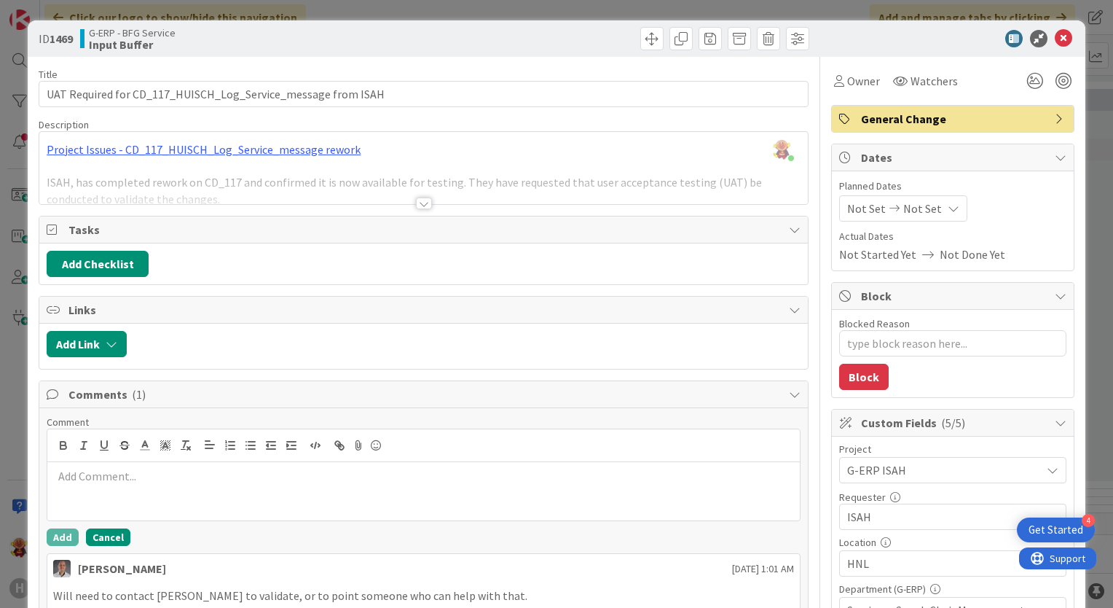
click at [99, 538] on button "Cancel" at bounding box center [108, 536] width 44 height 17
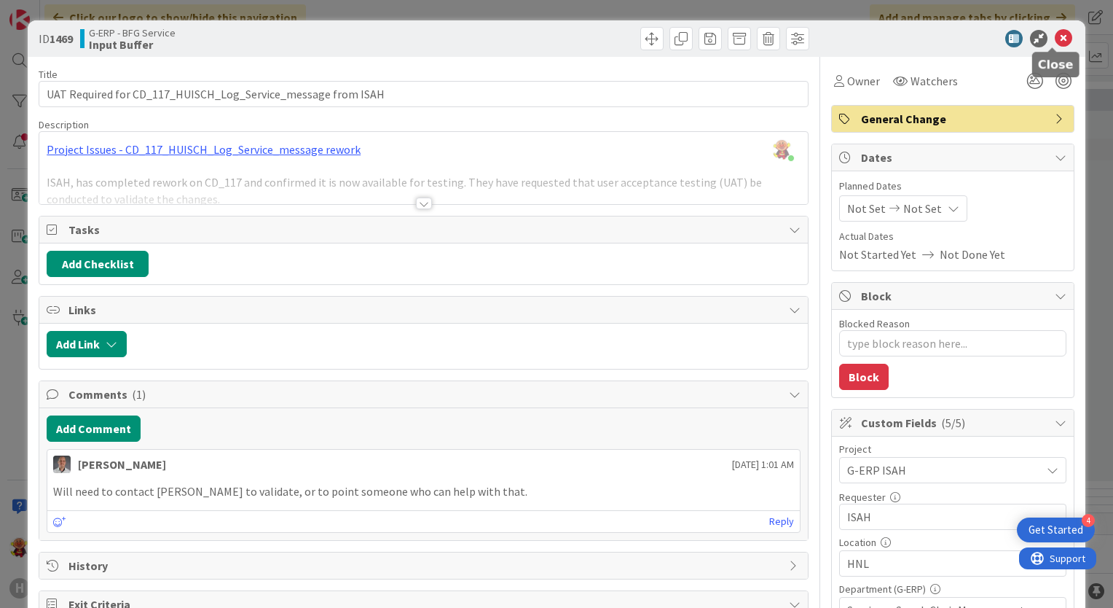
click at [1055, 45] on icon at bounding box center [1063, 38] width 17 height 17
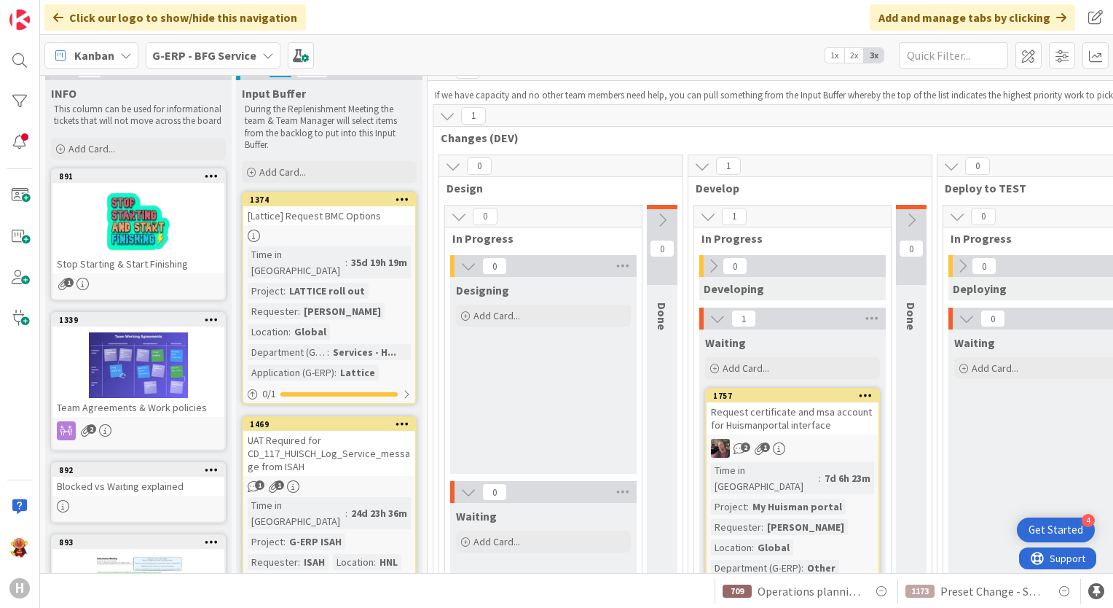
scroll to position [93, 0]
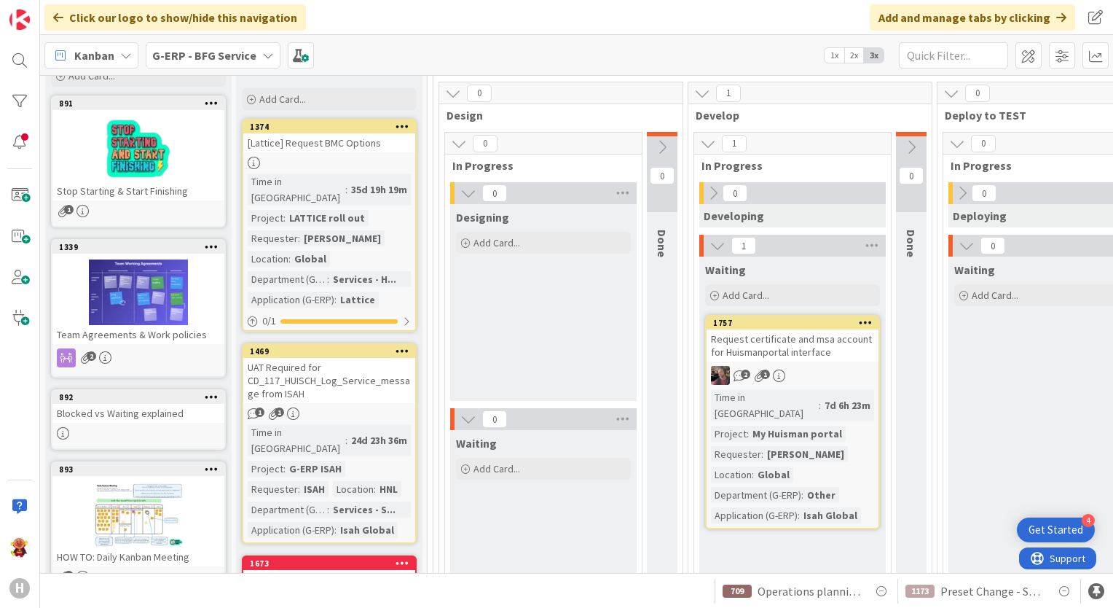
click at [392, 229] on div "Time in Column : 35d 19h 19m Project : LATTICE roll out Requester : [PERSON_NAM…" at bounding box center [329, 240] width 163 height 134
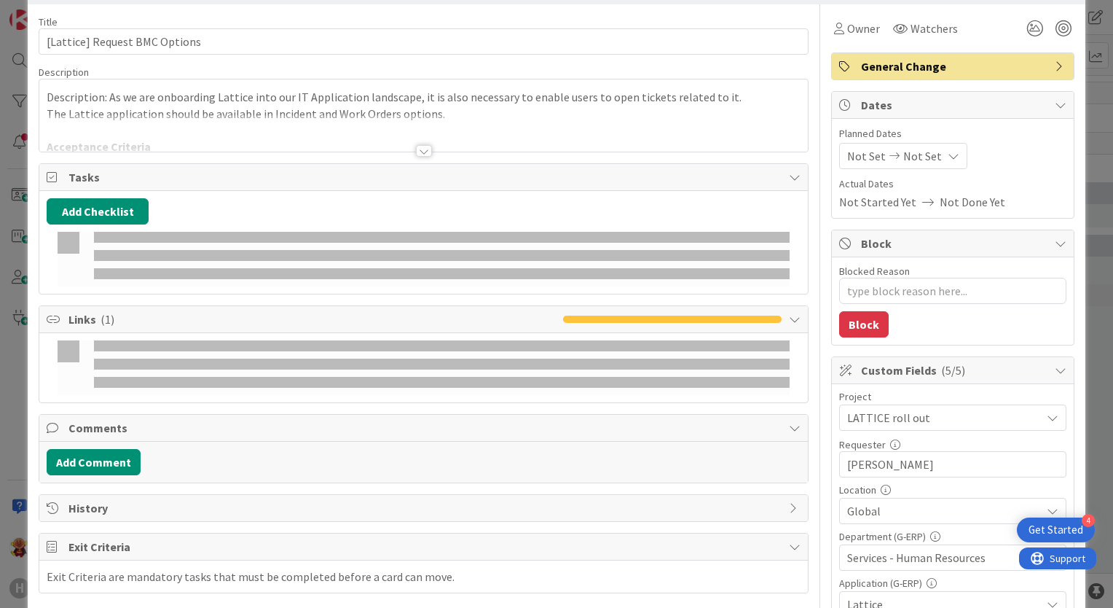
scroll to position [146, 0]
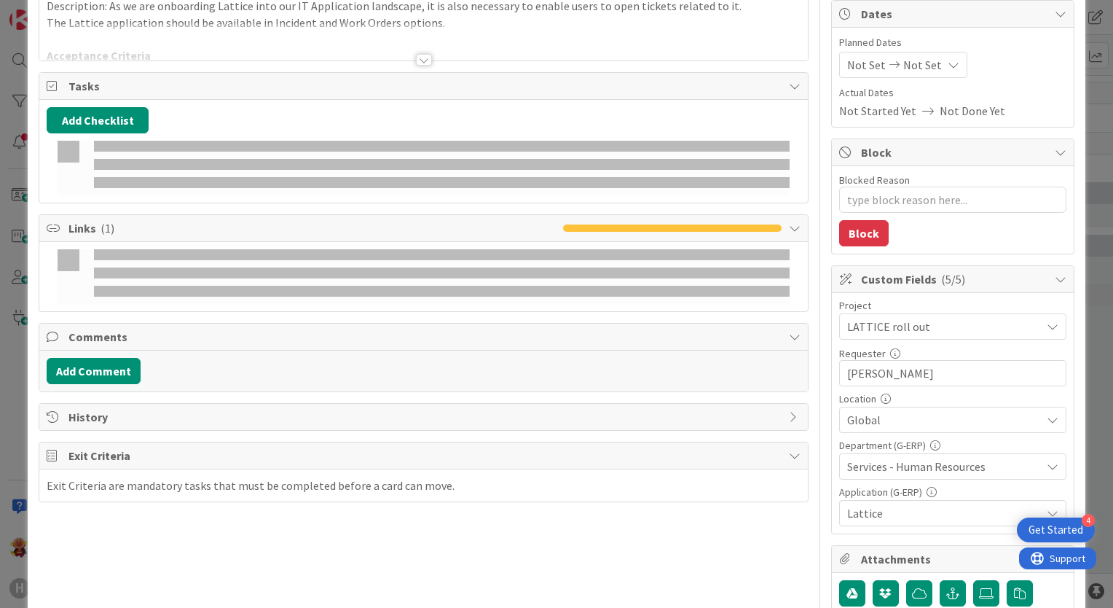
type textarea "x"
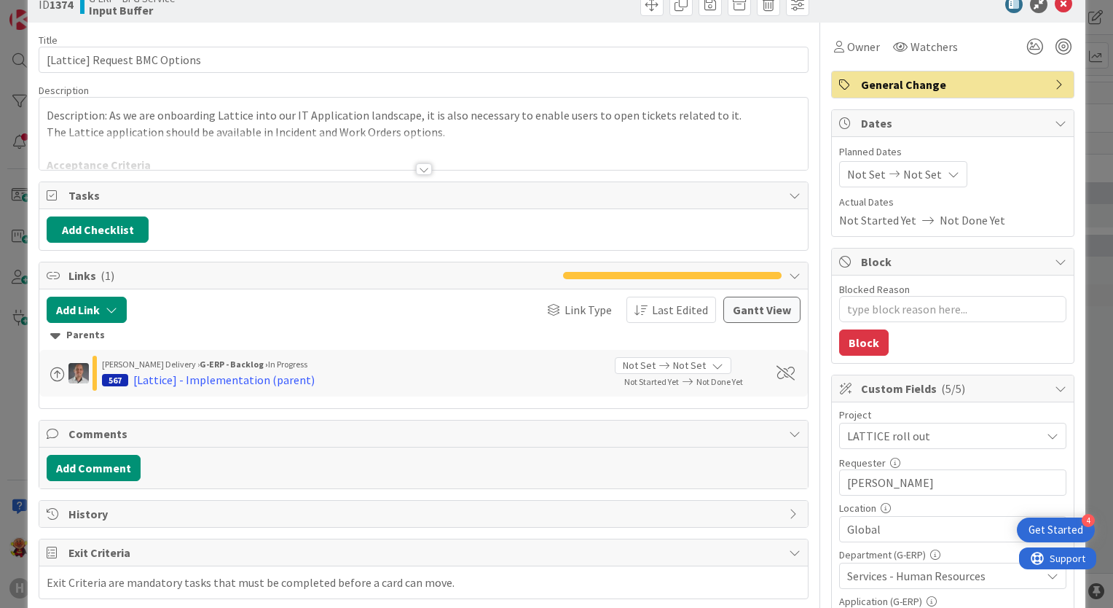
scroll to position [0, 0]
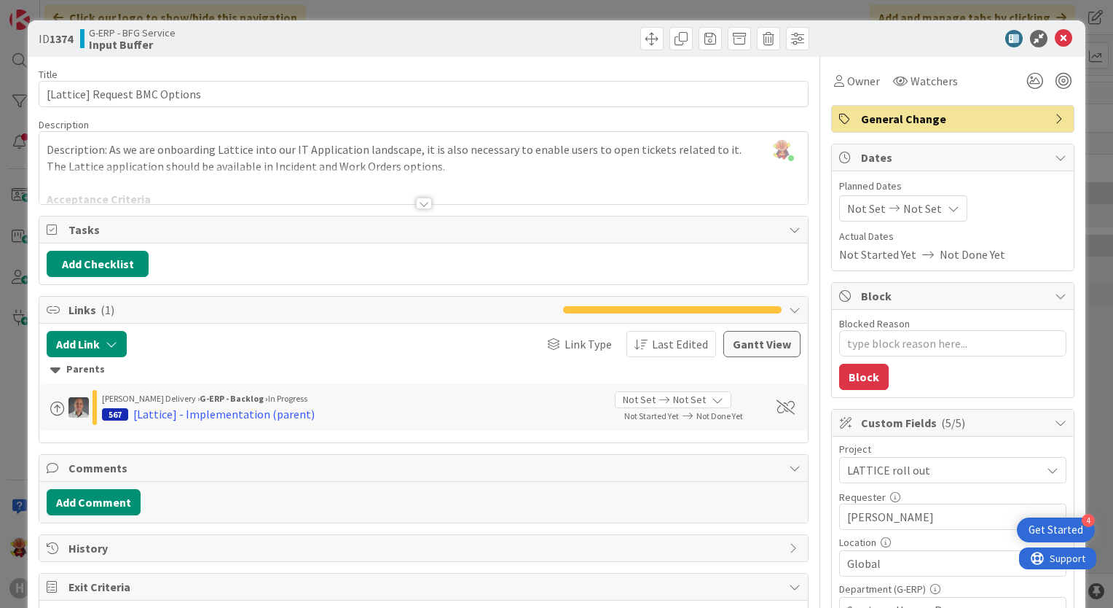
click at [407, 206] on div "Title 29 / 128 [Lattice] Request BMC Options Description [PERSON_NAME] just joi…" at bounding box center [424, 507] width 770 height 900
click at [416, 206] on div at bounding box center [424, 203] width 16 height 12
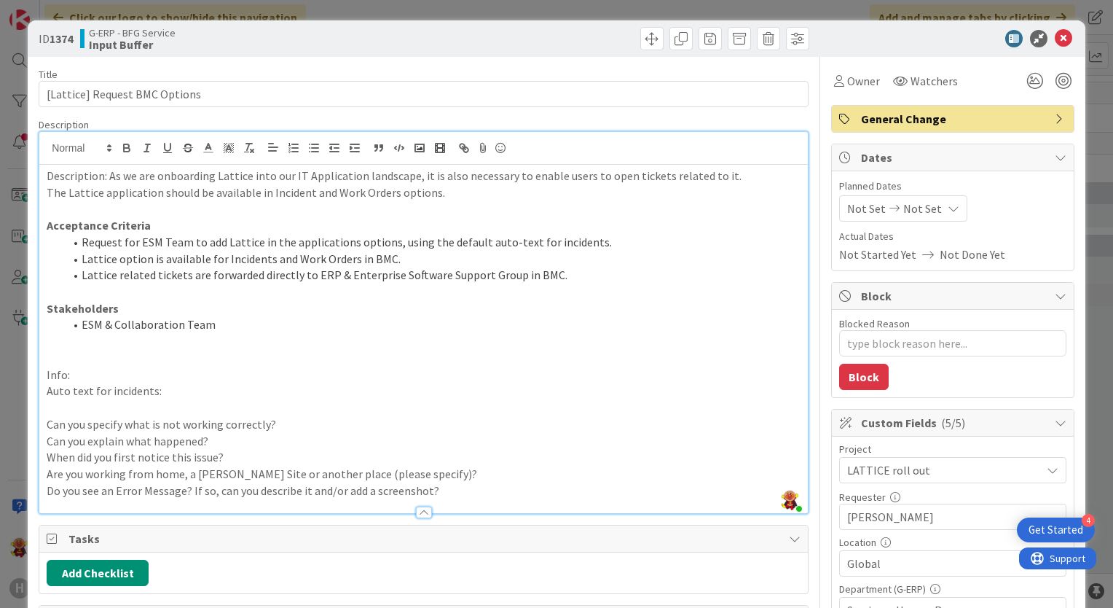
click at [1064, 26] on div "ID 1374 G-ERP - BFG Service Input Buffer" at bounding box center [557, 38] width 1058 height 36
click at [1055, 44] on icon at bounding box center [1063, 38] width 17 height 17
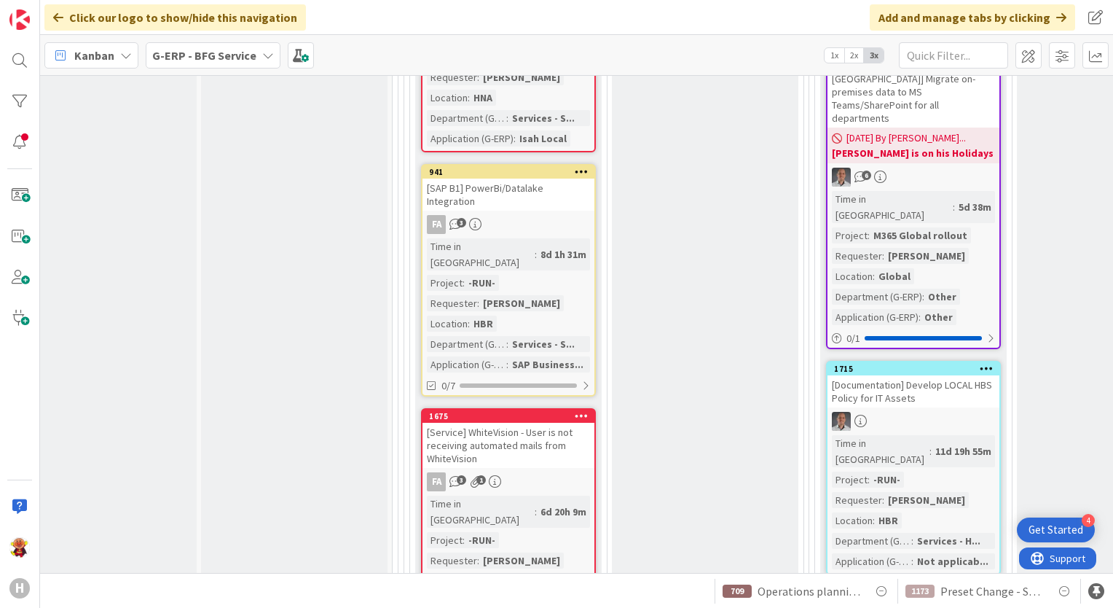
scroll to position [1550, 130]
